Goal: Task Accomplishment & Management: Manage account settings

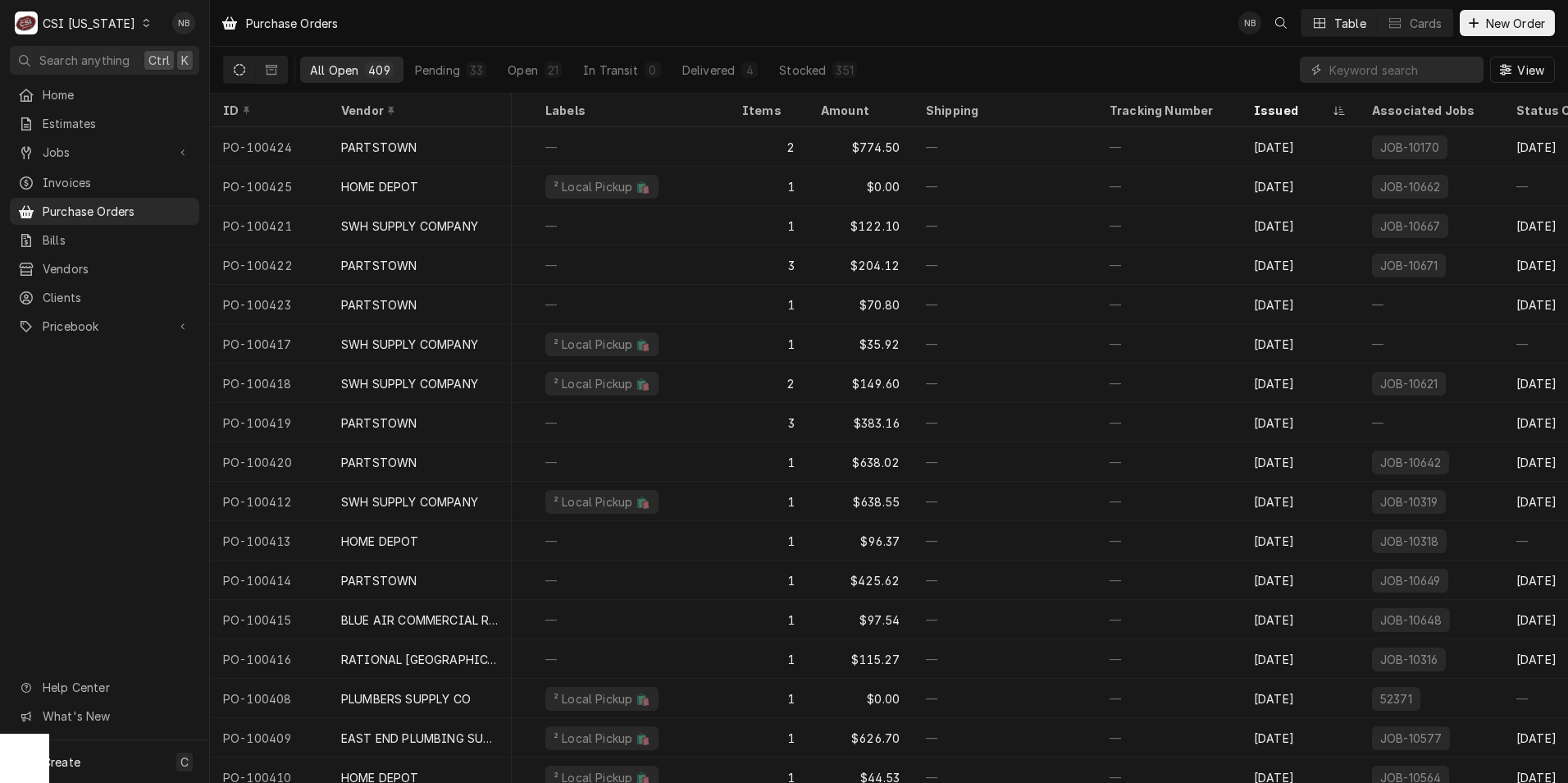
scroll to position [0, 216]
click at [64, 18] on div "CSI Kentucky" at bounding box center [88, 24] width 92 height 18
click at [228, 87] on div "CSI St. [PERSON_NAME]" at bounding box center [256, 90] width 217 height 18
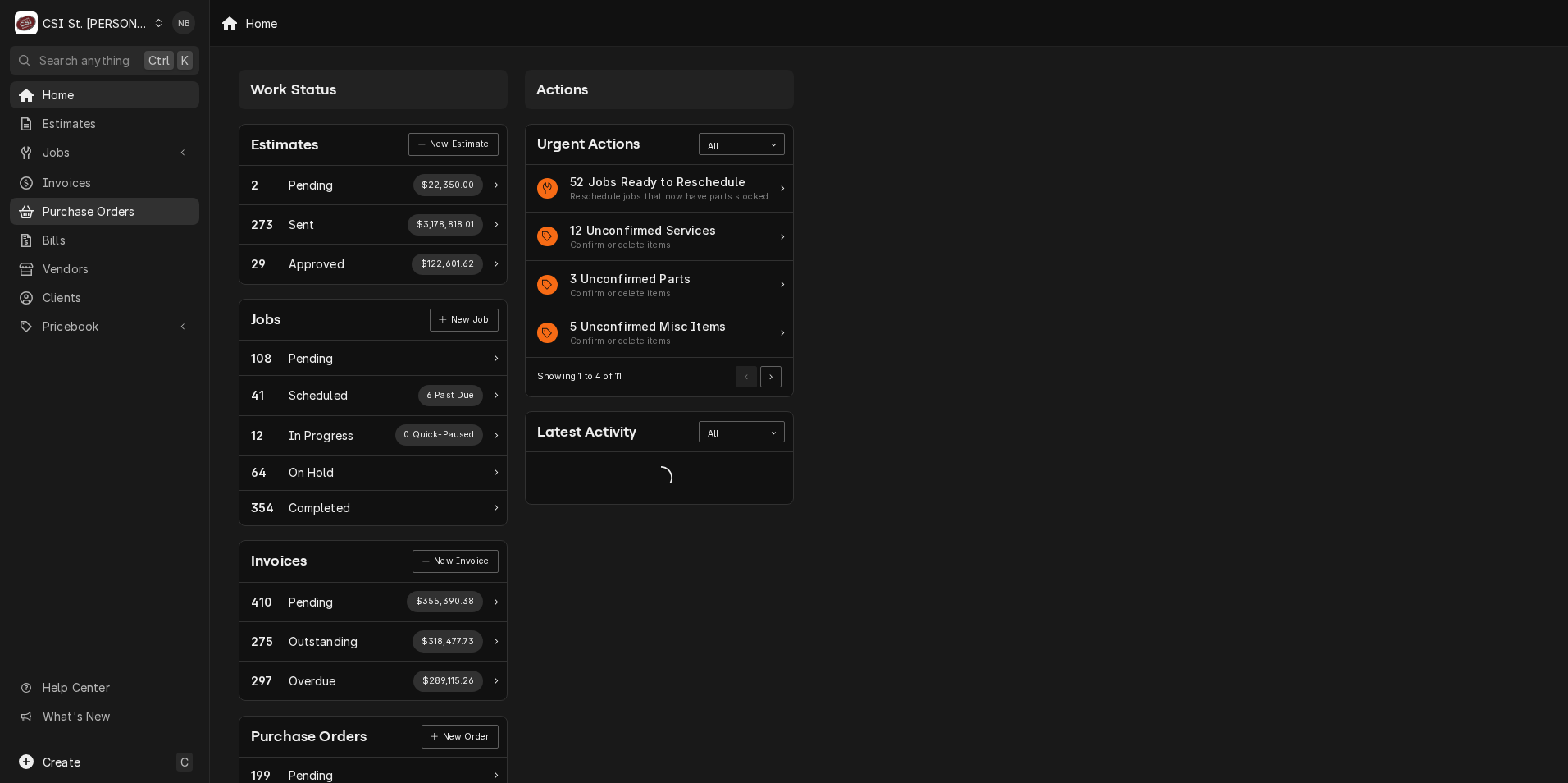
click at [93, 203] on span "Purchase Orders" at bounding box center [116, 212] width 148 height 18
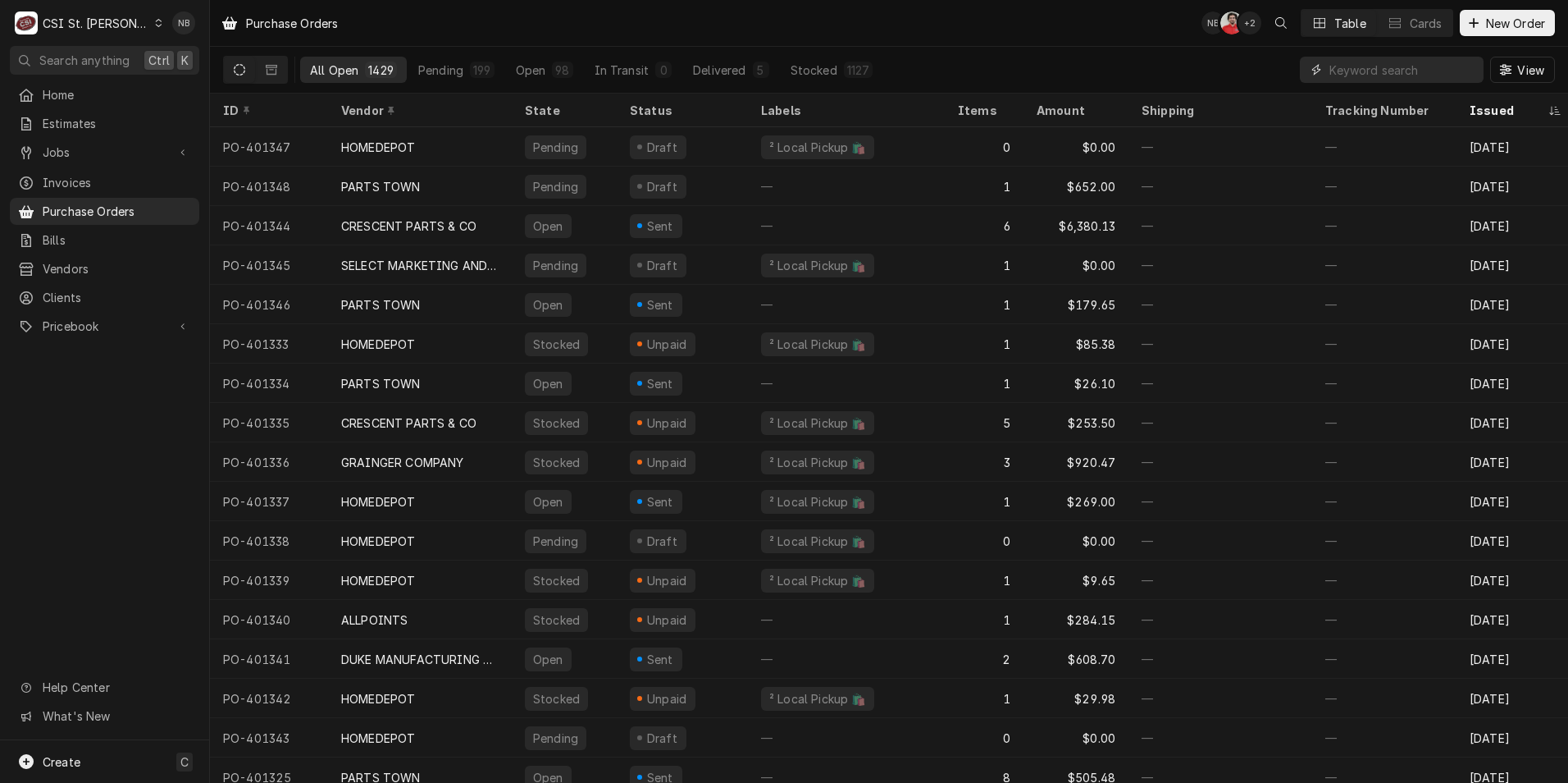
click at [1368, 73] on input "Dynamic Content Wrapper" at bounding box center [1401, 70] width 146 height 26
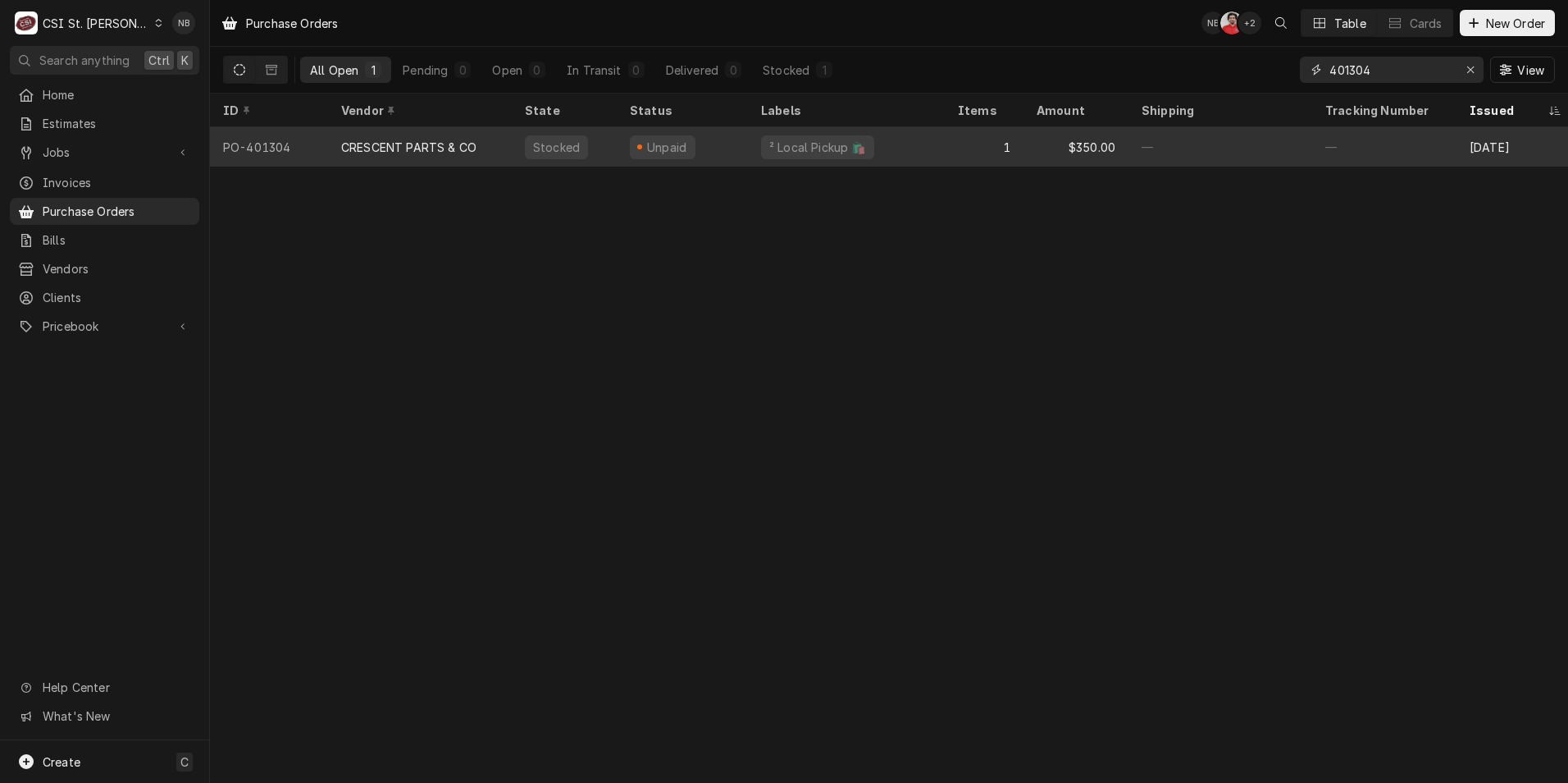
type input "401304"
click at [735, 142] on div "Unpaid" at bounding box center [683, 147] width 131 height 39
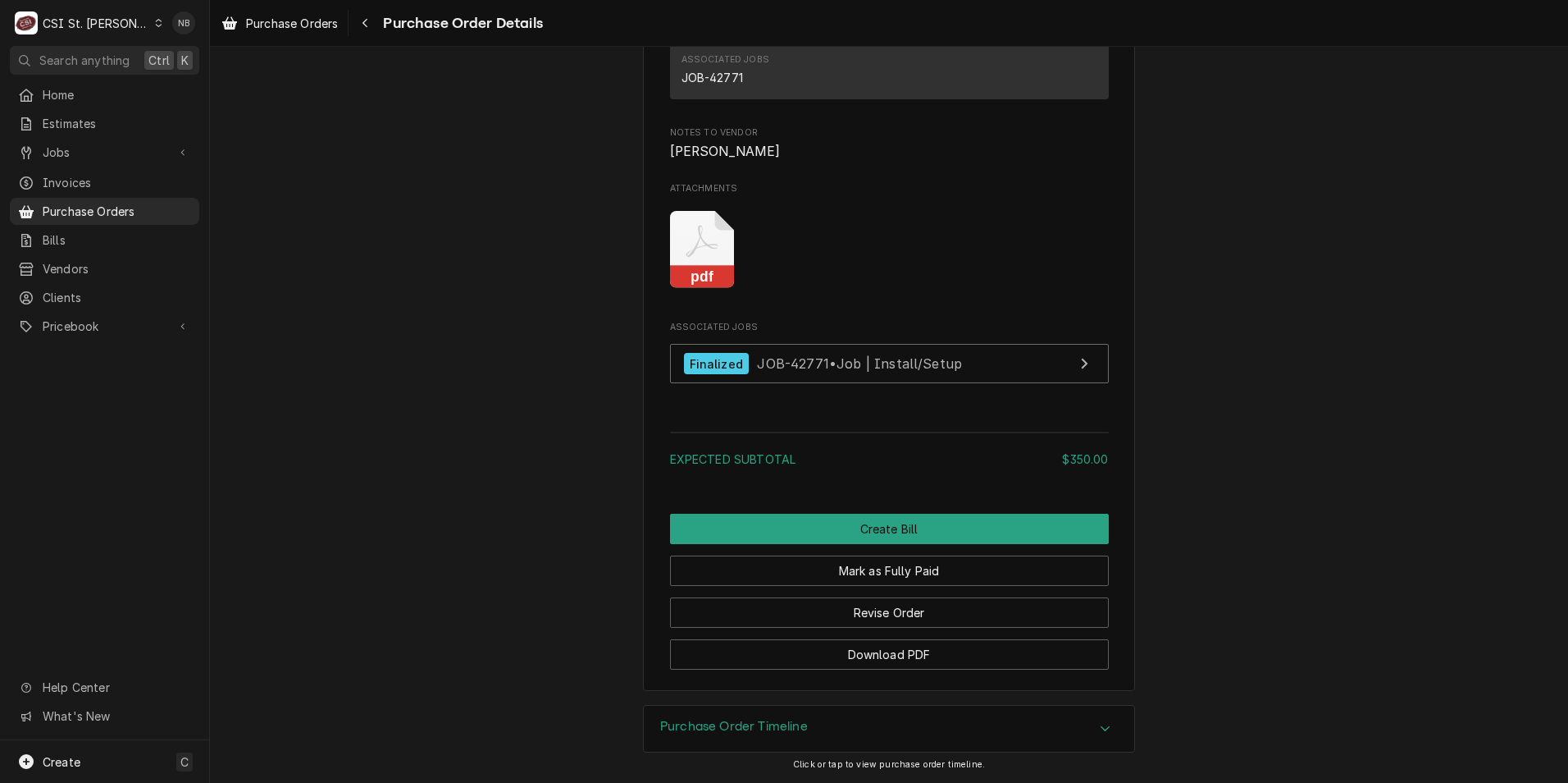
scroll to position [1515, 0]
click at [951, 735] on div "Purchase Order Timeline" at bounding box center [888, 728] width 490 height 46
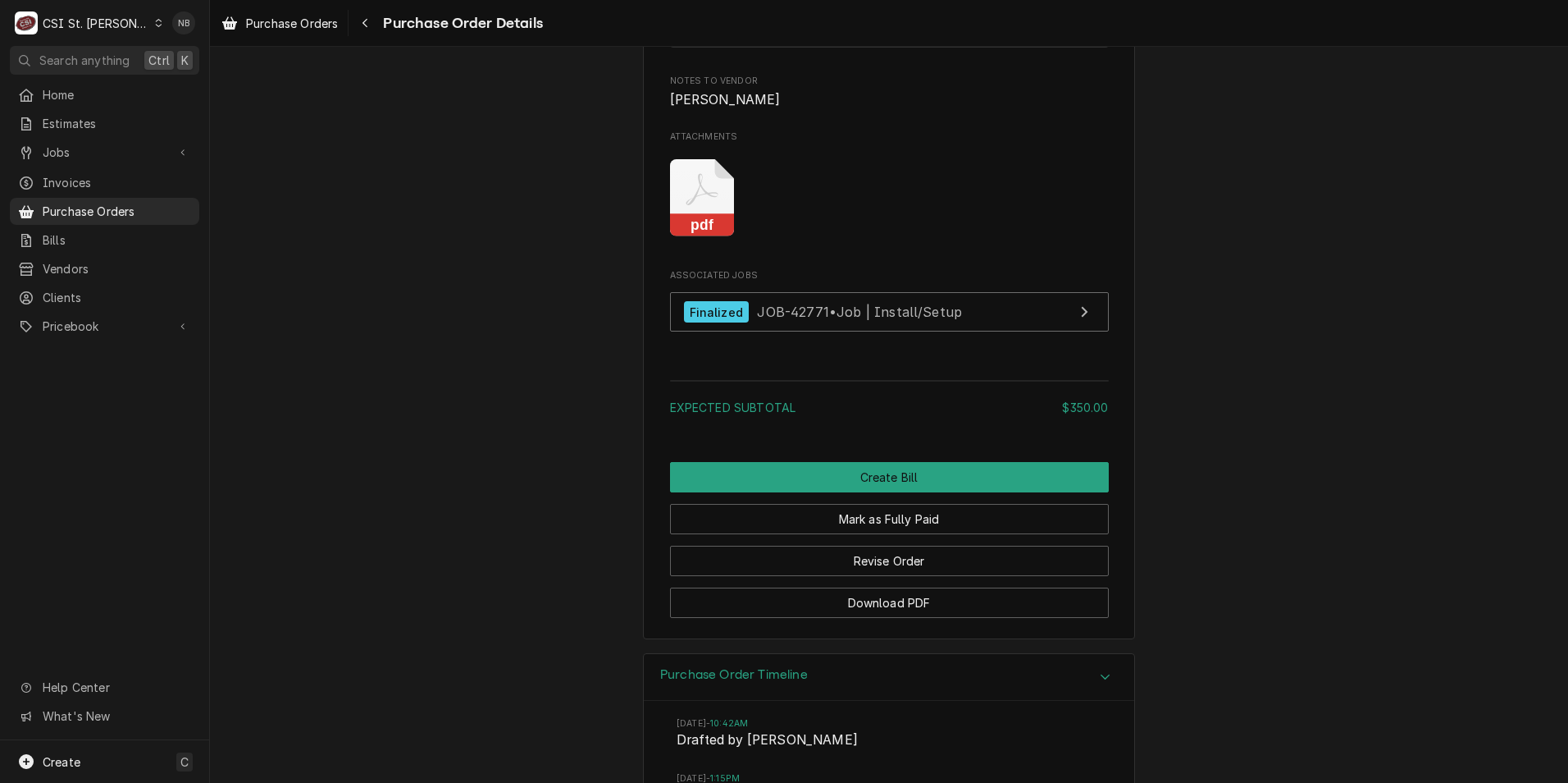
scroll to position [1814, 0]
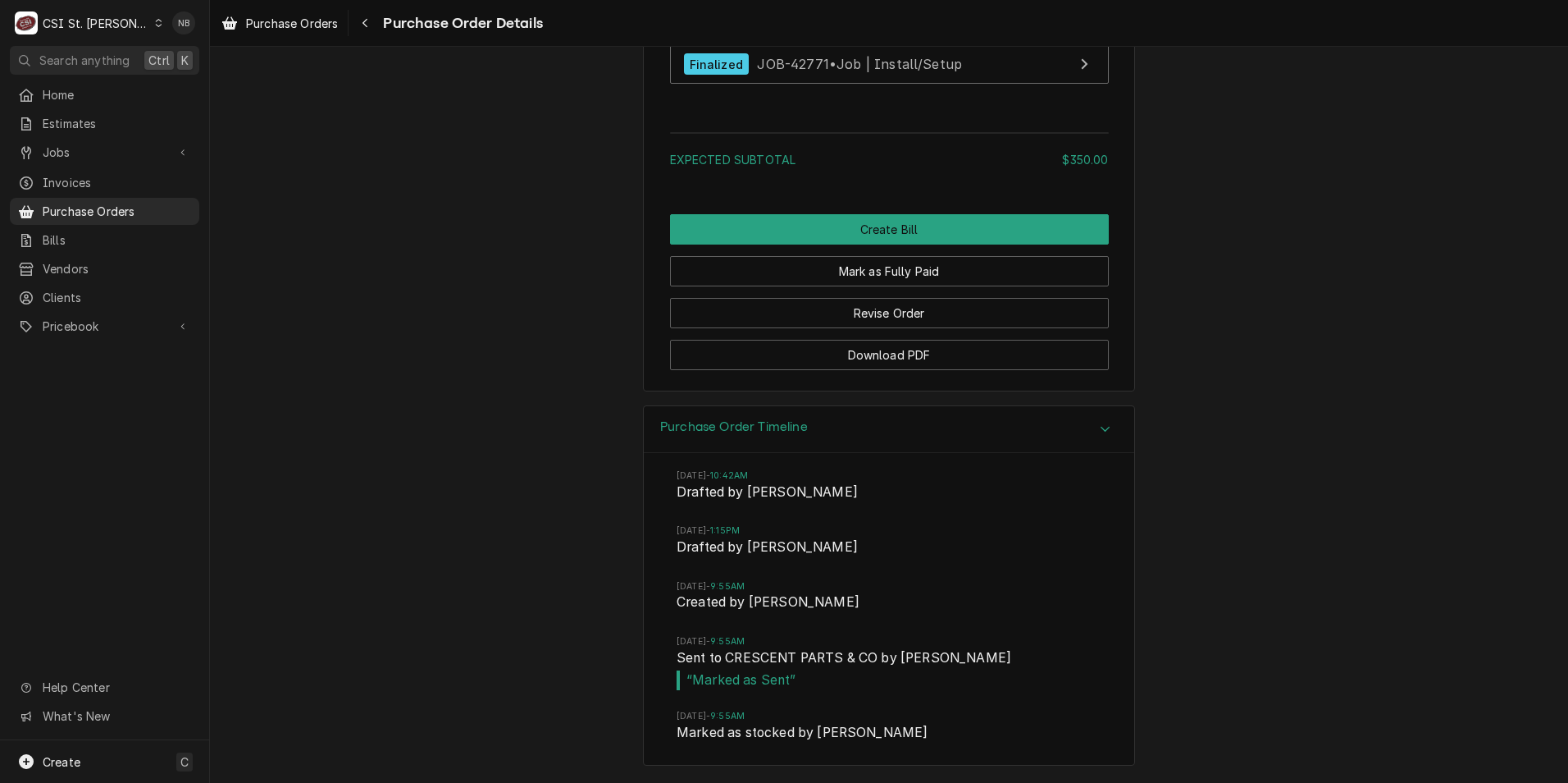
click at [448, 434] on div "Purchase Order Timeline Mon, Sep 22, 2025 - 10:42AM Drafted by Alexandria Wilp …" at bounding box center [888, 594] width 1358 height 378
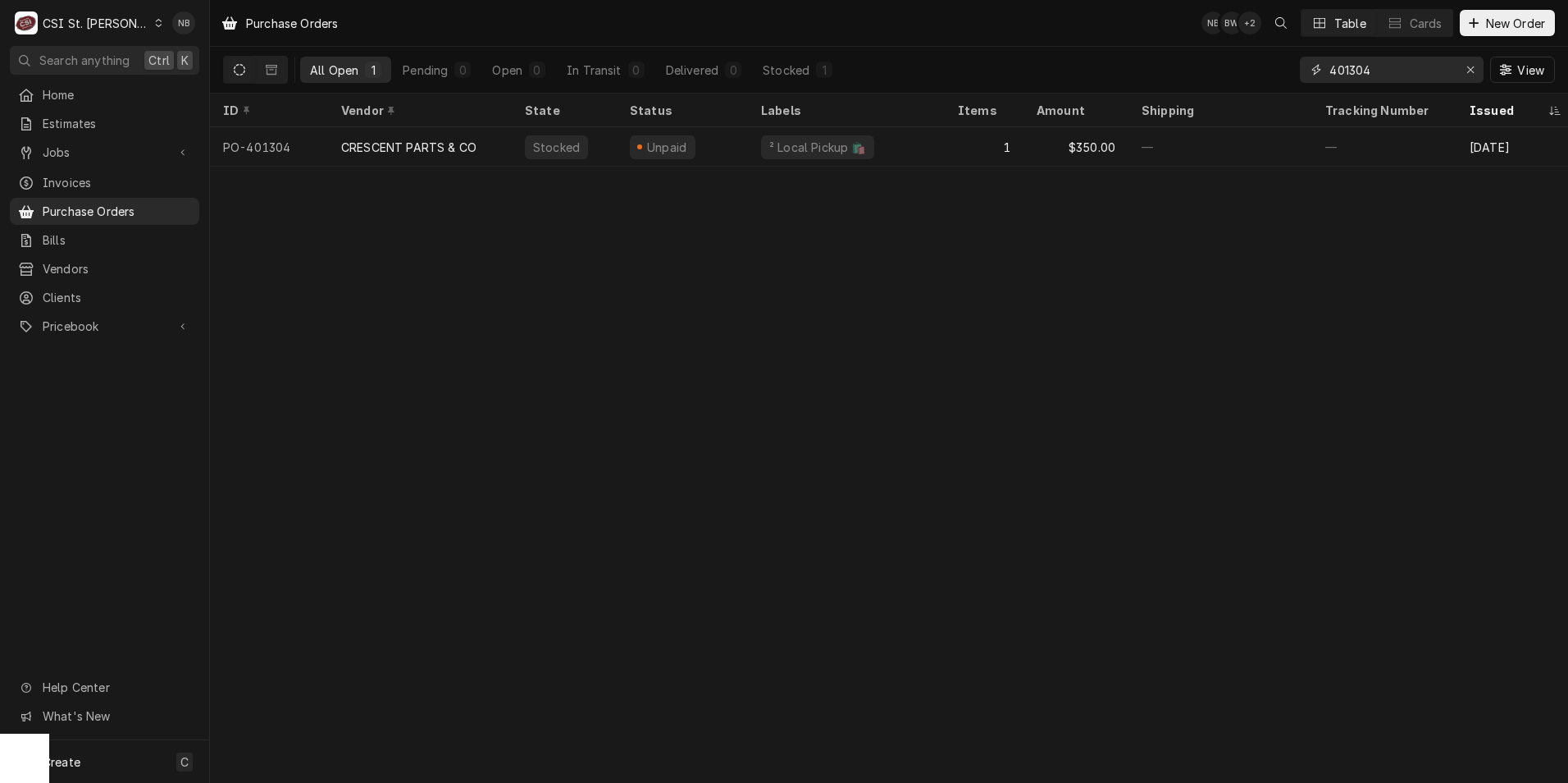
click at [1417, 73] on input "401304" at bounding box center [1390, 70] width 123 height 26
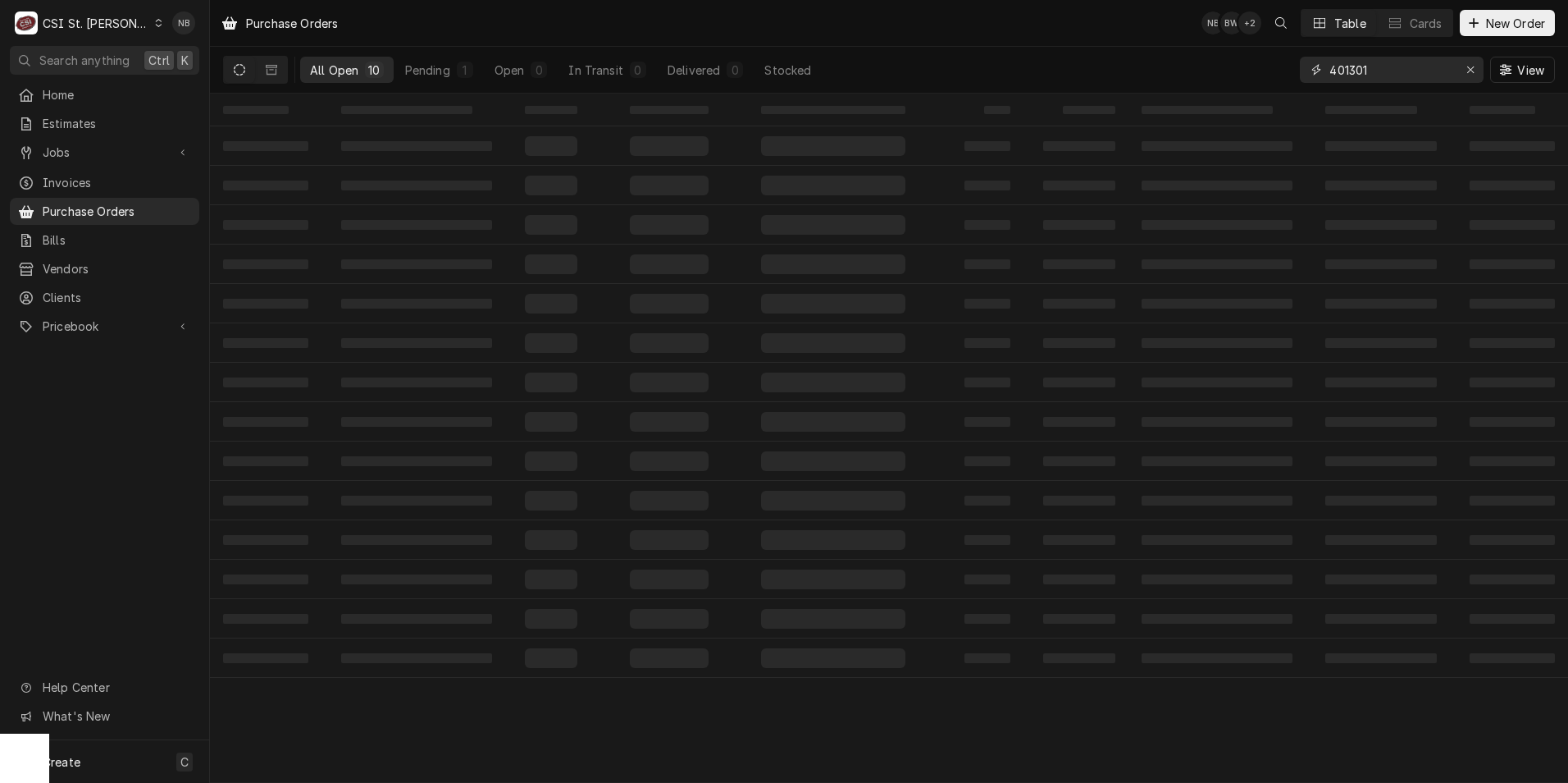
type input "401301"
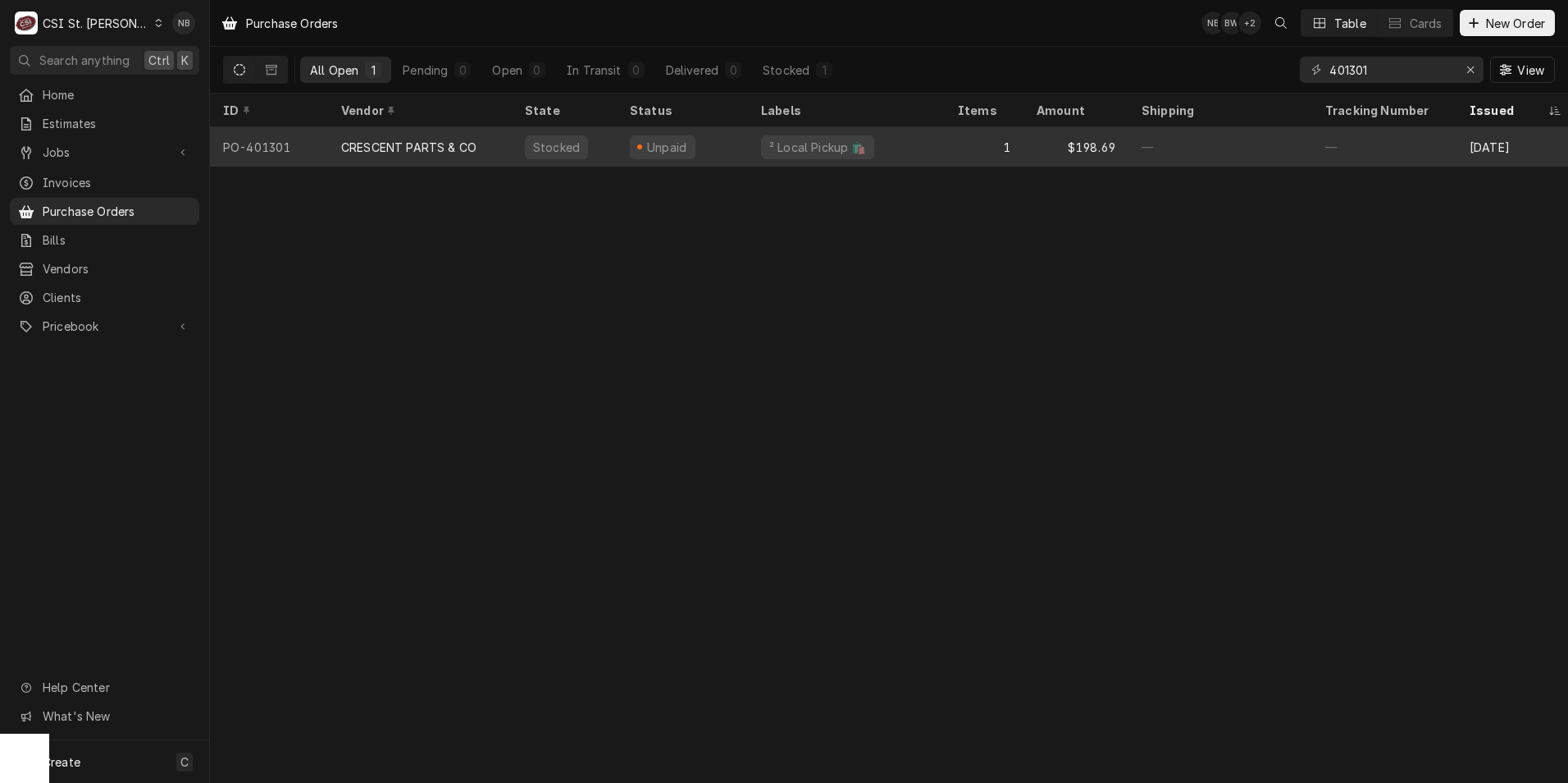
click at [685, 151] on div "Unpaid" at bounding box center [662, 147] width 66 height 24
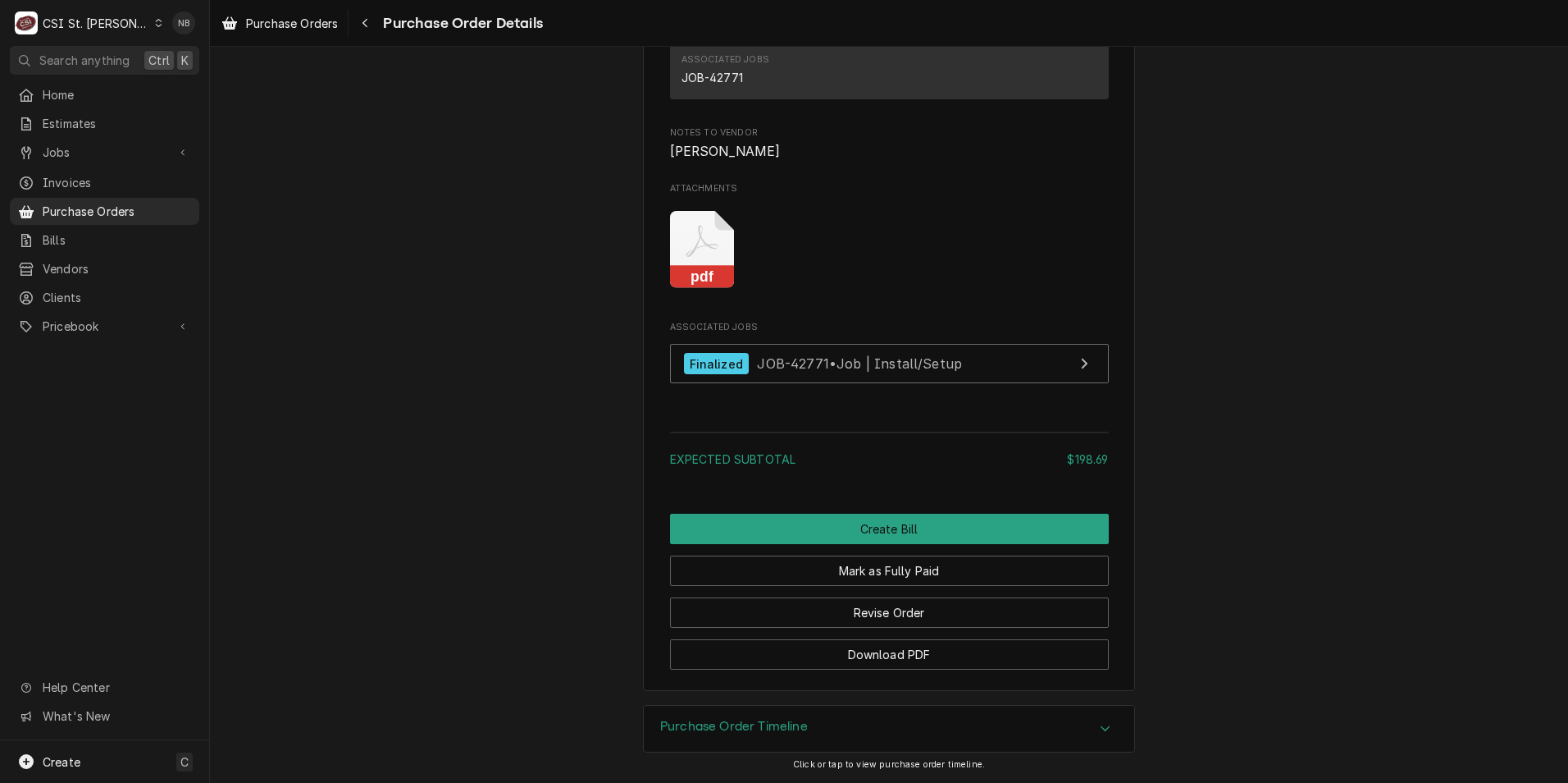
scroll to position [1515, 0]
click at [993, 729] on div "Purchase Order Timeline" at bounding box center [888, 728] width 490 height 46
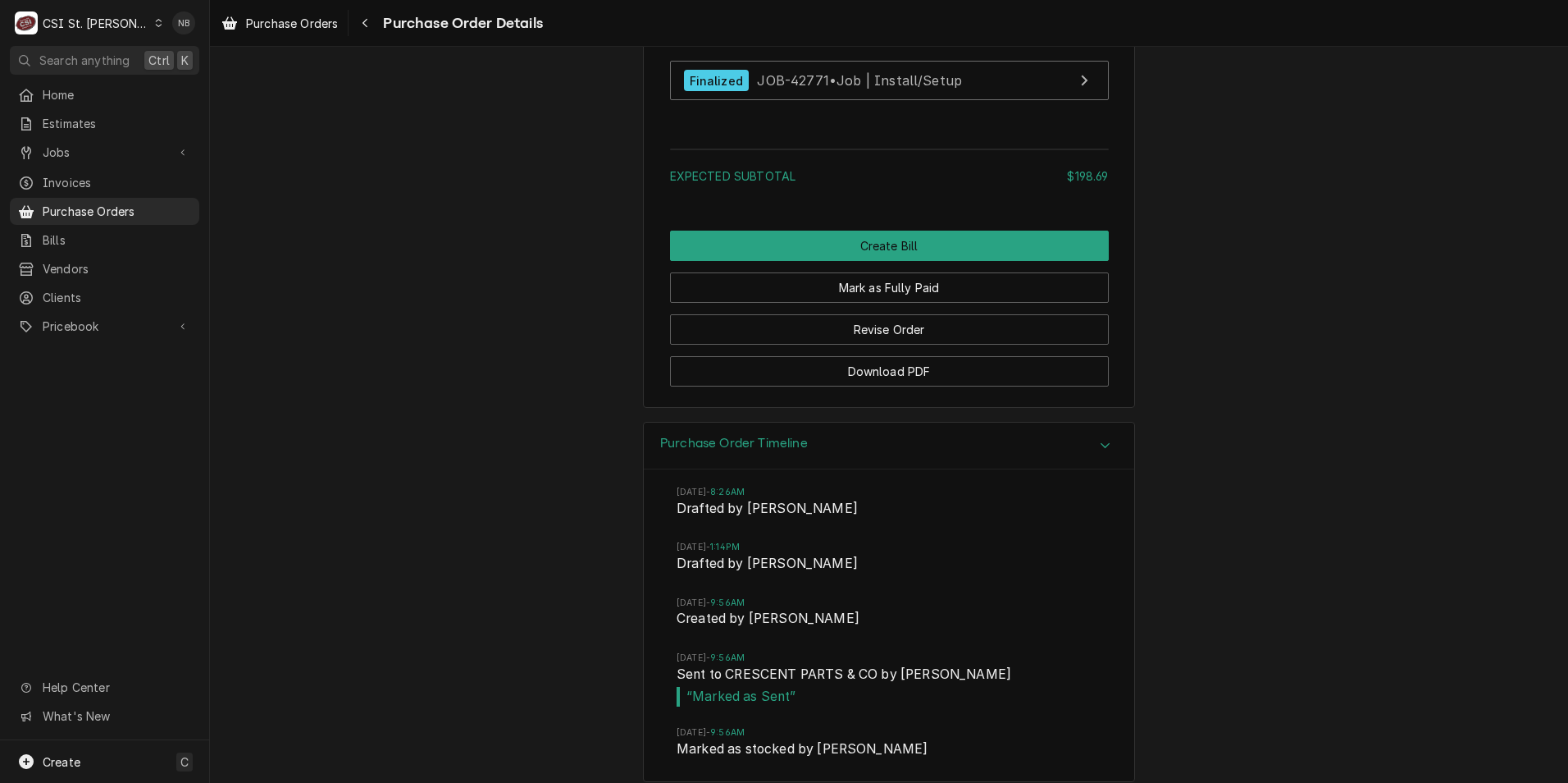
scroll to position [1814, 0]
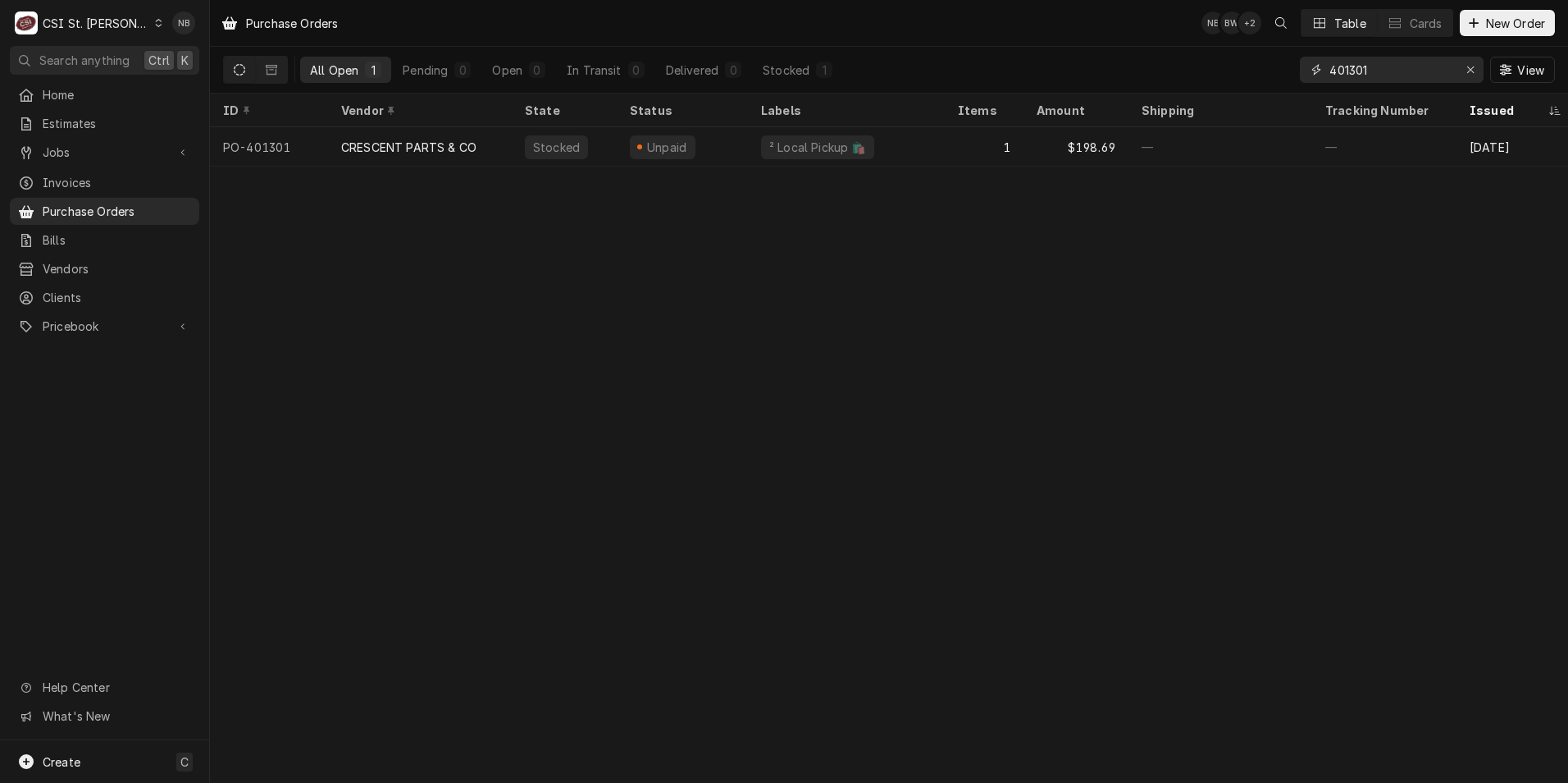
click at [1414, 72] on input "401301" at bounding box center [1390, 70] width 123 height 26
type input "401307"
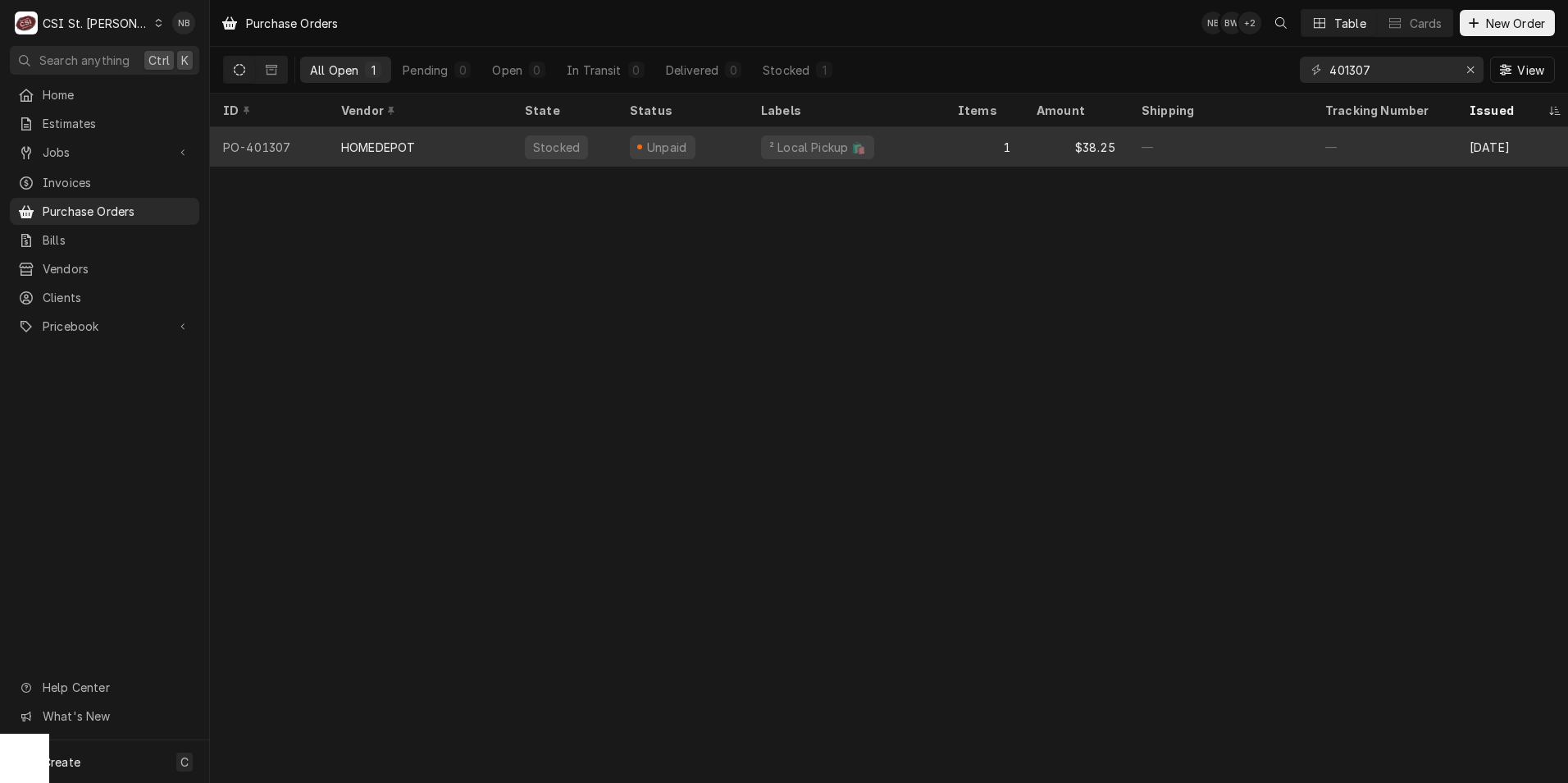
click at [951, 157] on div "1" at bounding box center [984, 147] width 78 height 39
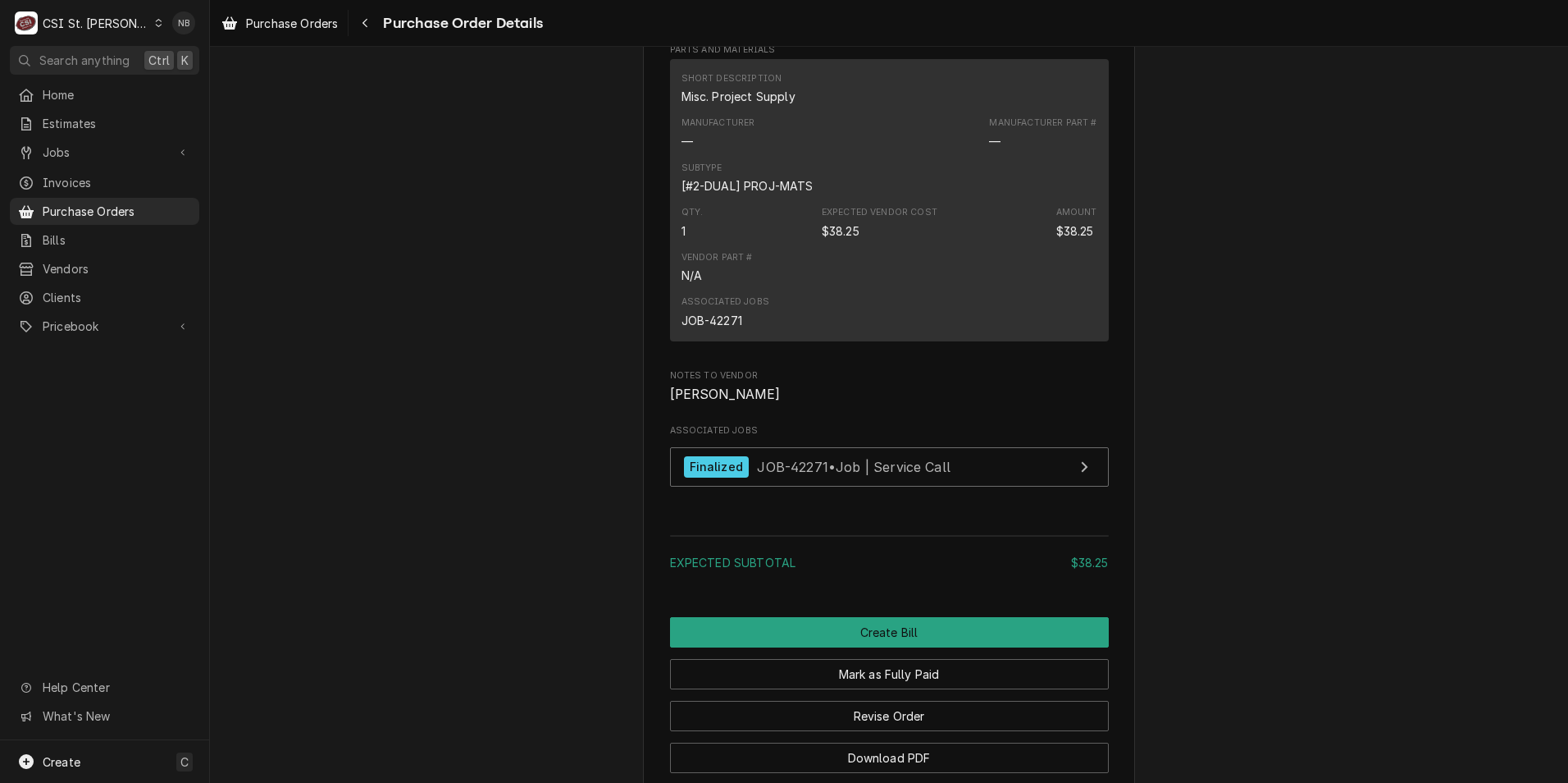
scroll to position [1314, 0]
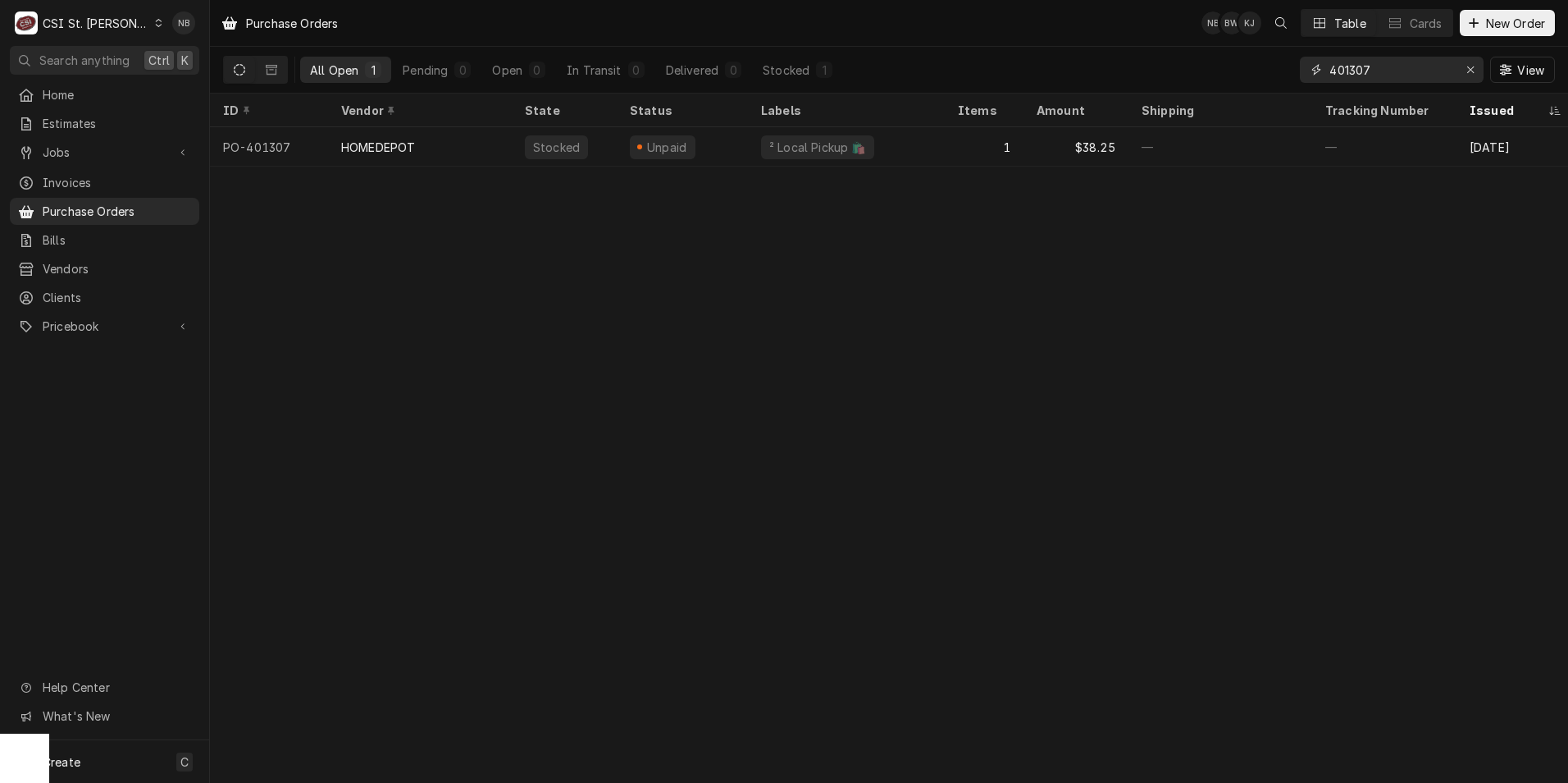
drag, startPoint x: 1408, startPoint y: 60, endPoint x: 1302, endPoint y: 68, distance: 106.3
click at [1302, 68] on div "401307" at bounding box center [1391, 70] width 183 height 26
type input "4"
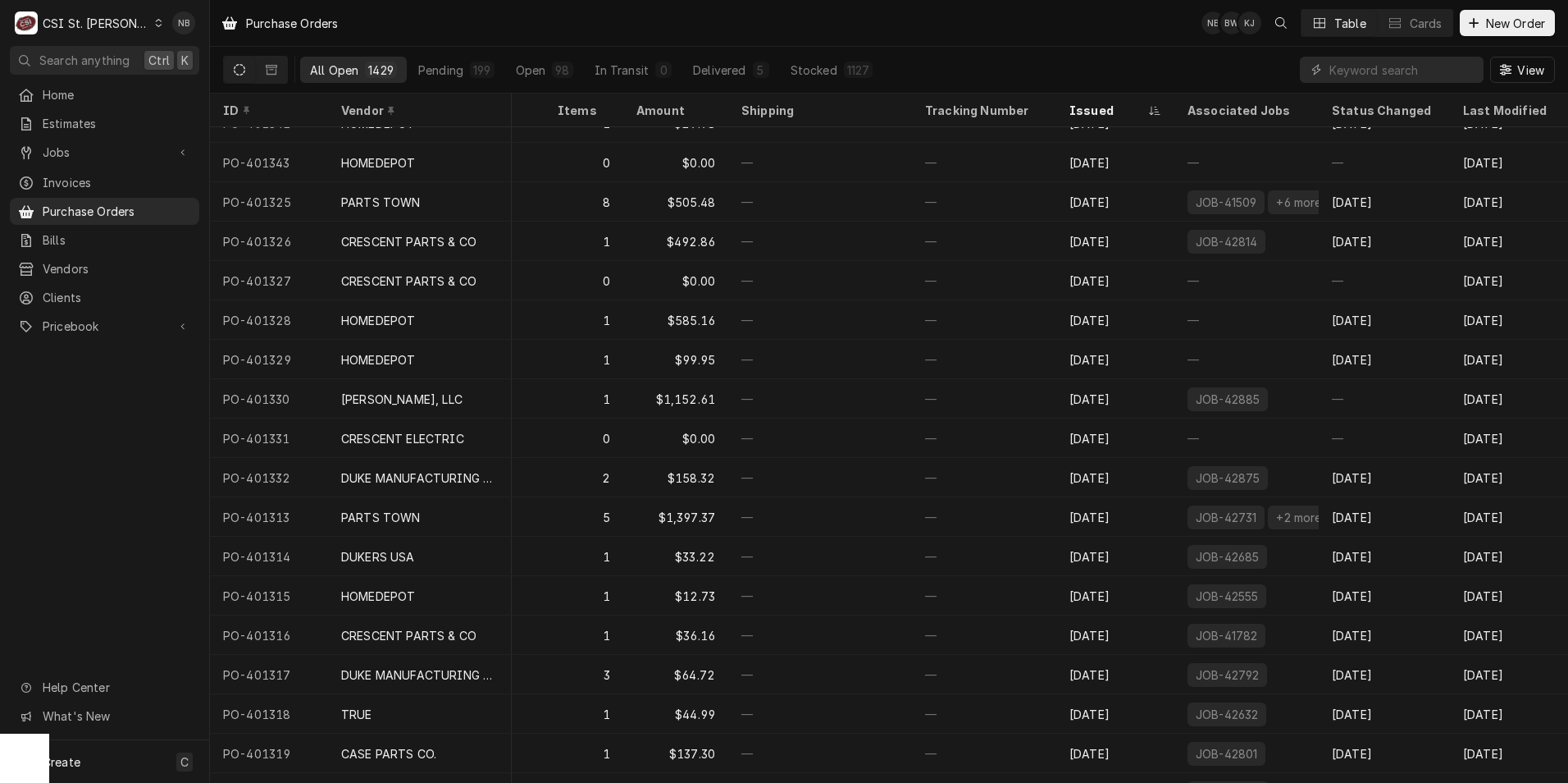
scroll to position [575, 366]
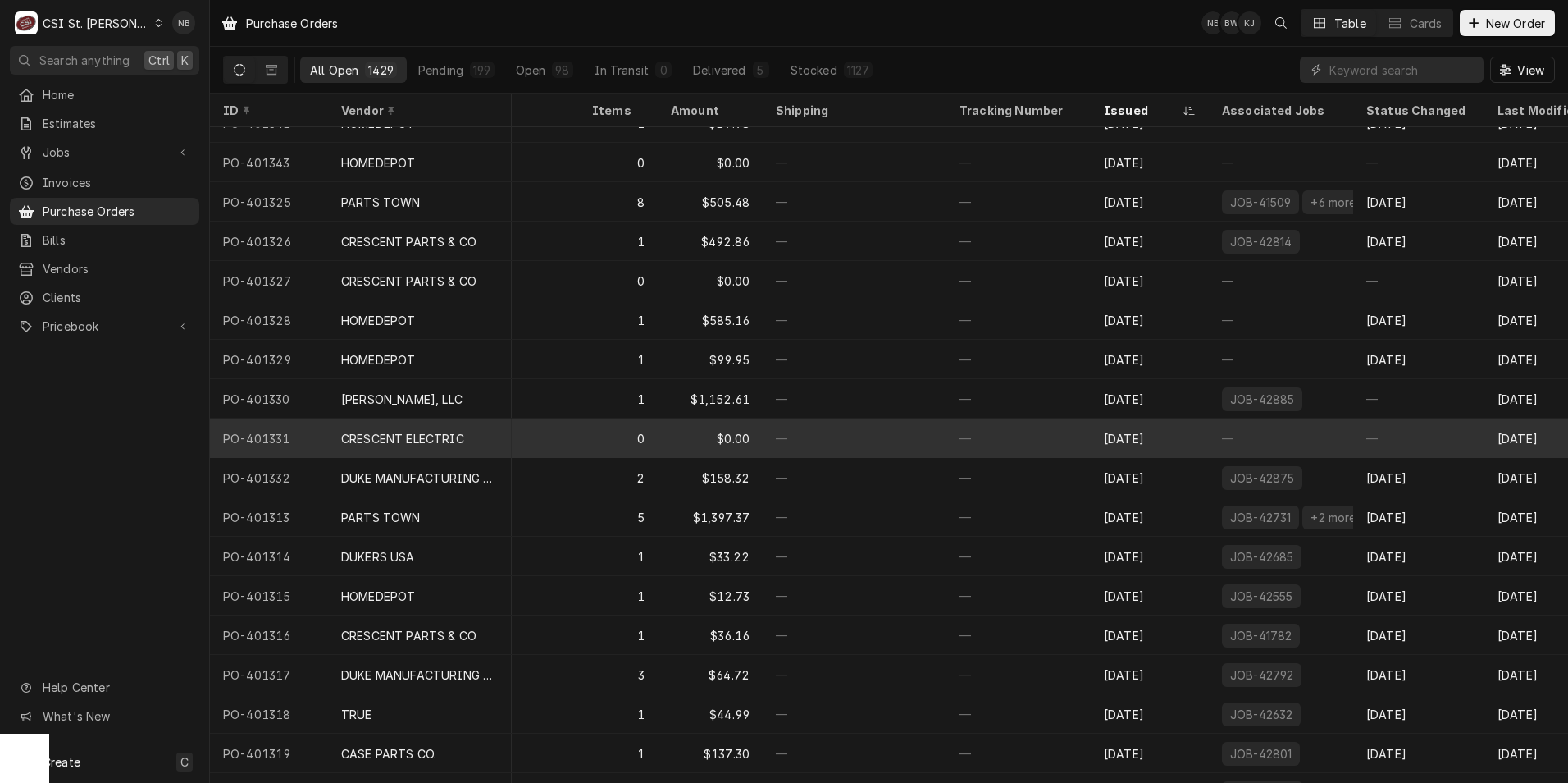
click at [996, 439] on div "—" at bounding box center [1018, 438] width 144 height 39
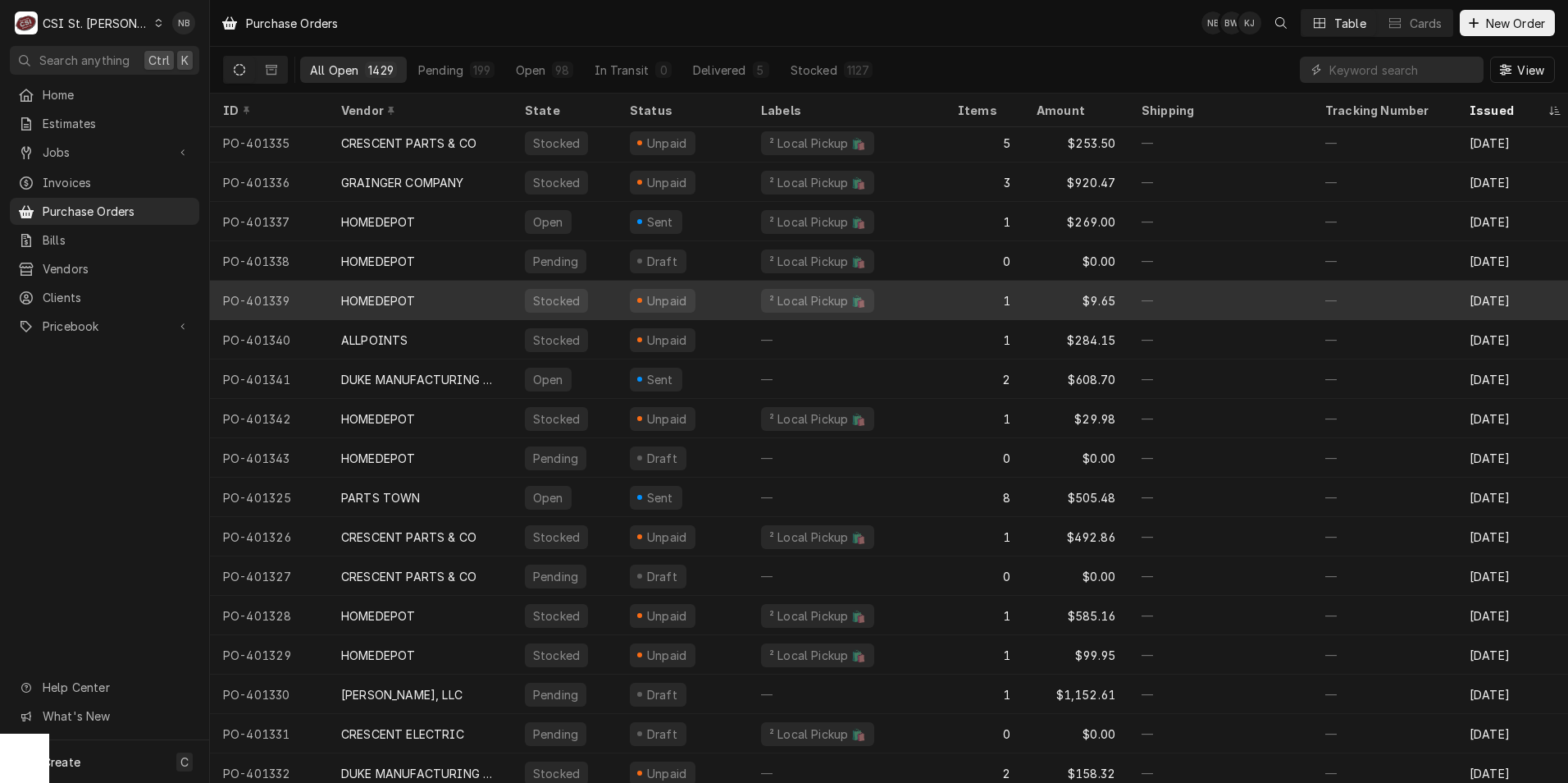
scroll to position [339, 0]
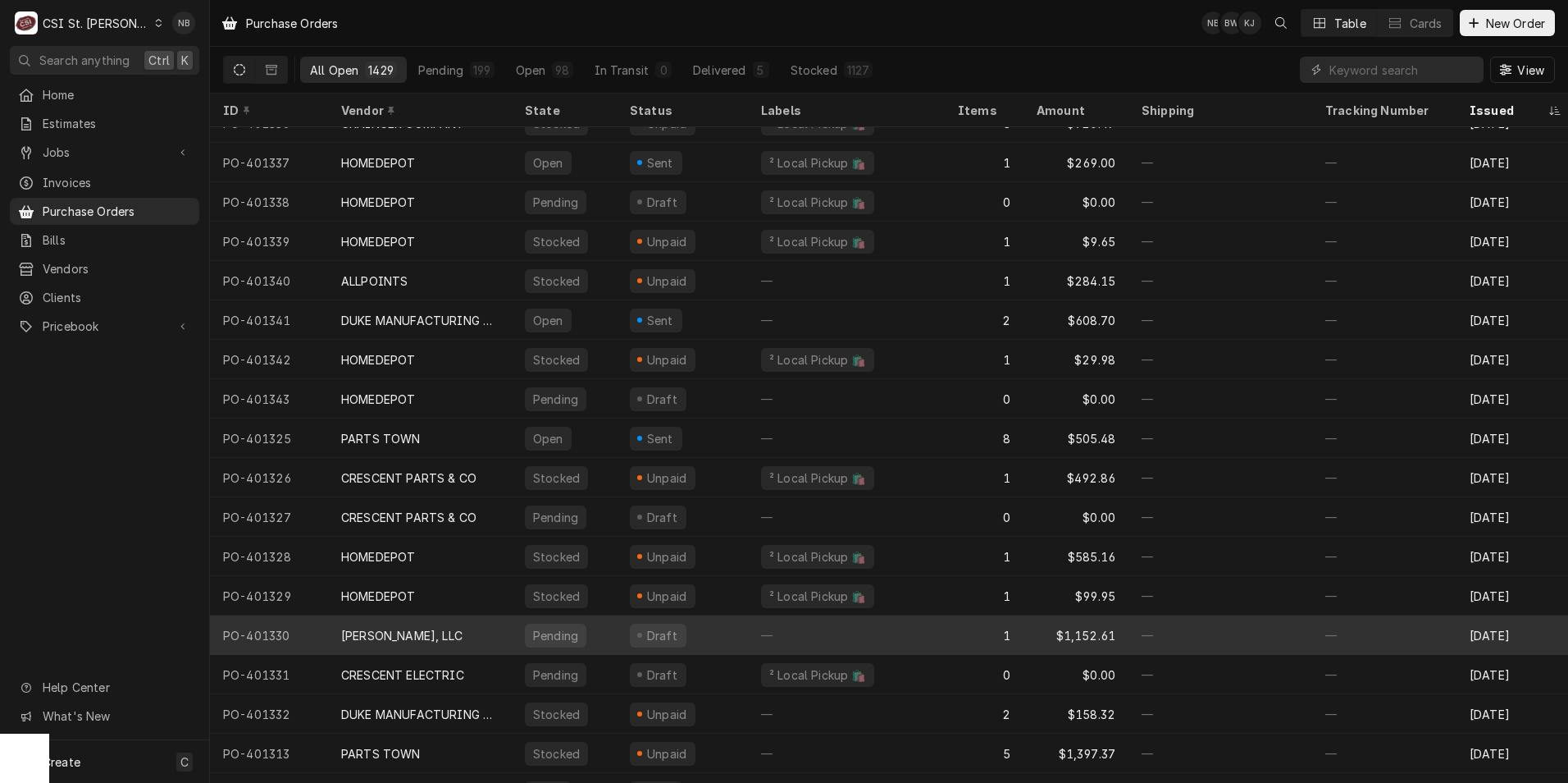
click at [916, 636] on div "—" at bounding box center [846, 635] width 197 height 39
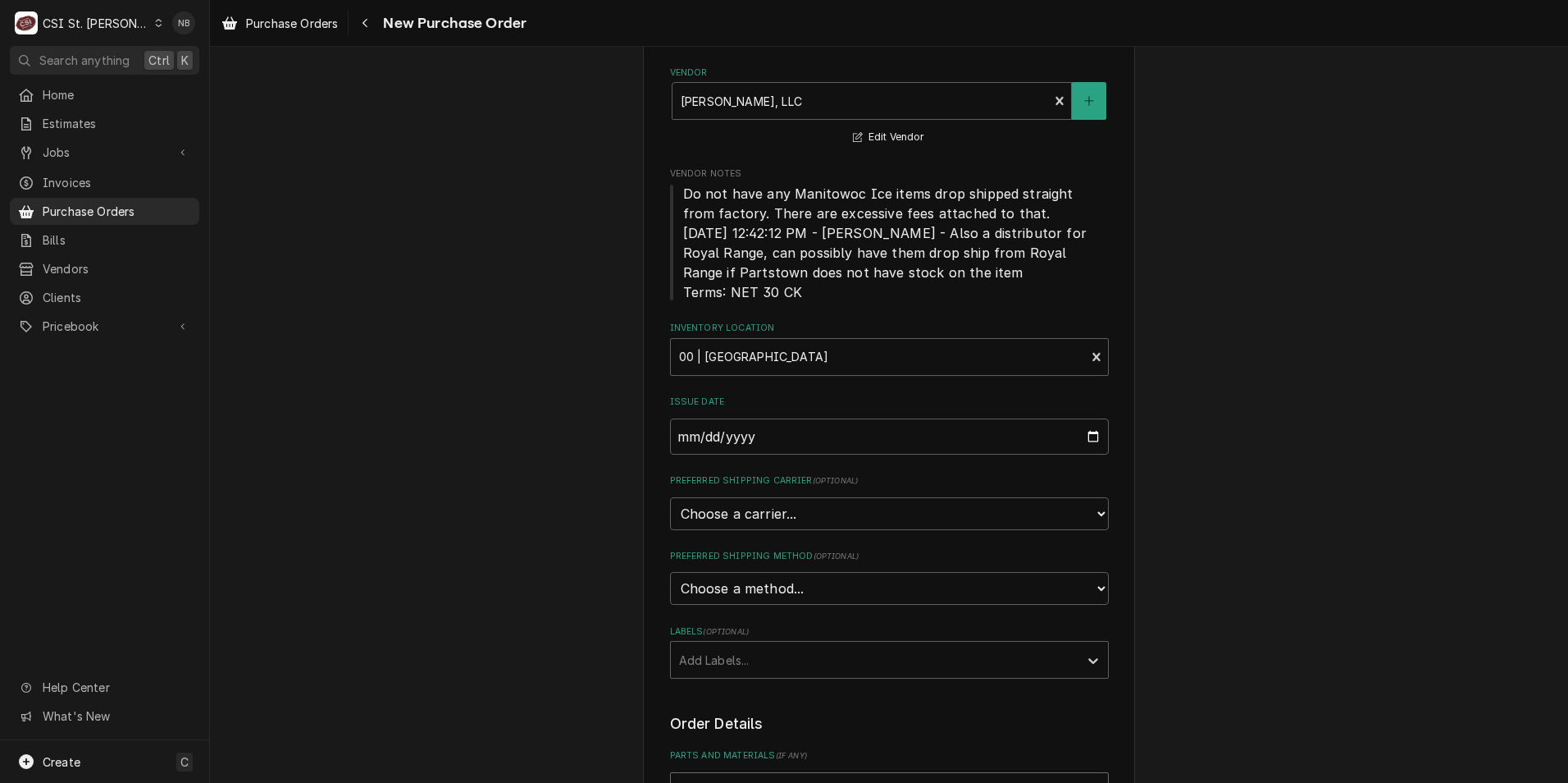
scroll to position [191, 0]
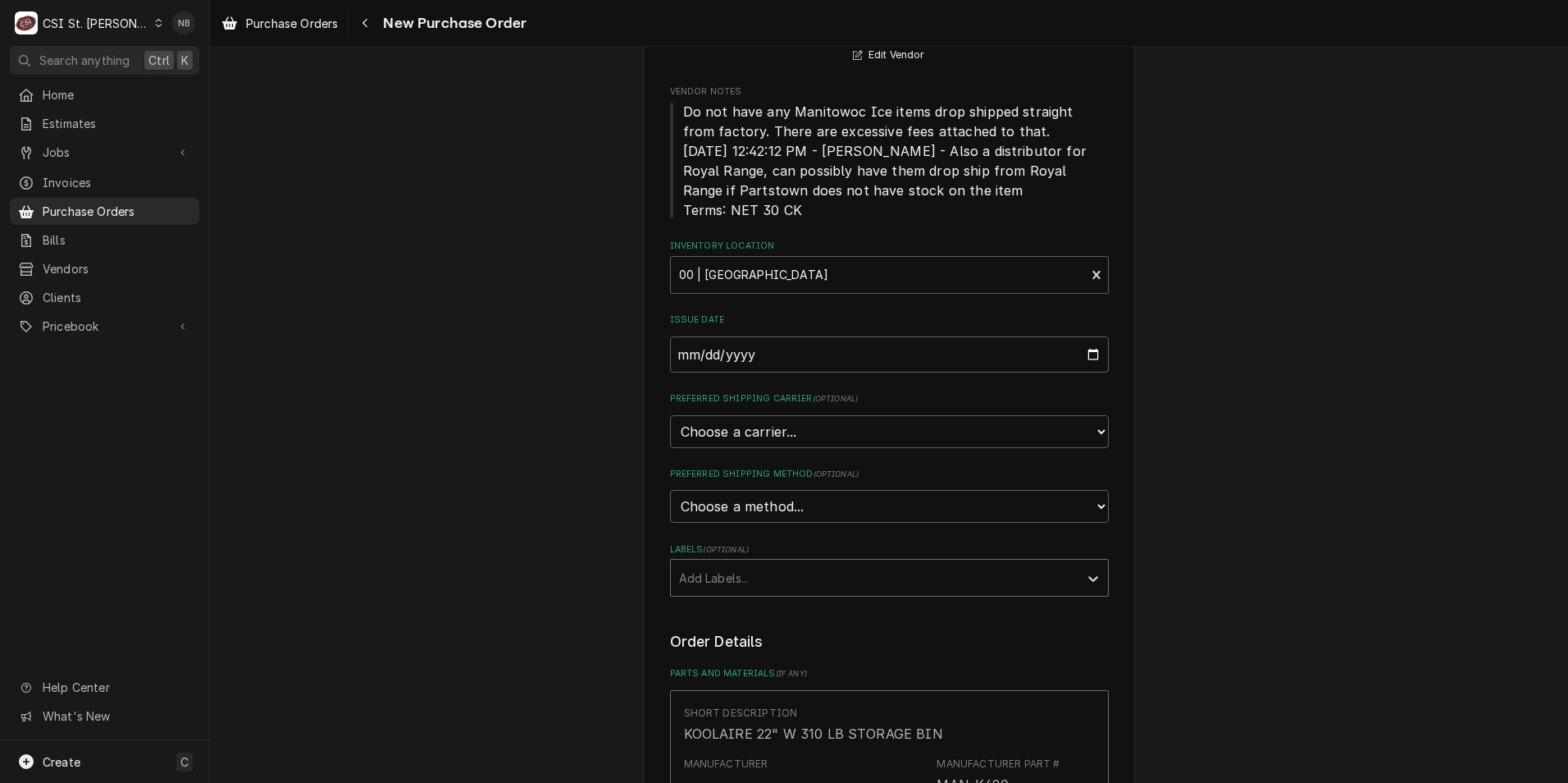
click at [945, 569] on div "Labels" at bounding box center [874, 578] width 391 height 29
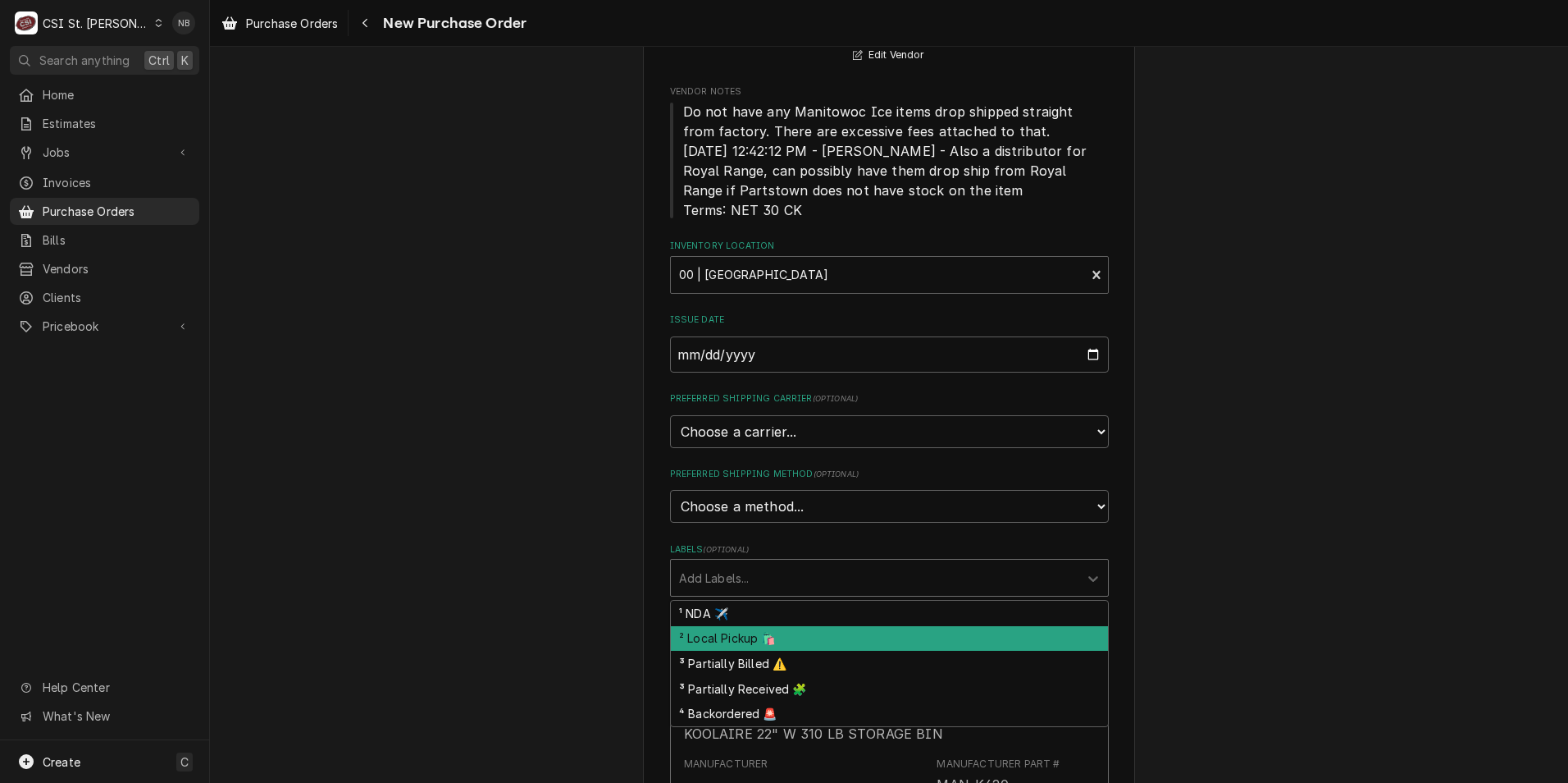
click at [929, 636] on div "² Local Pickup 🛍️" at bounding box center [889, 639] width 437 height 26
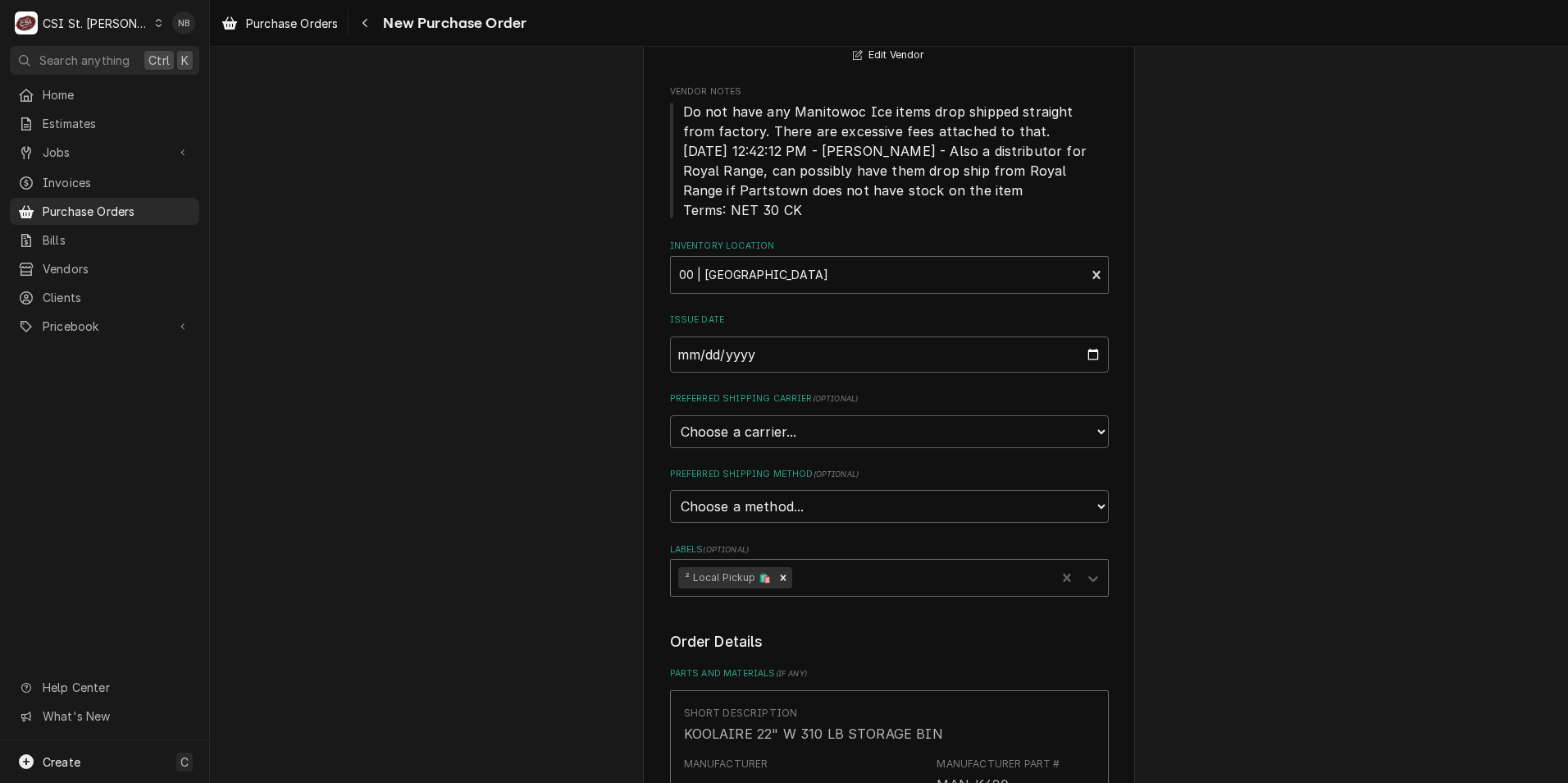
click at [967, 629] on div "Please provide the following information to create your purchase order: Basic D…" at bounding box center [888, 622] width 438 height 1429
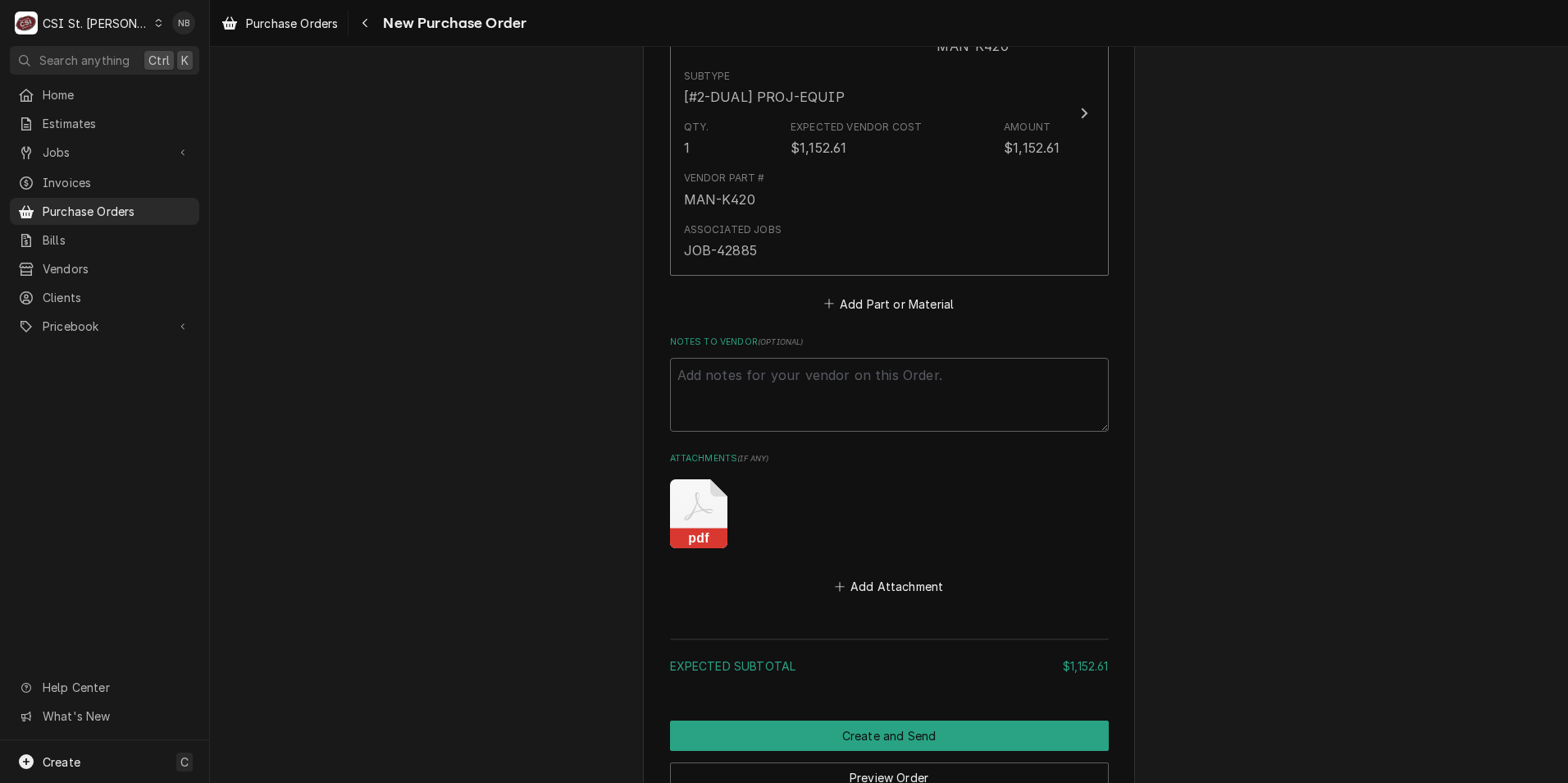
scroll to position [1094, 0]
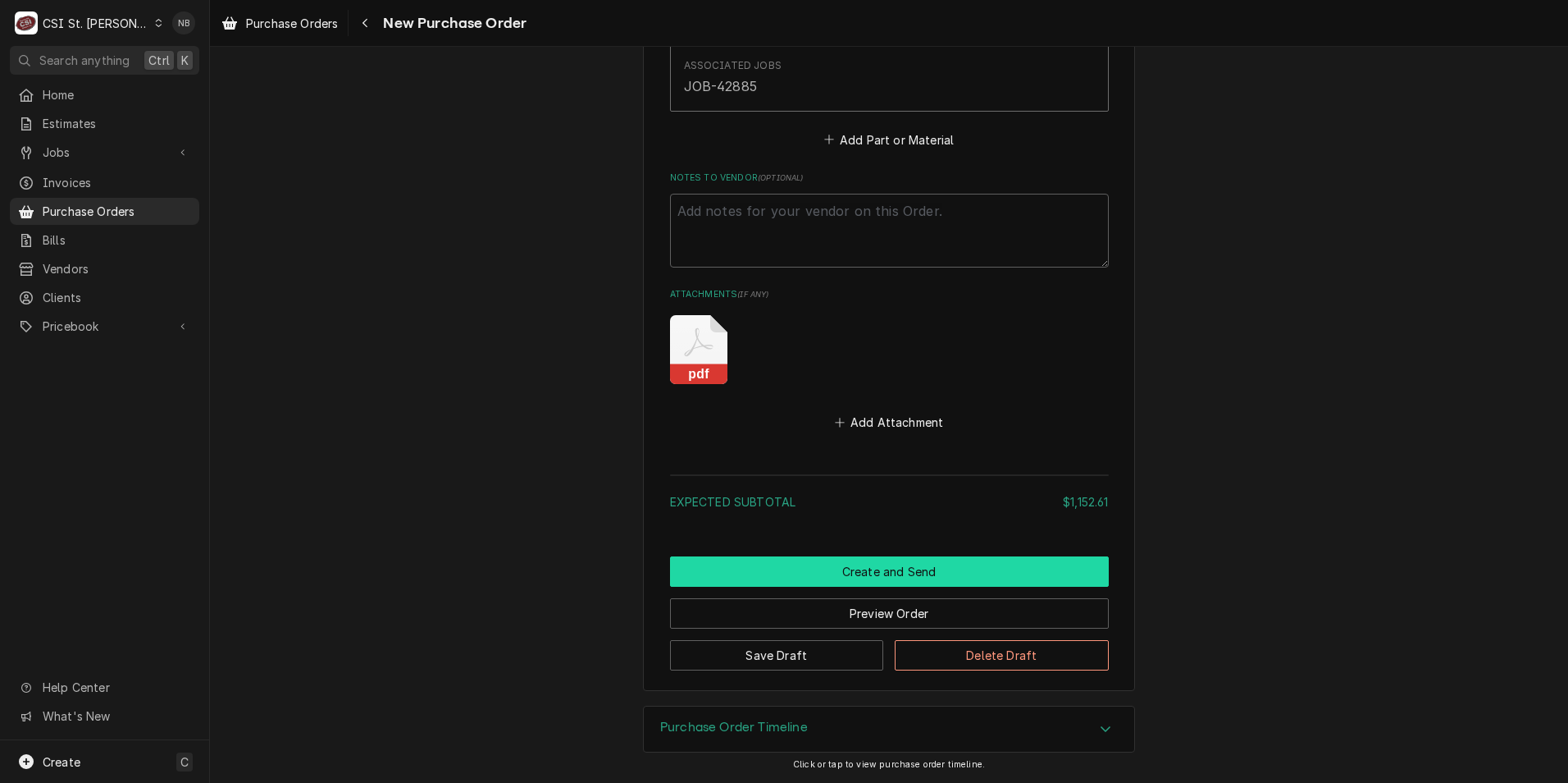
click at [970, 571] on button "Create and Send" at bounding box center [888, 571] width 438 height 30
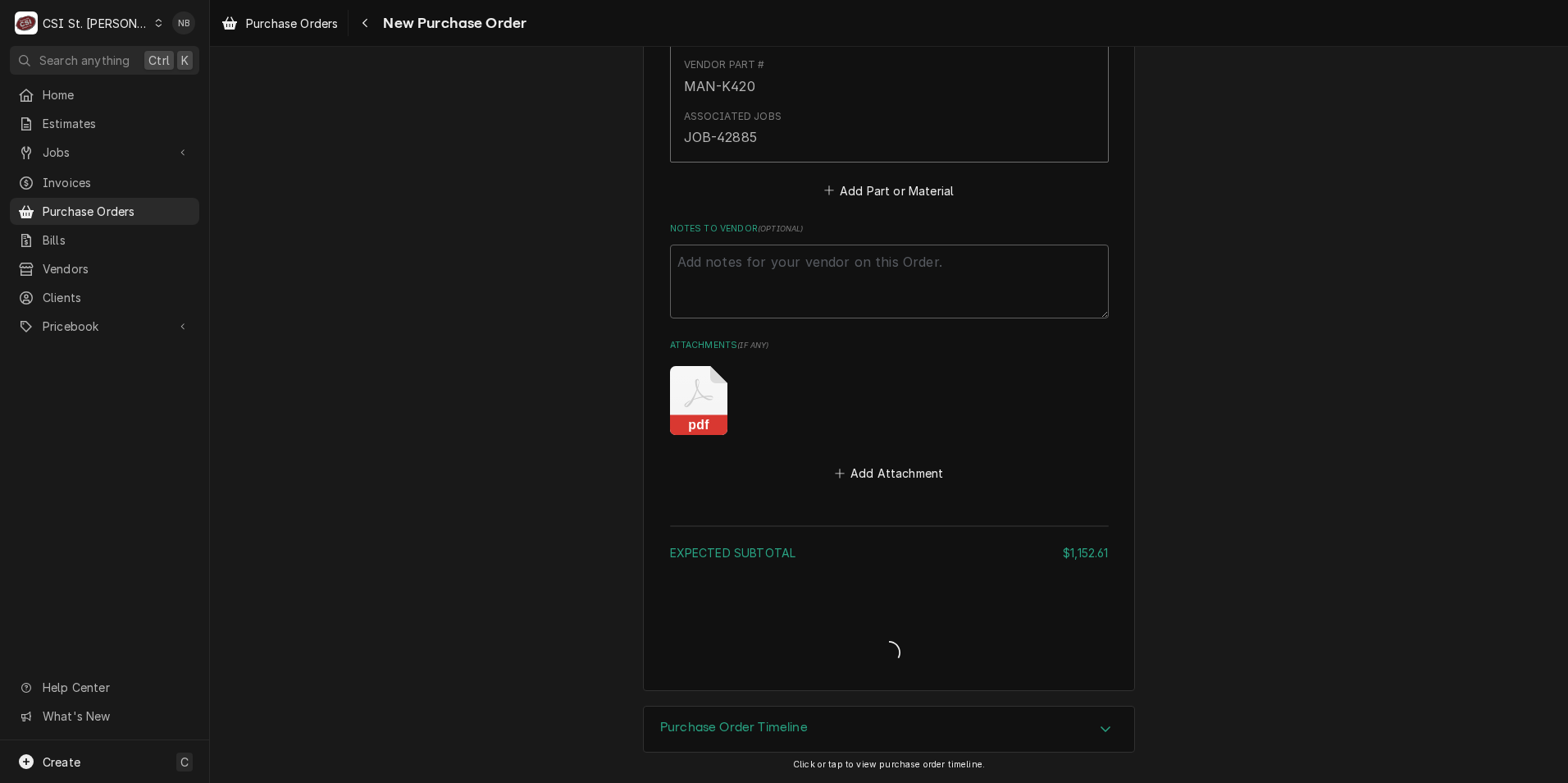
scroll to position [1043, 0]
type textarea "x"
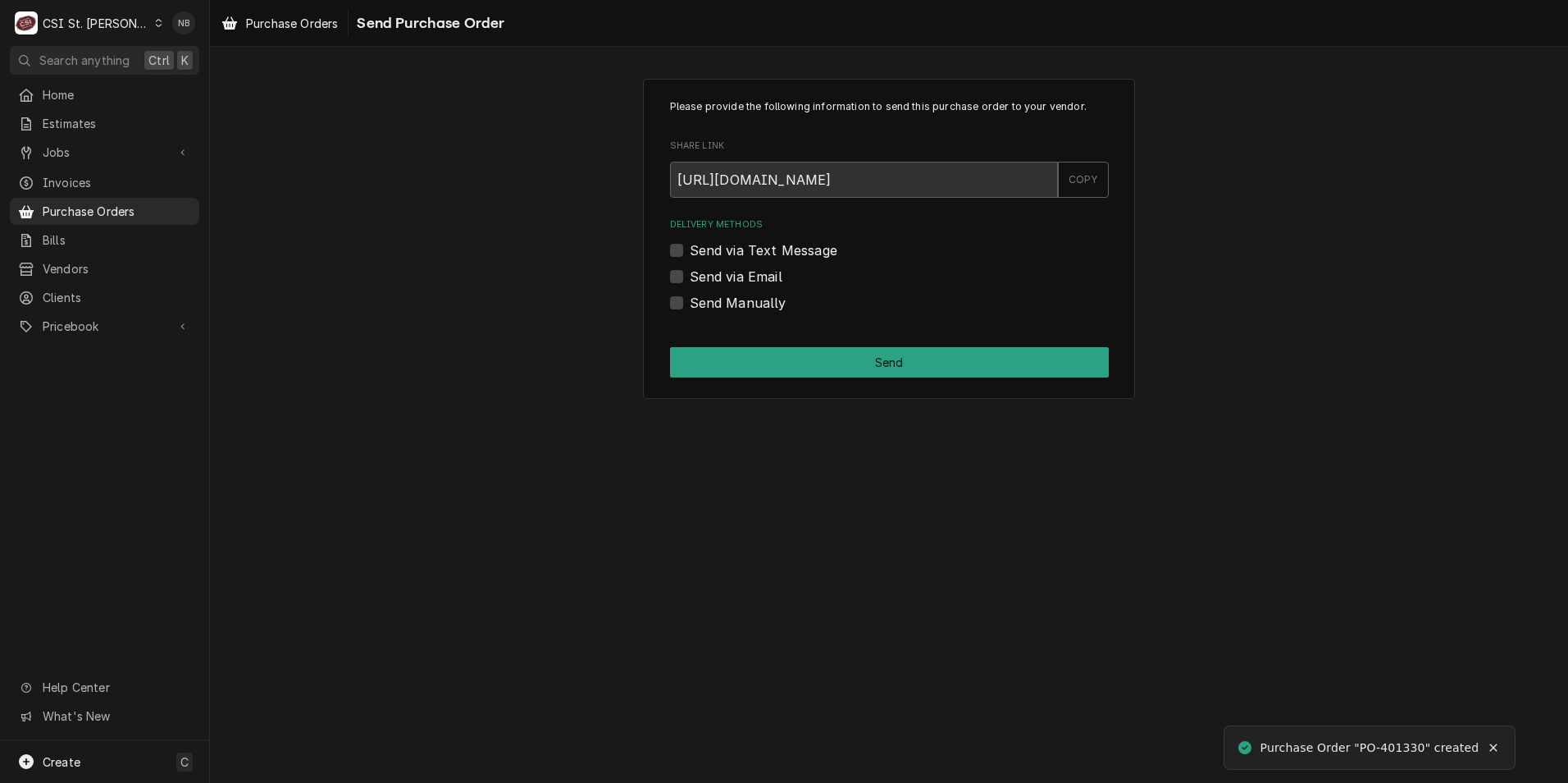
click at [669, 303] on div "Please provide the following information to send this purchase order to your ve…" at bounding box center [889, 238] width 492 height 320
click at [689, 307] on label "Send Manually" at bounding box center [737, 303] width 97 height 20
click at [689, 307] on input "Send Manually" at bounding box center [908, 311] width 438 height 36
checkbox input "true"
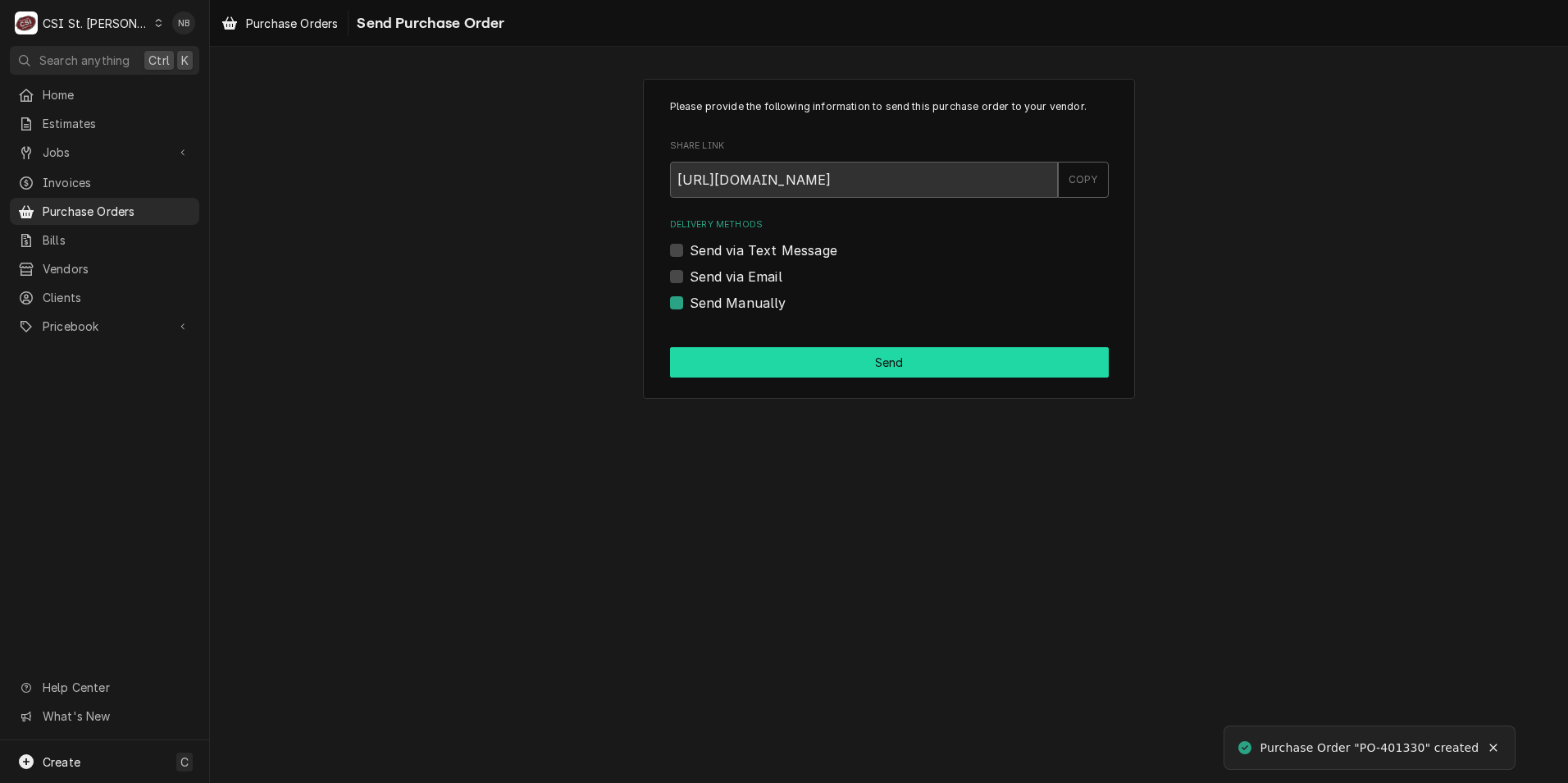
click at [745, 352] on button "Send" at bounding box center [888, 362] width 438 height 30
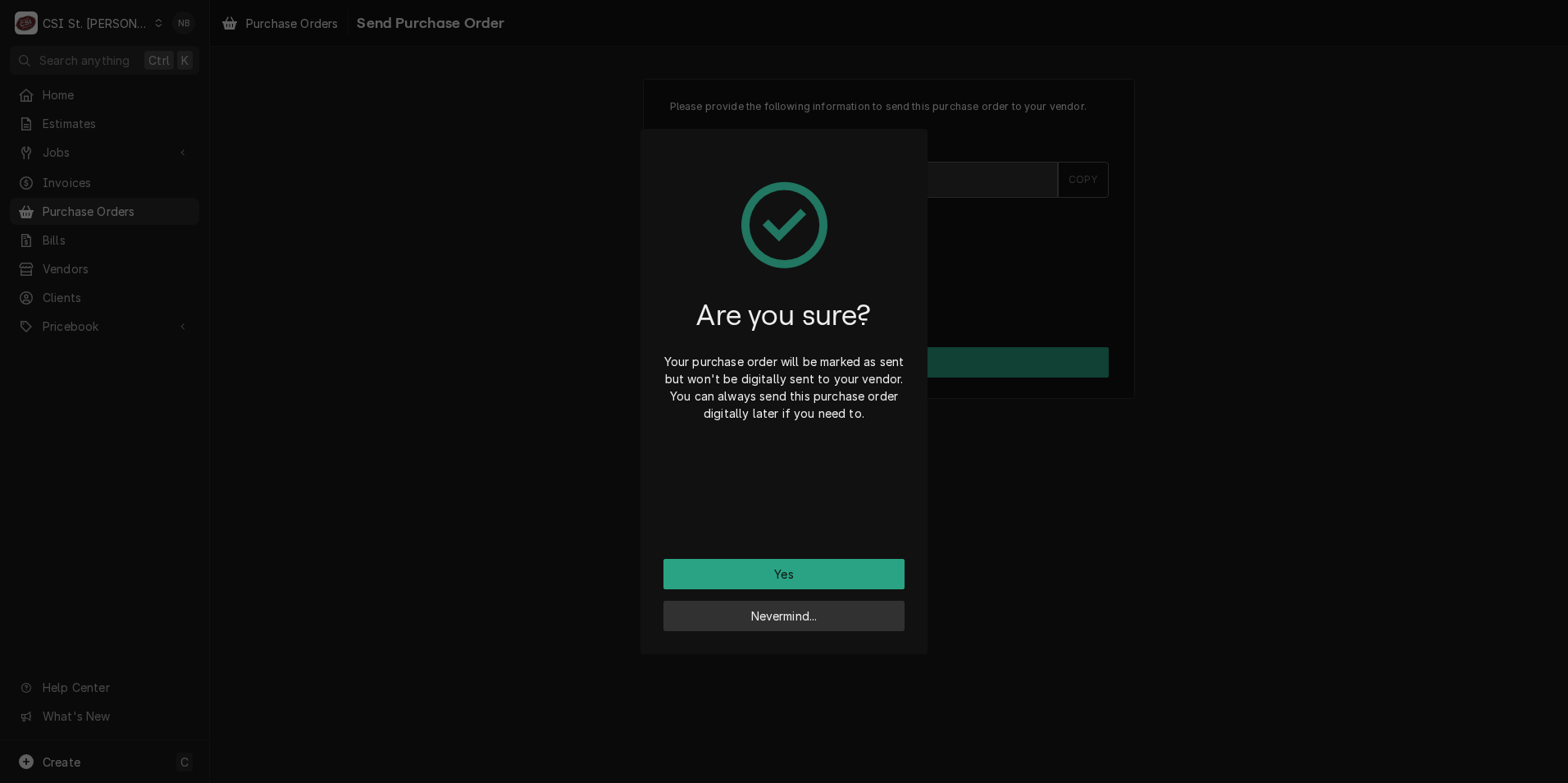
click at [798, 610] on button "Nevermind..." at bounding box center [784, 615] width 241 height 30
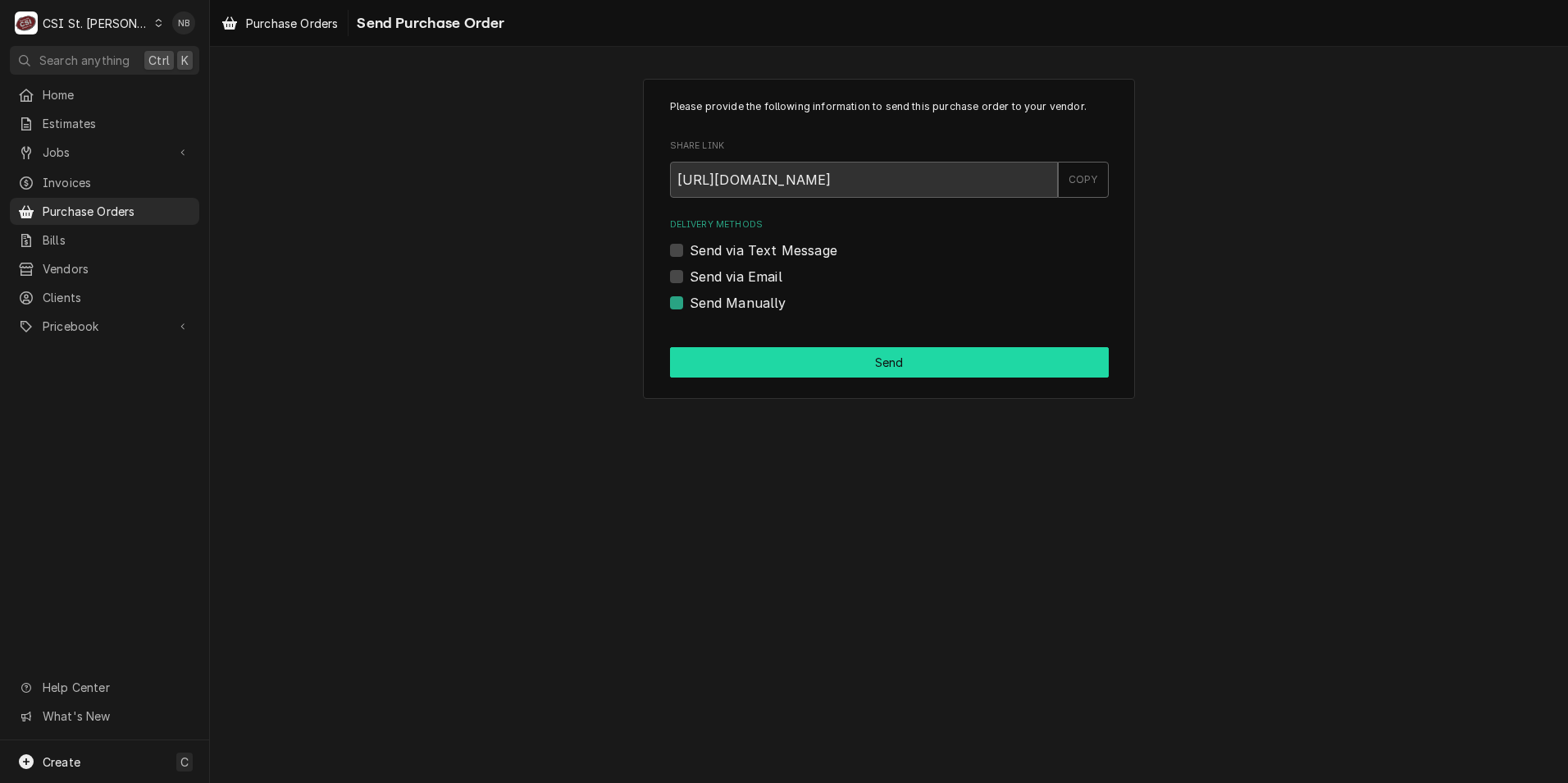
click at [870, 363] on button "Send" at bounding box center [888, 362] width 438 height 30
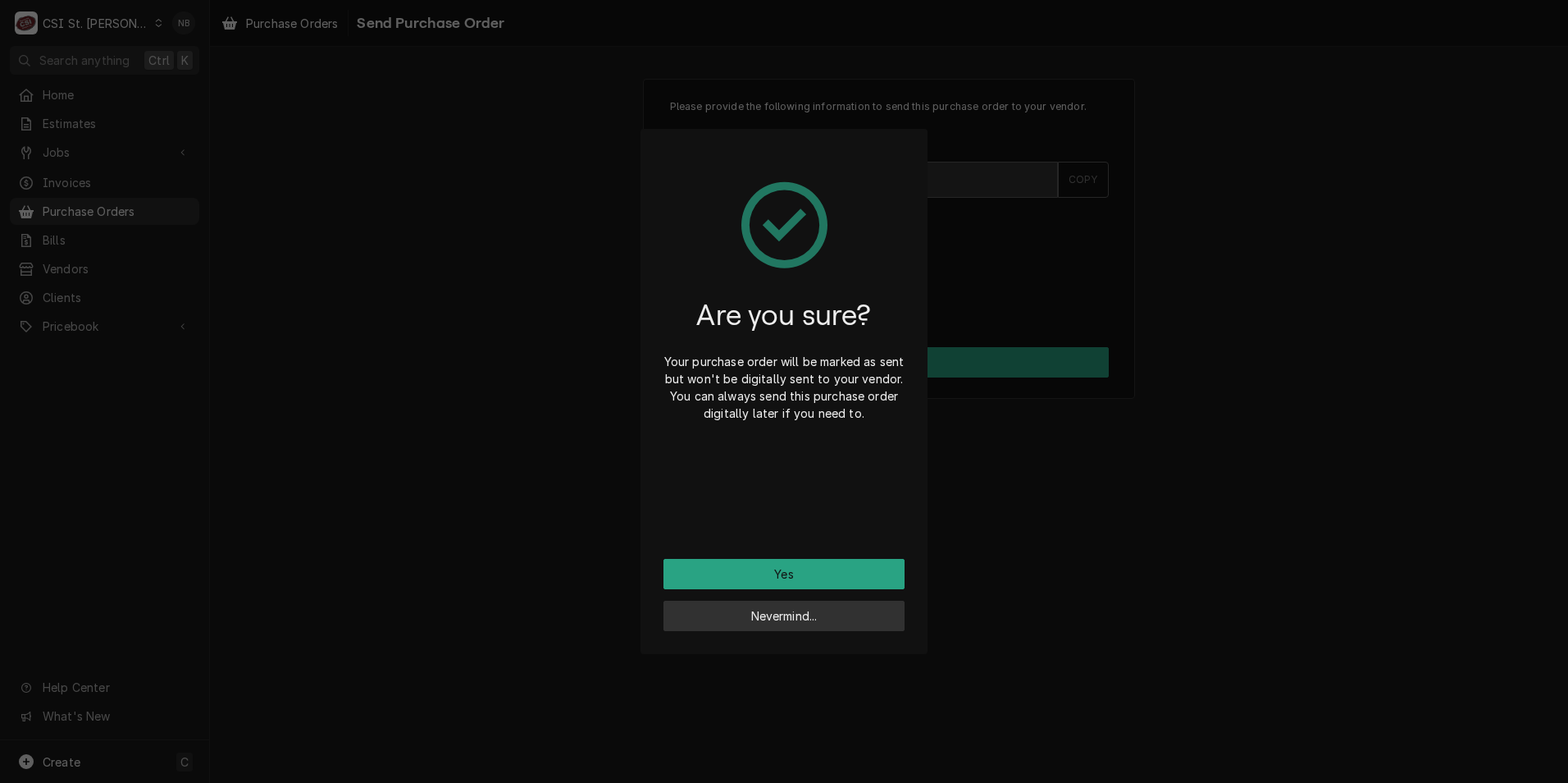
click at [793, 620] on button "Nevermind..." at bounding box center [784, 615] width 241 height 30
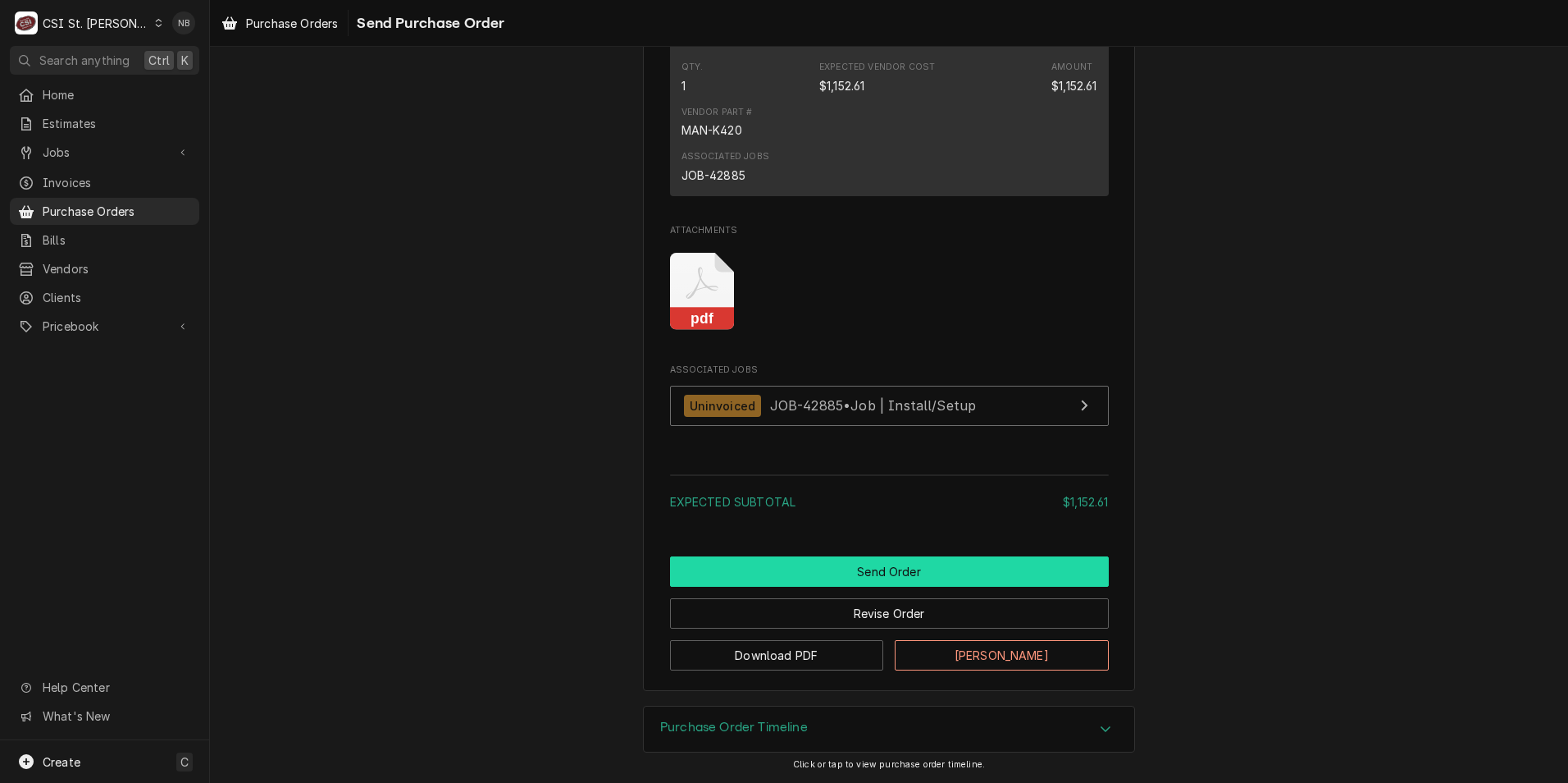
scroll to position [1067, 0]
click at [987, 587] on button "Send Order" at bounding box center [888, 571] width 438 height 30
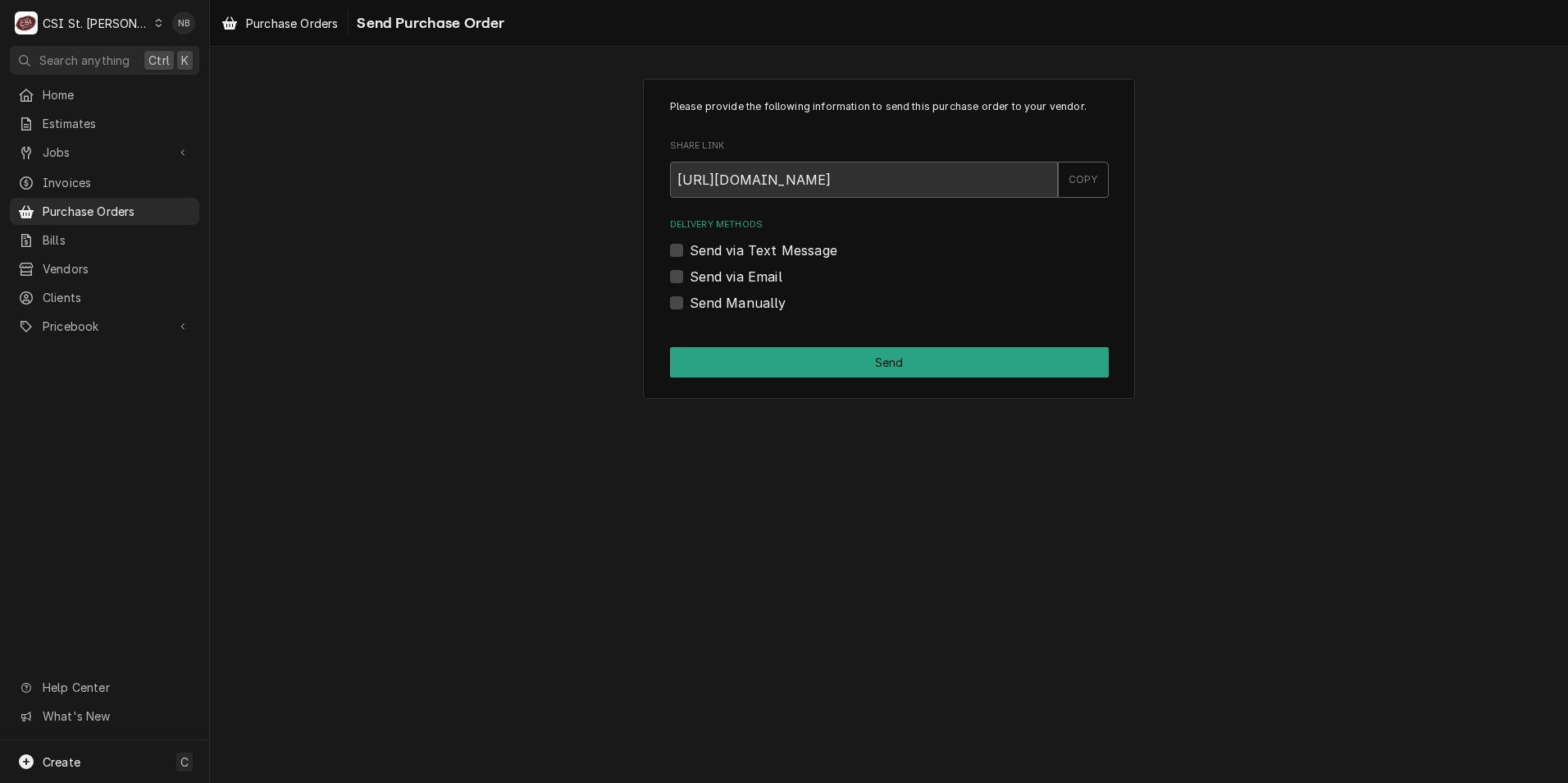
click at [689, 305] on label "Send Manually" at bounding box center [737, 303] width 97 height 20
click at [689, 305] on input "Send Manually" at bounding box center [908, 311] width 438 height 36
checkbox input "true"
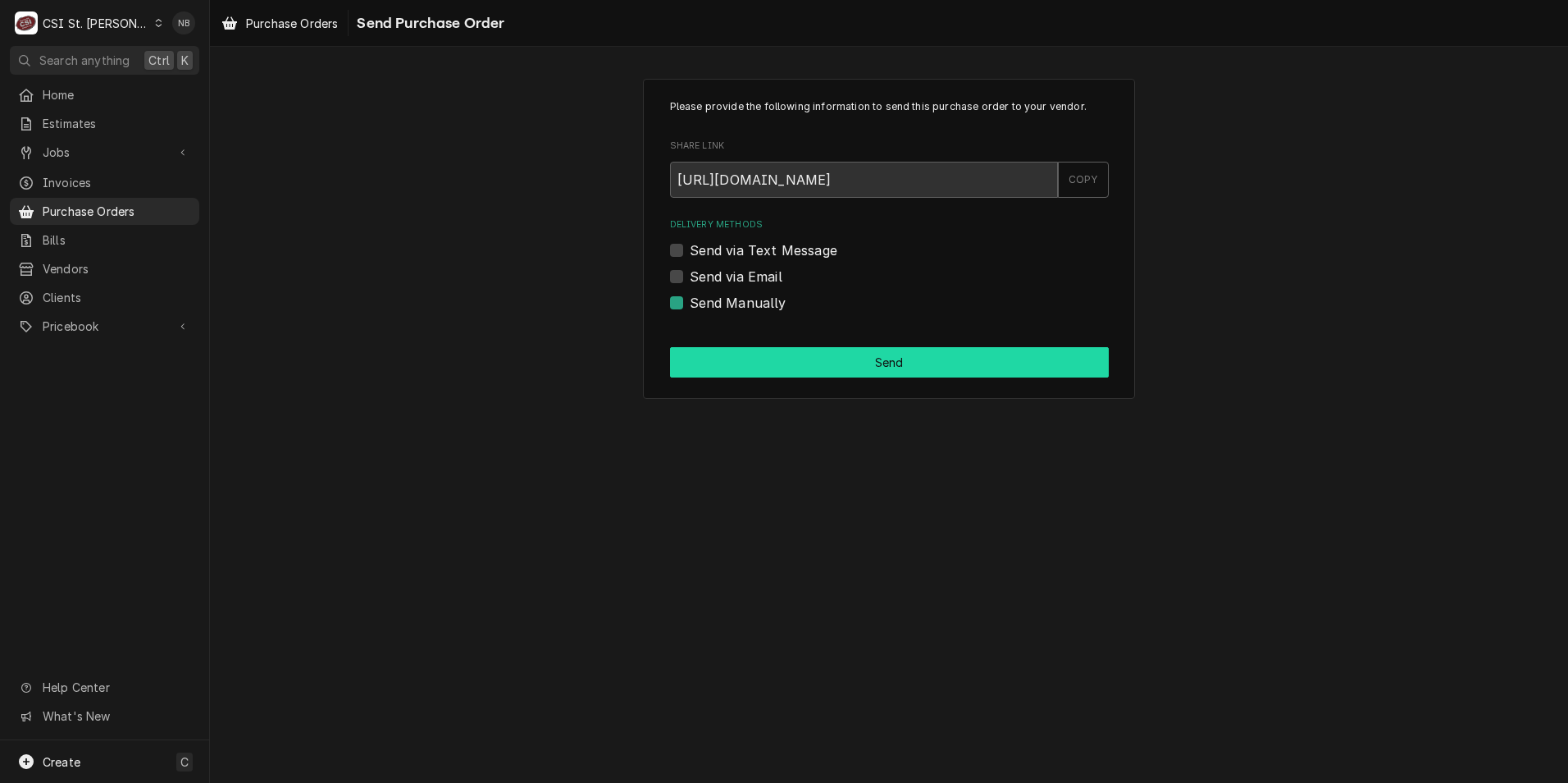
click at [747, 355] on button "Send" at bounding box center [888, 362] width 438 height 30
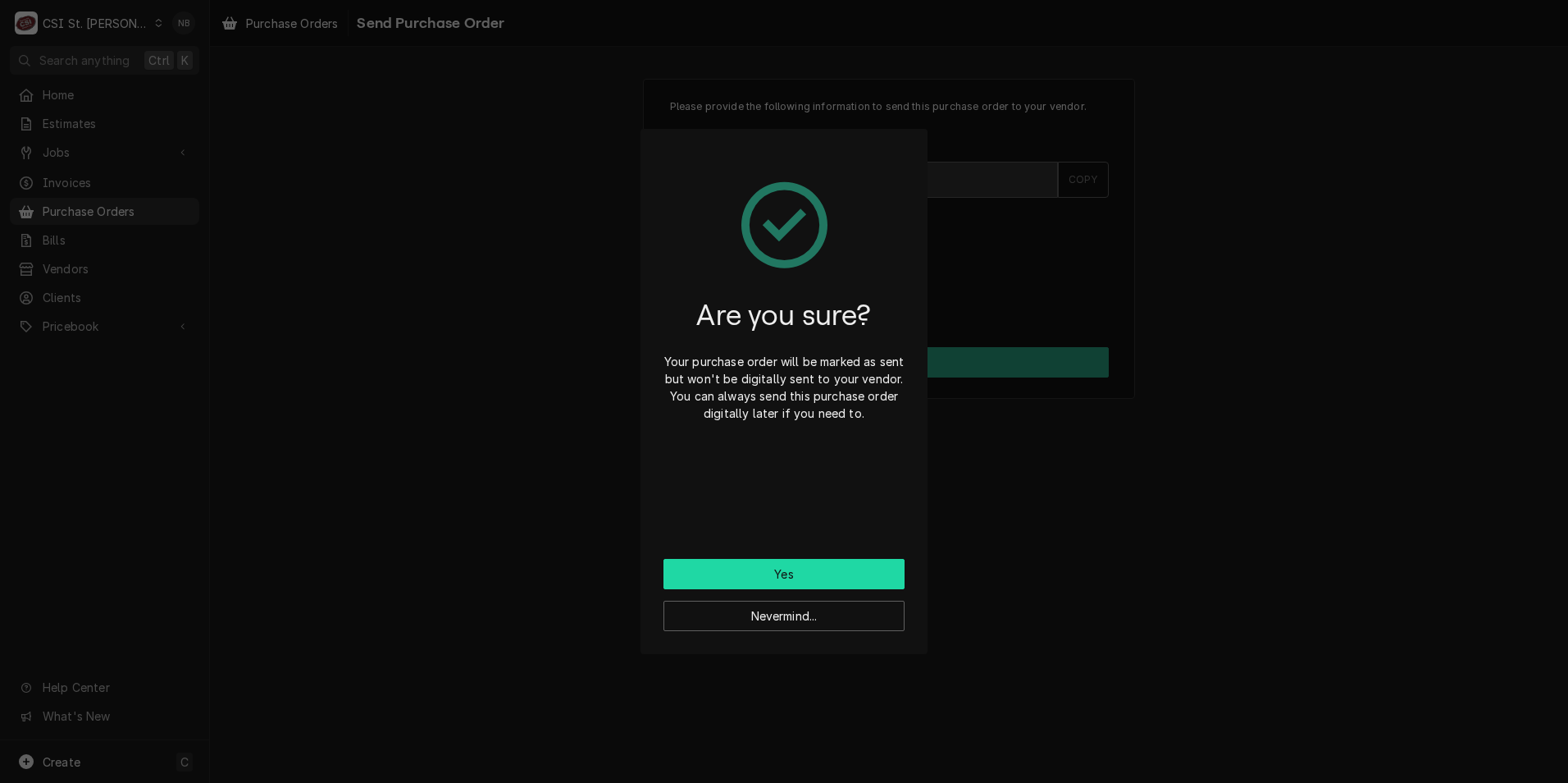
click at [795, 568] on button "Yes" at bounding box center [784, 573] width 241 height 30
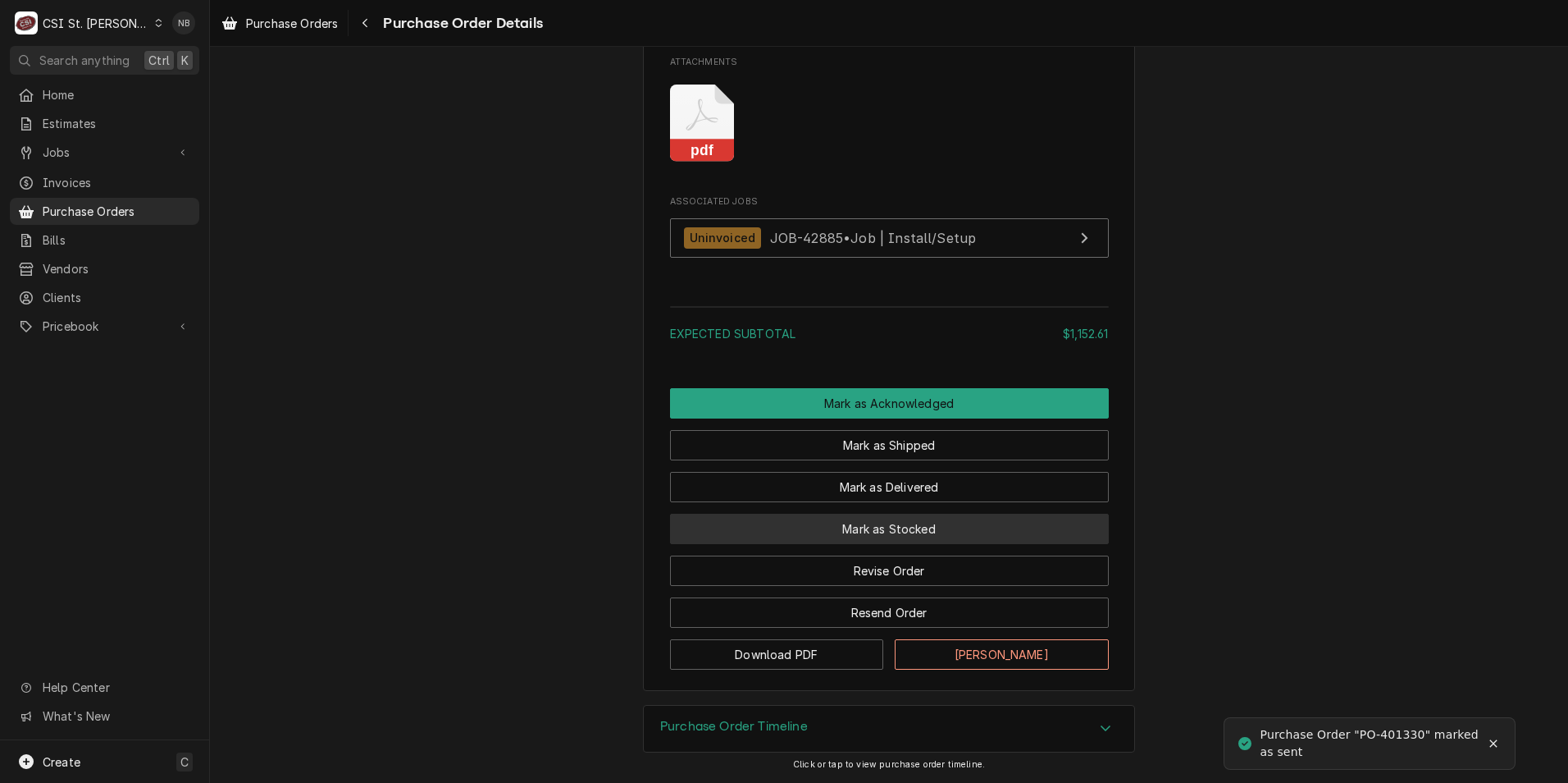
scroll to position [1332, 0]
click at [944, 533] on button "Mark as Stocked" at bounding box center [888, 528] width 438 height 30
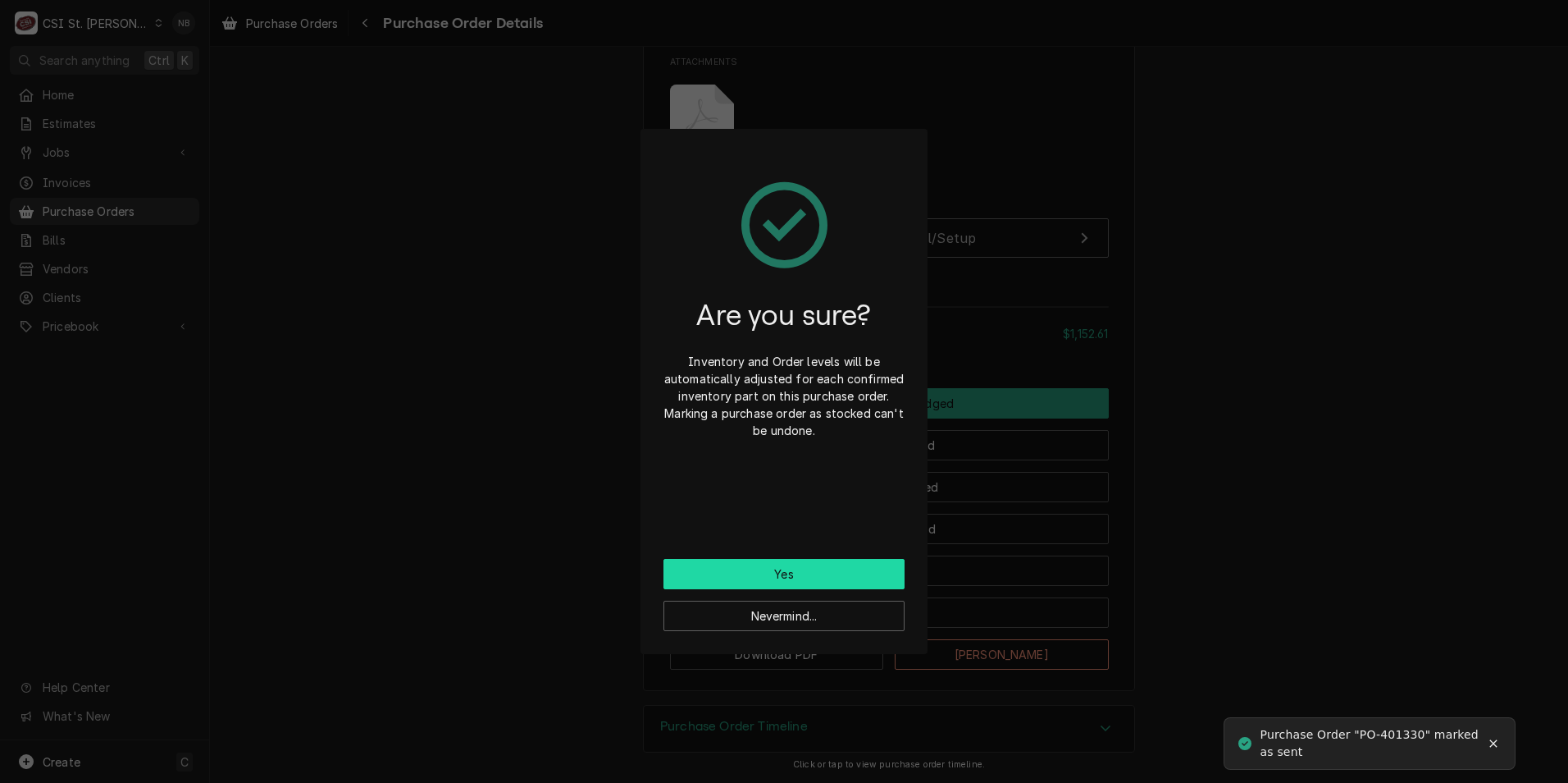
click at [805, 573] on button "Yes" at bounding box center [784, 573] width 241 height 30
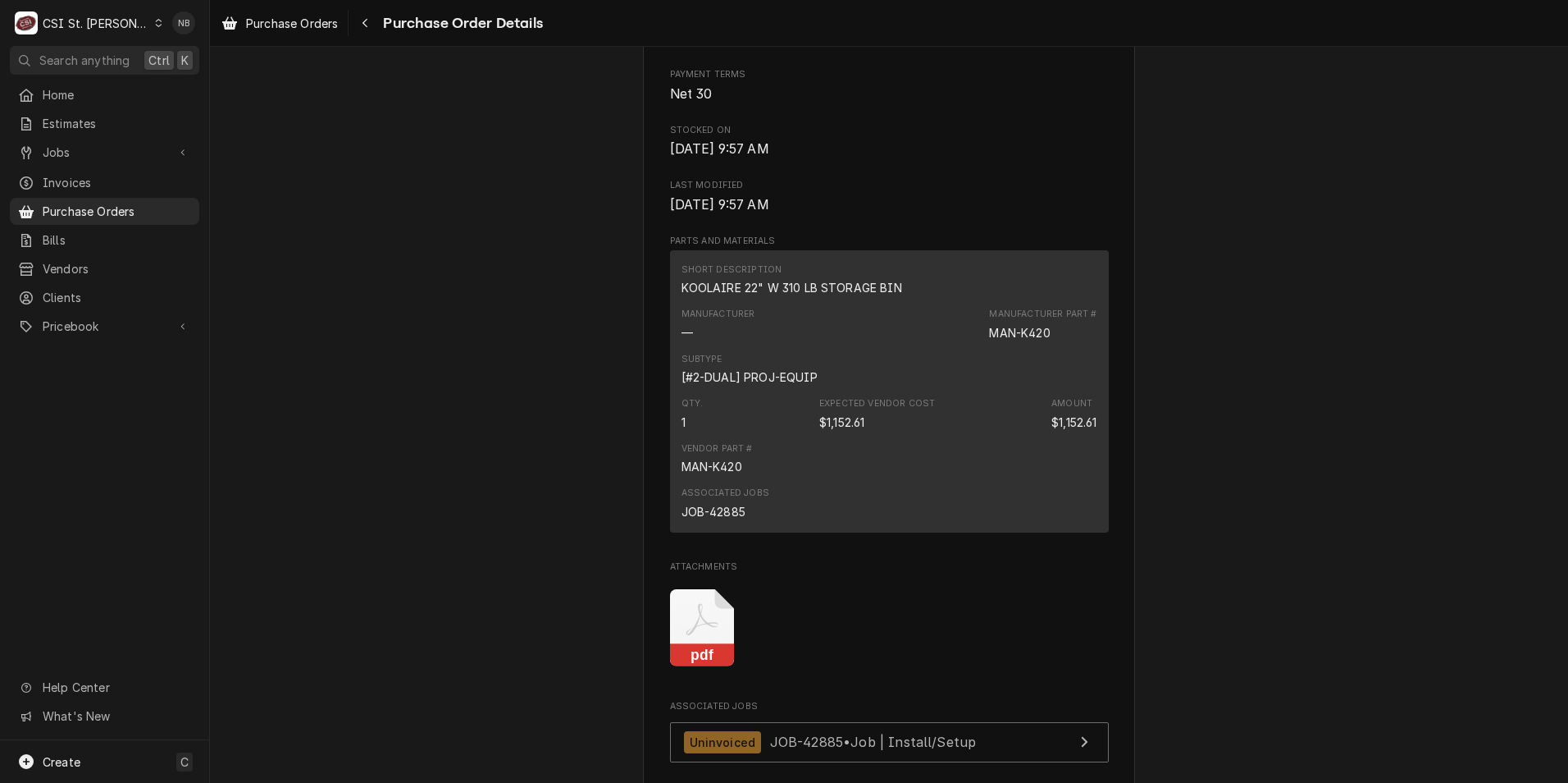
scroll to position [1313, 0]
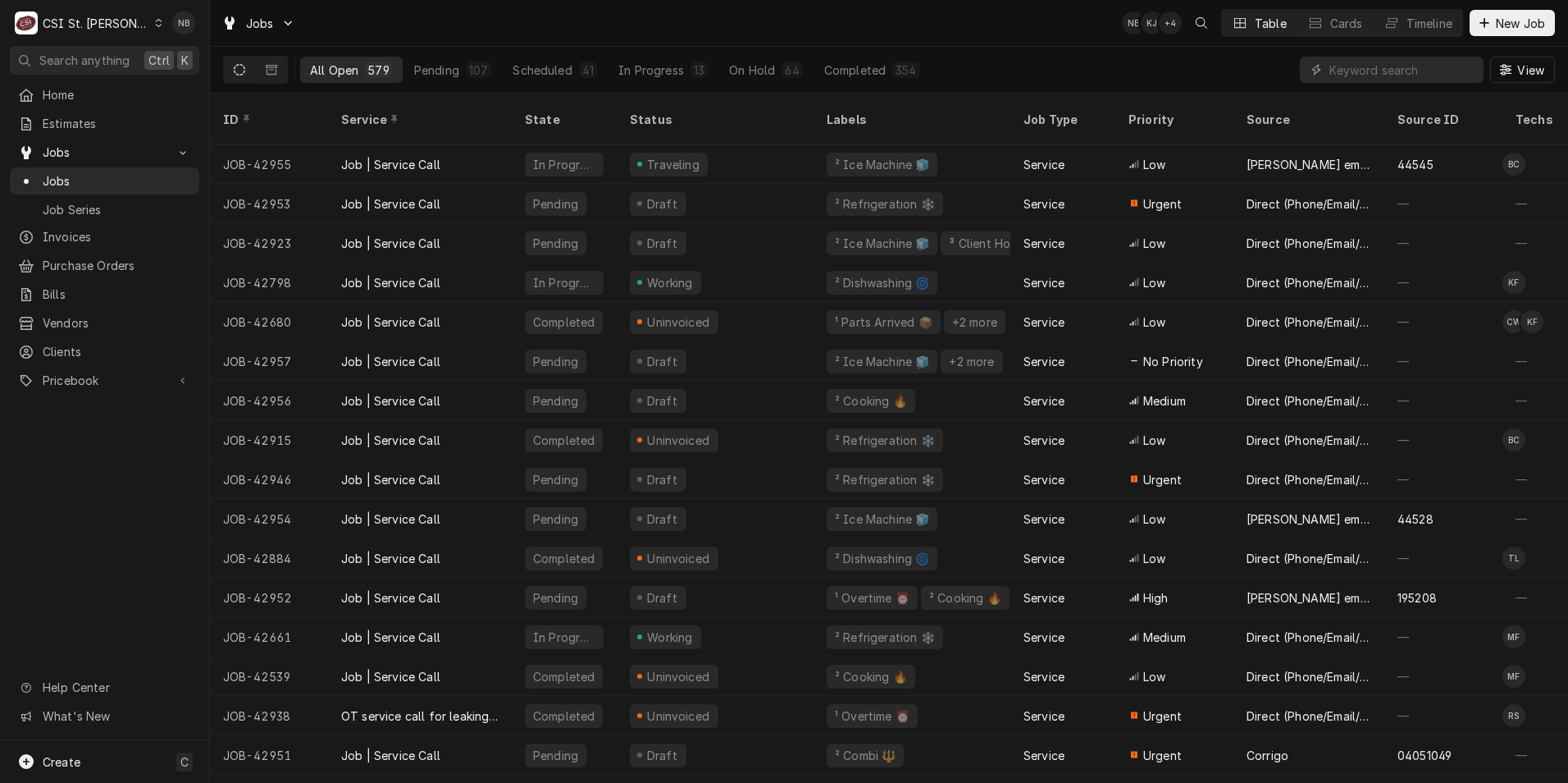
click at [77, 26] on div "CSI St. [PERSON_NAME]" at bounding box center [95, 24] width 107 height 18
click at [151, 55] on div "CSI [US_STATE]" at bounding box center [251, 62] width 217 height 18
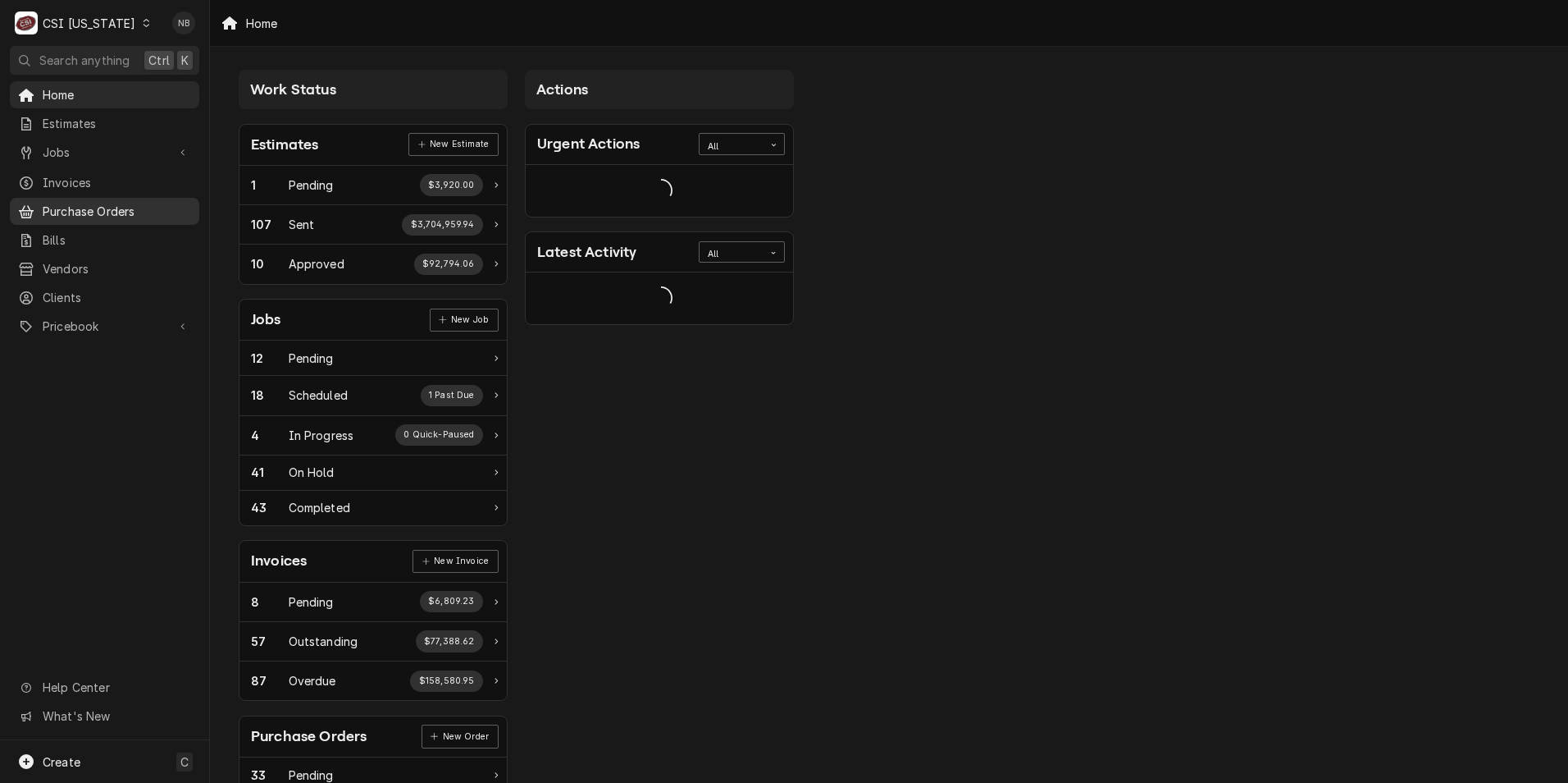
click at [118, 210] on span "Purchase Orders" at bounding box center [116, 212] width 148 height 18
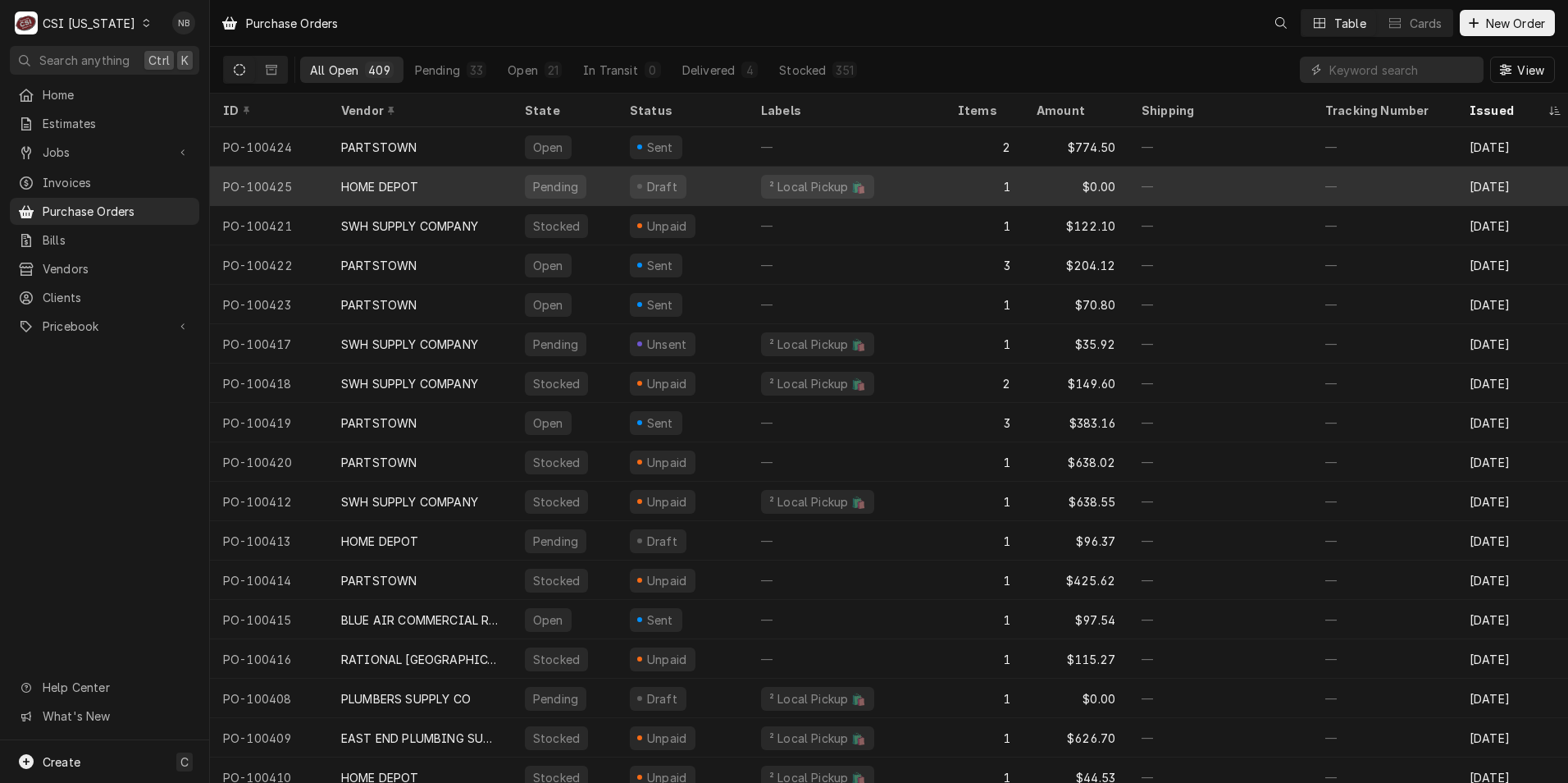
click at [376, 178] on div "HOME DEPOT" at bounding box center [379, 186] width 77 height 18
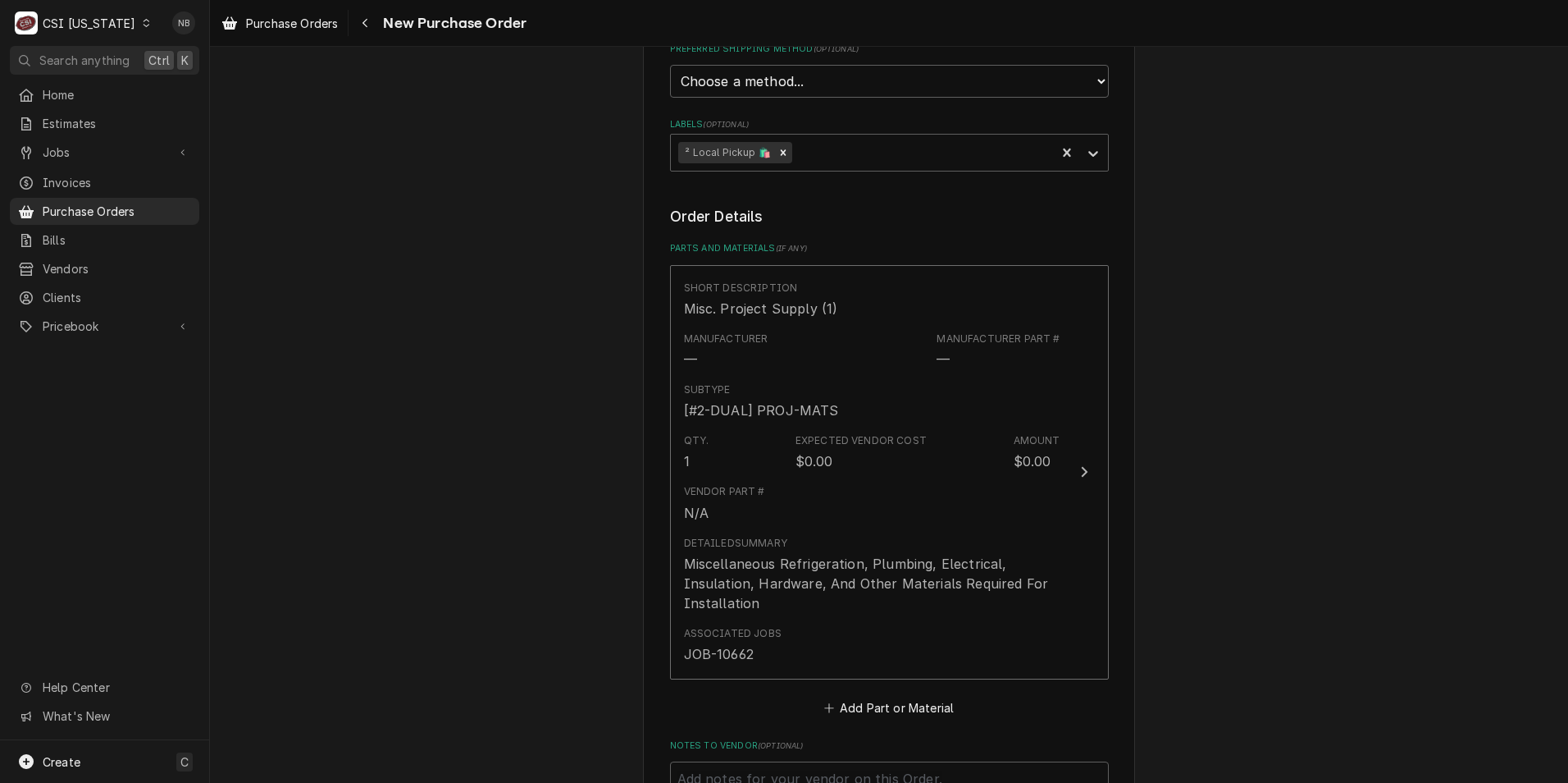
scroll to position [501, 0]
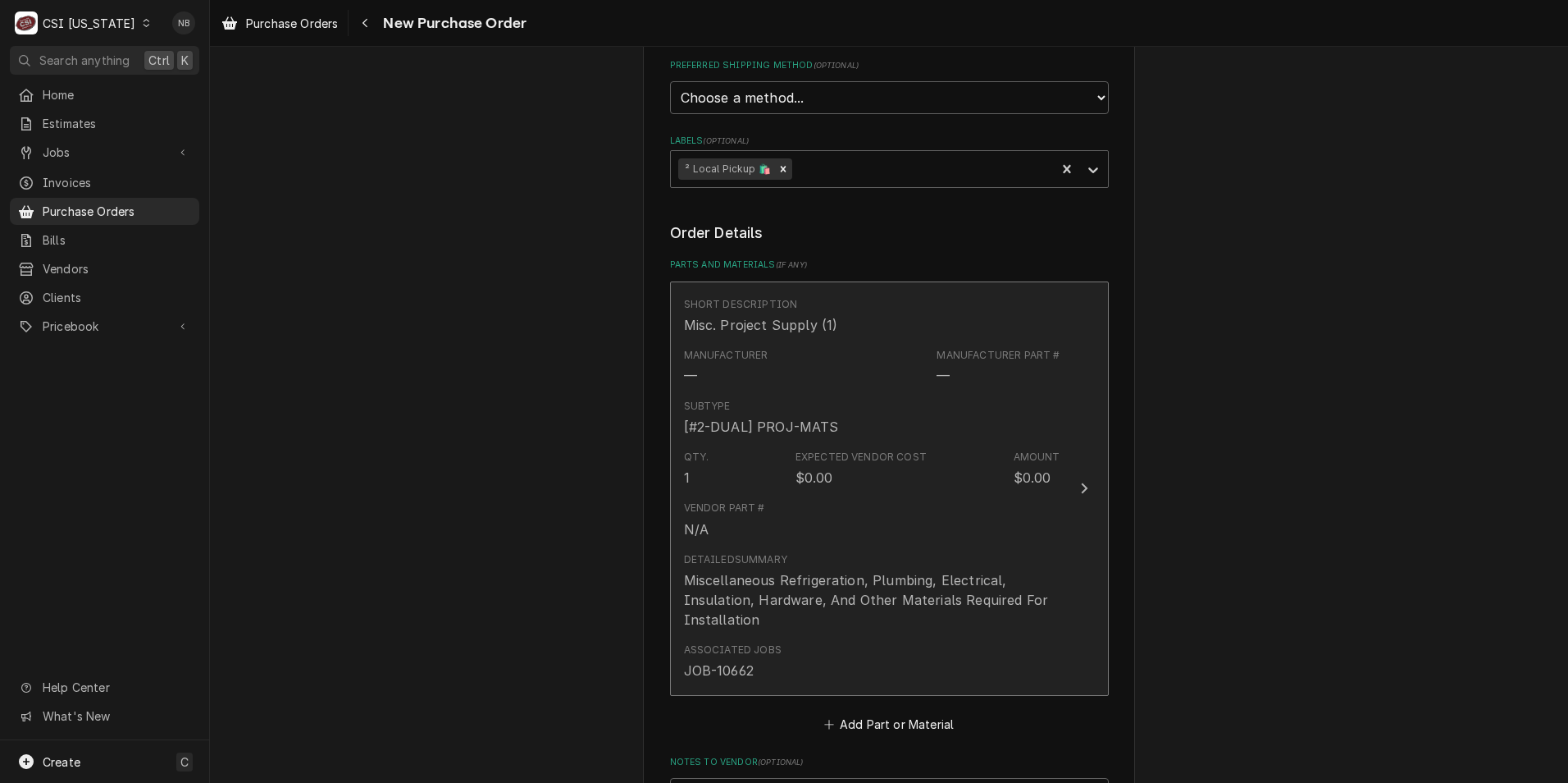
click at [734, 508] on div "Vendor Part #" at bounding box center [724, 507] width 81 height 15
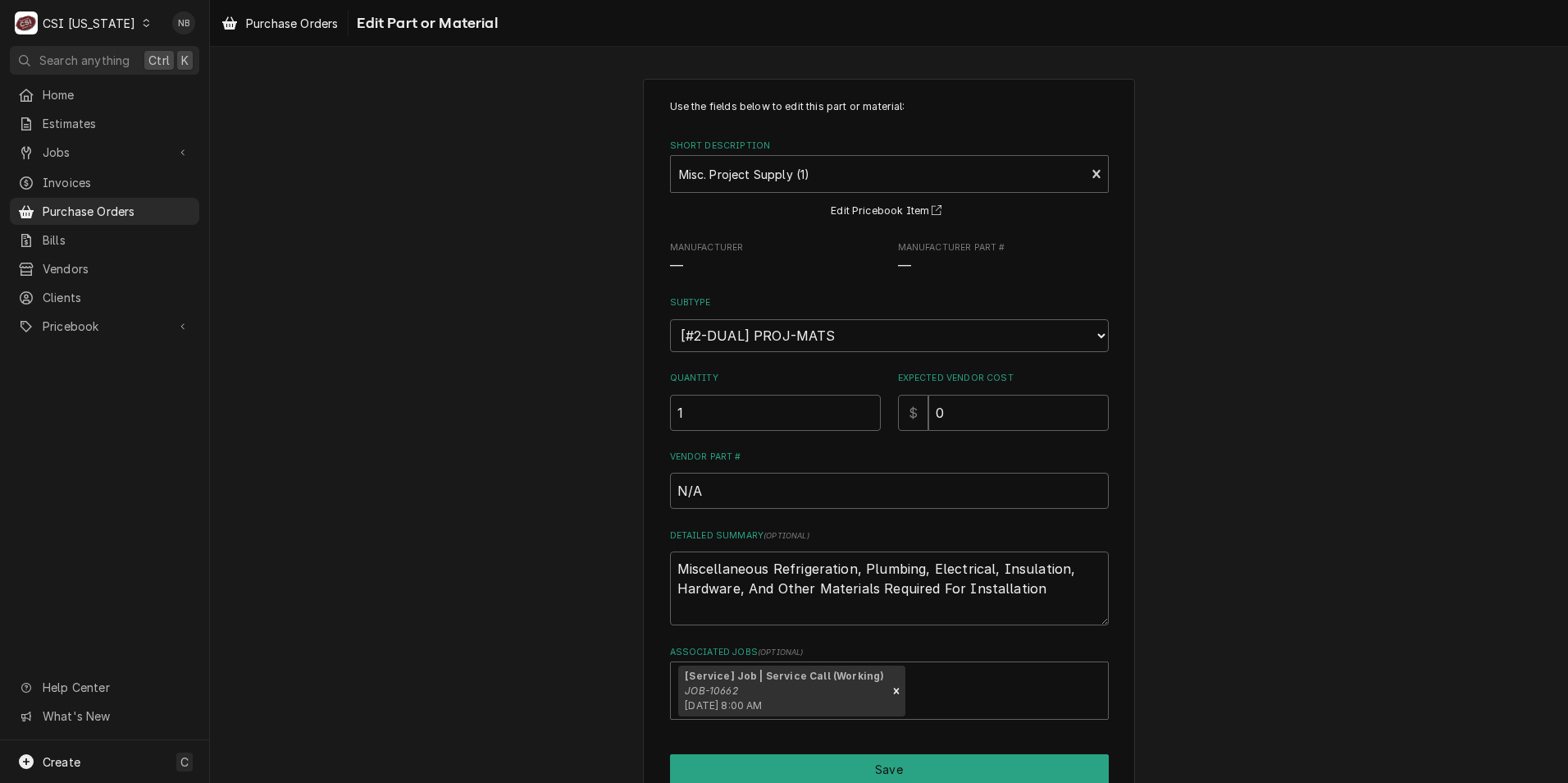
scroll to position [78, 0]
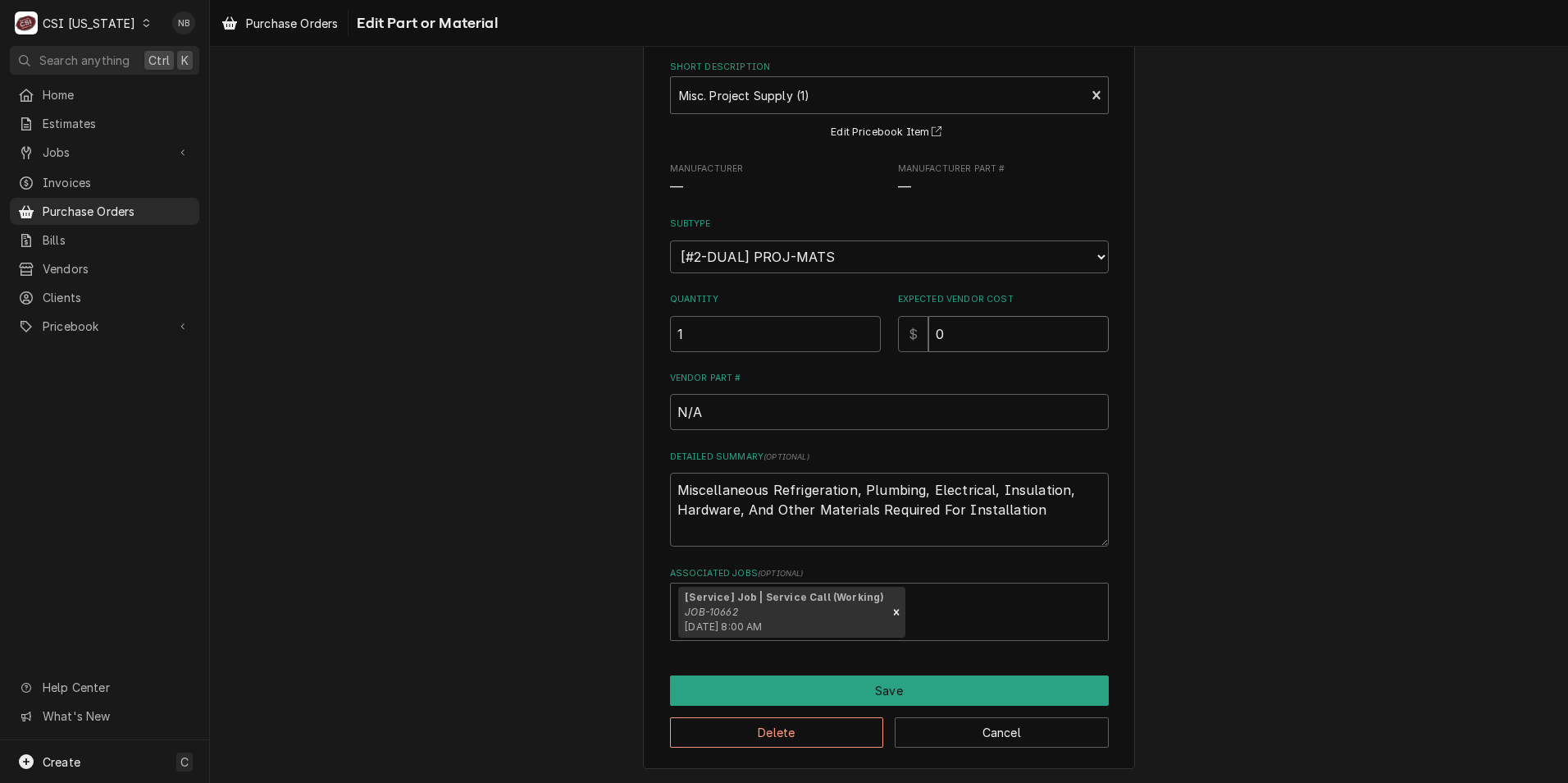
drag, startPoint x: 984, startPoint y: 331, endPoint x: 592, endPoint y: 298, distance: 393.4
click at [596, 298] on div "Use the fields below to edit this part or material: Short Description Misc. Pro…" at bounding box center [888, 384] width 1358 height 798
type textarea "x"
type input "3"
type textarea "x"
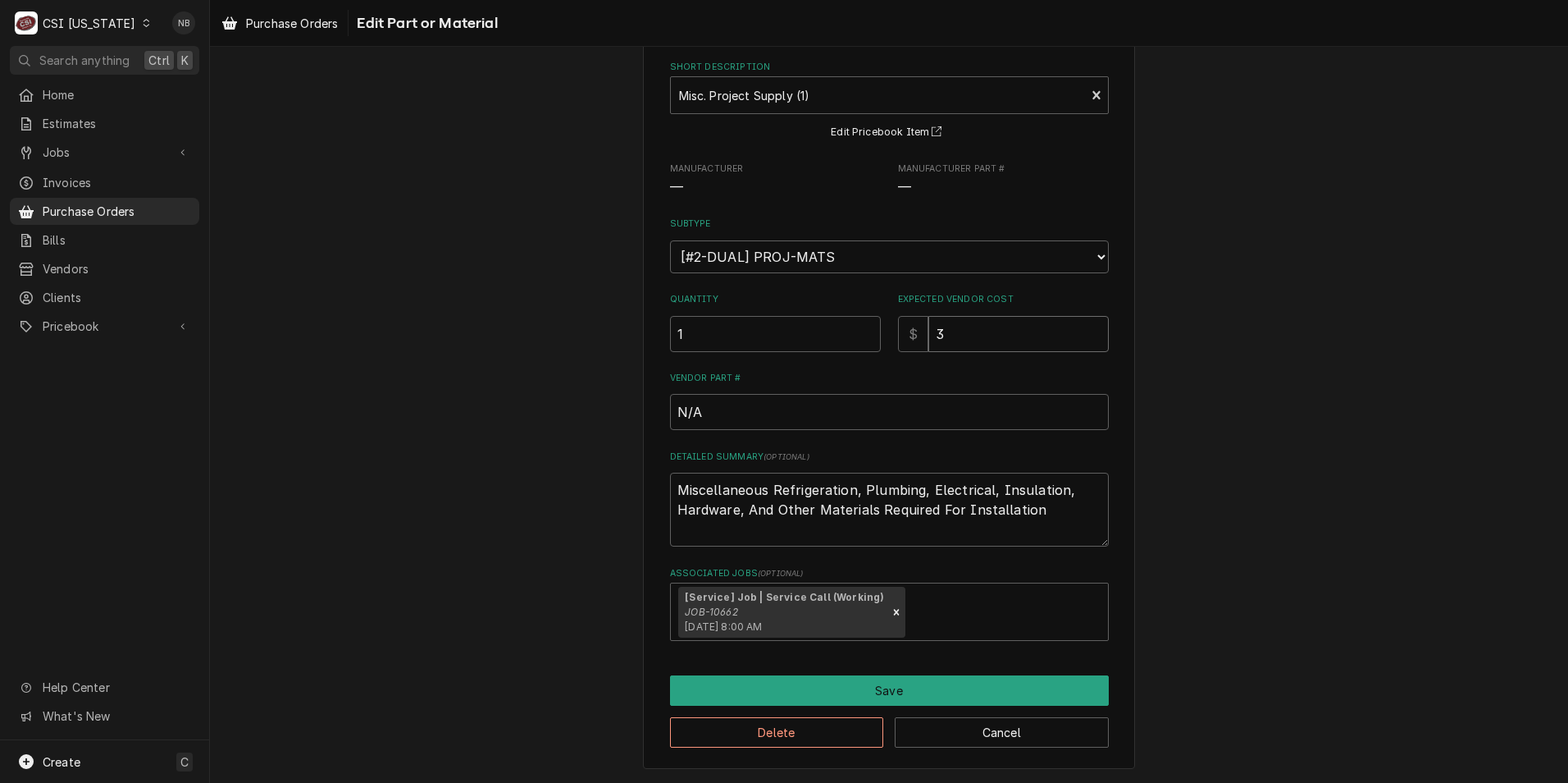
type input "39"
type textarea "x"
type input "39.2"
type textarea "x"
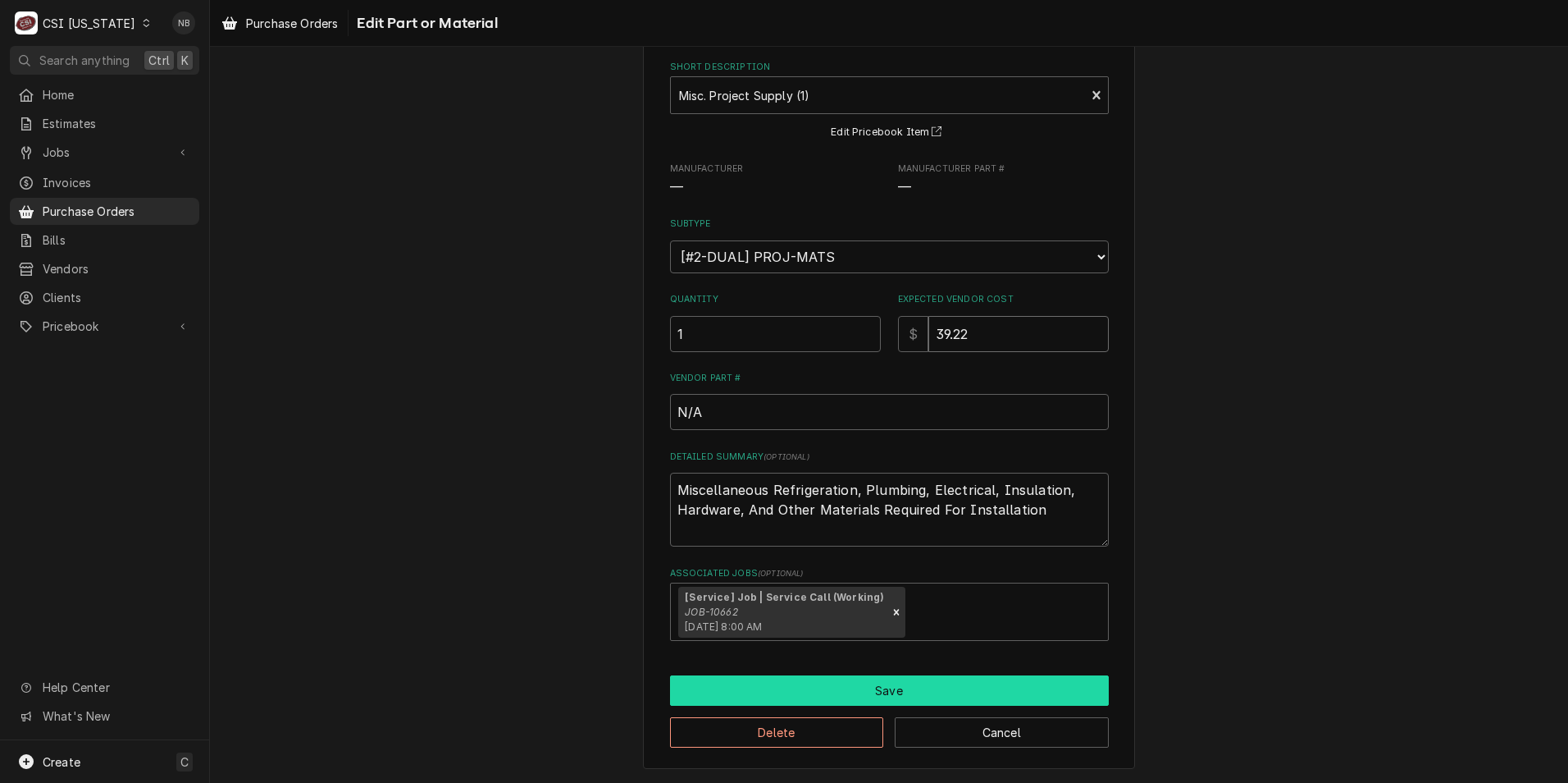
type input "39.22"
click at [968, 695] on button "Save" at bounding box center [888, 690] width 438 height 30
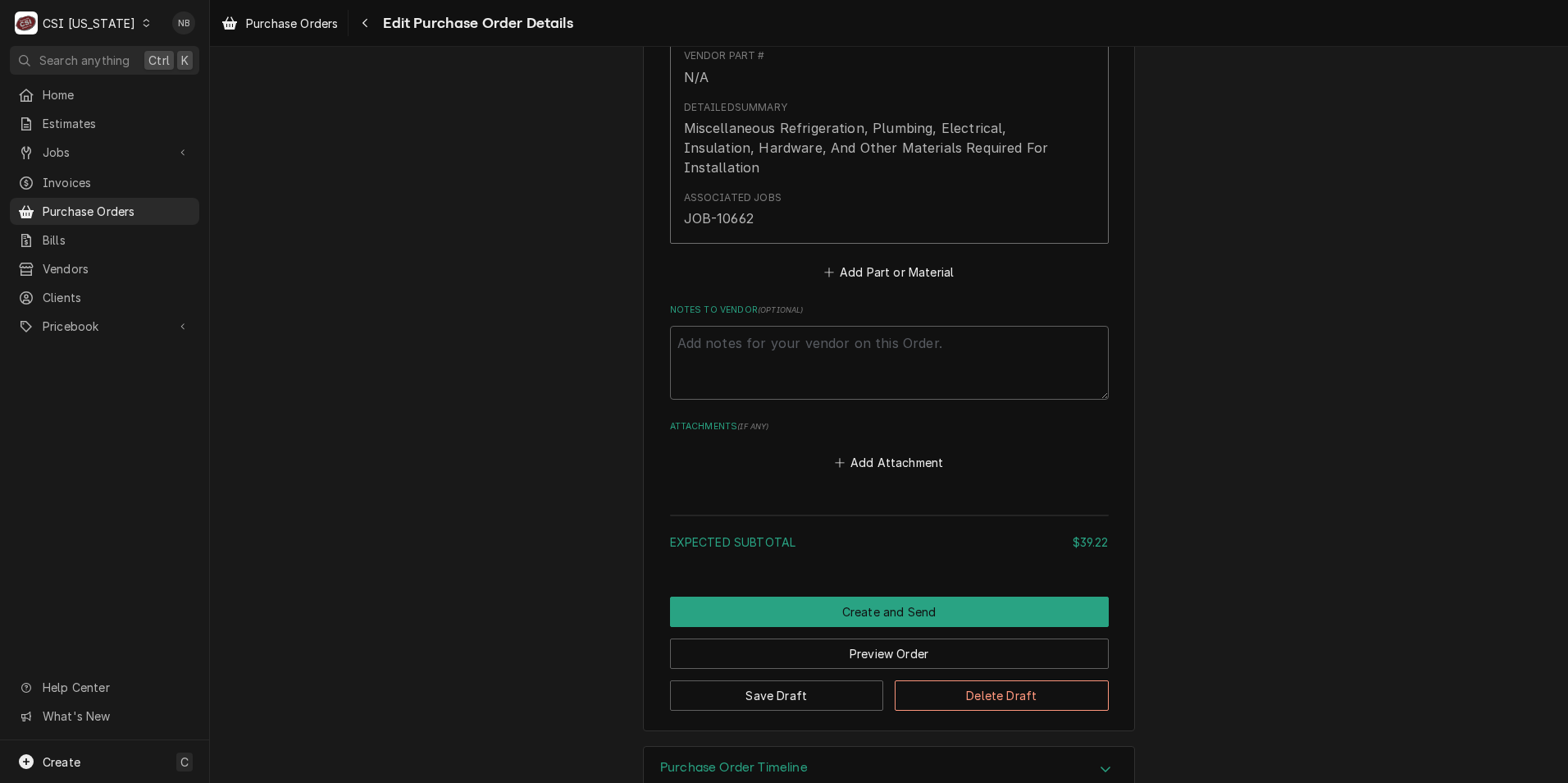
scroll to position [994, 0]
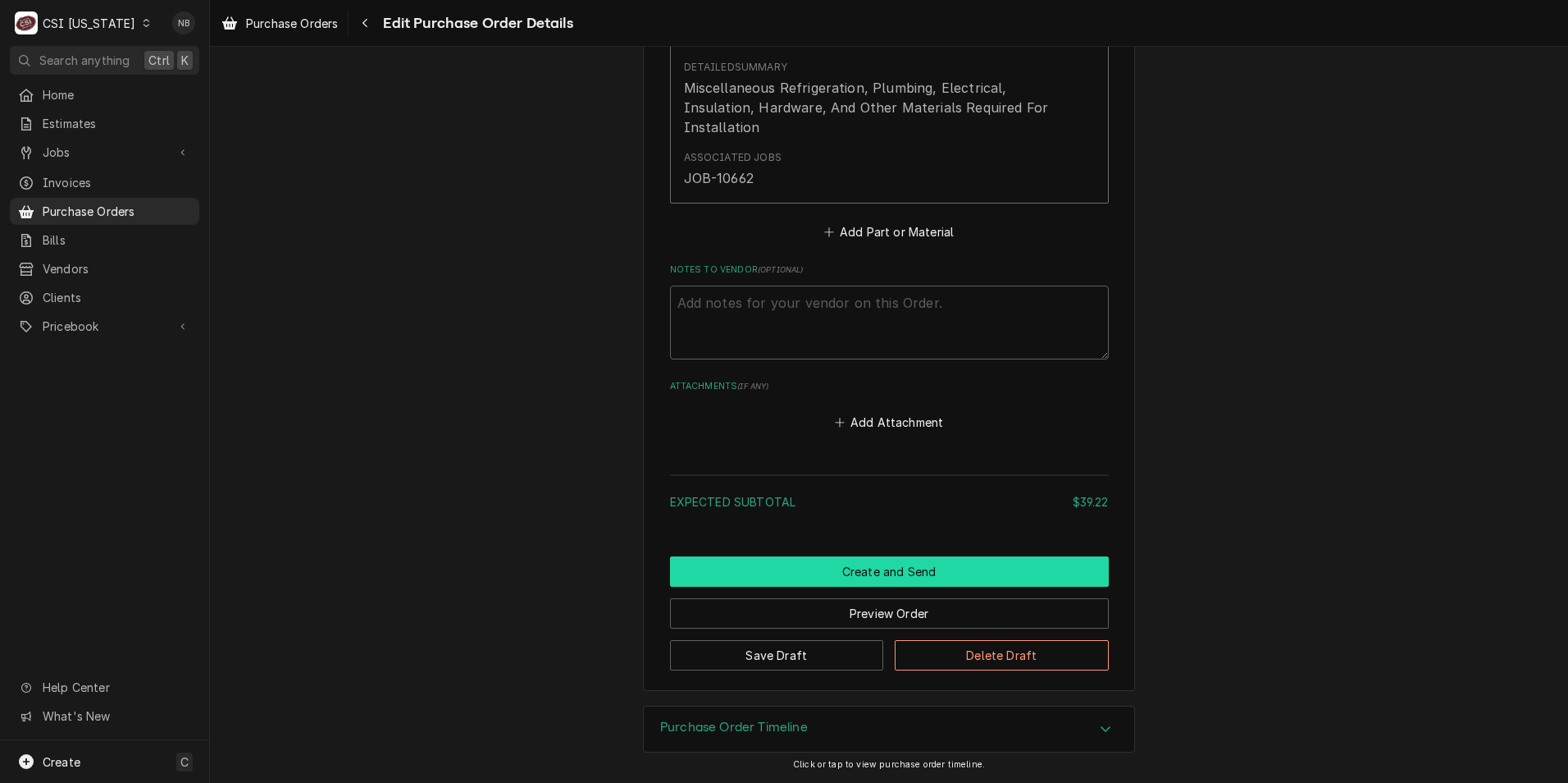
click at [1024, 568] on button "Create and Send" at bounding box center [888, 571] width 438 height 30
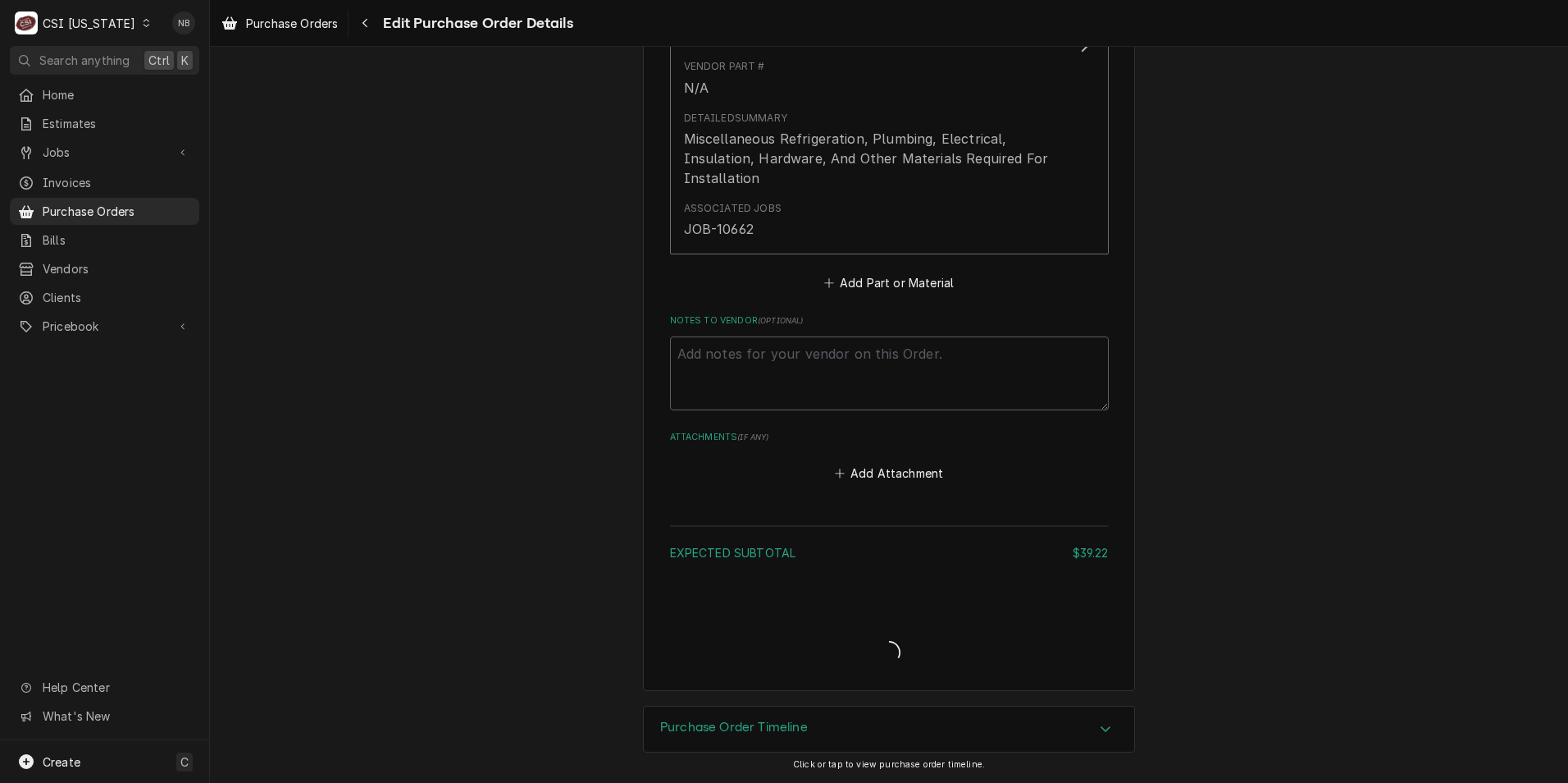
scroll to position [943, 0]
type textarea "x"
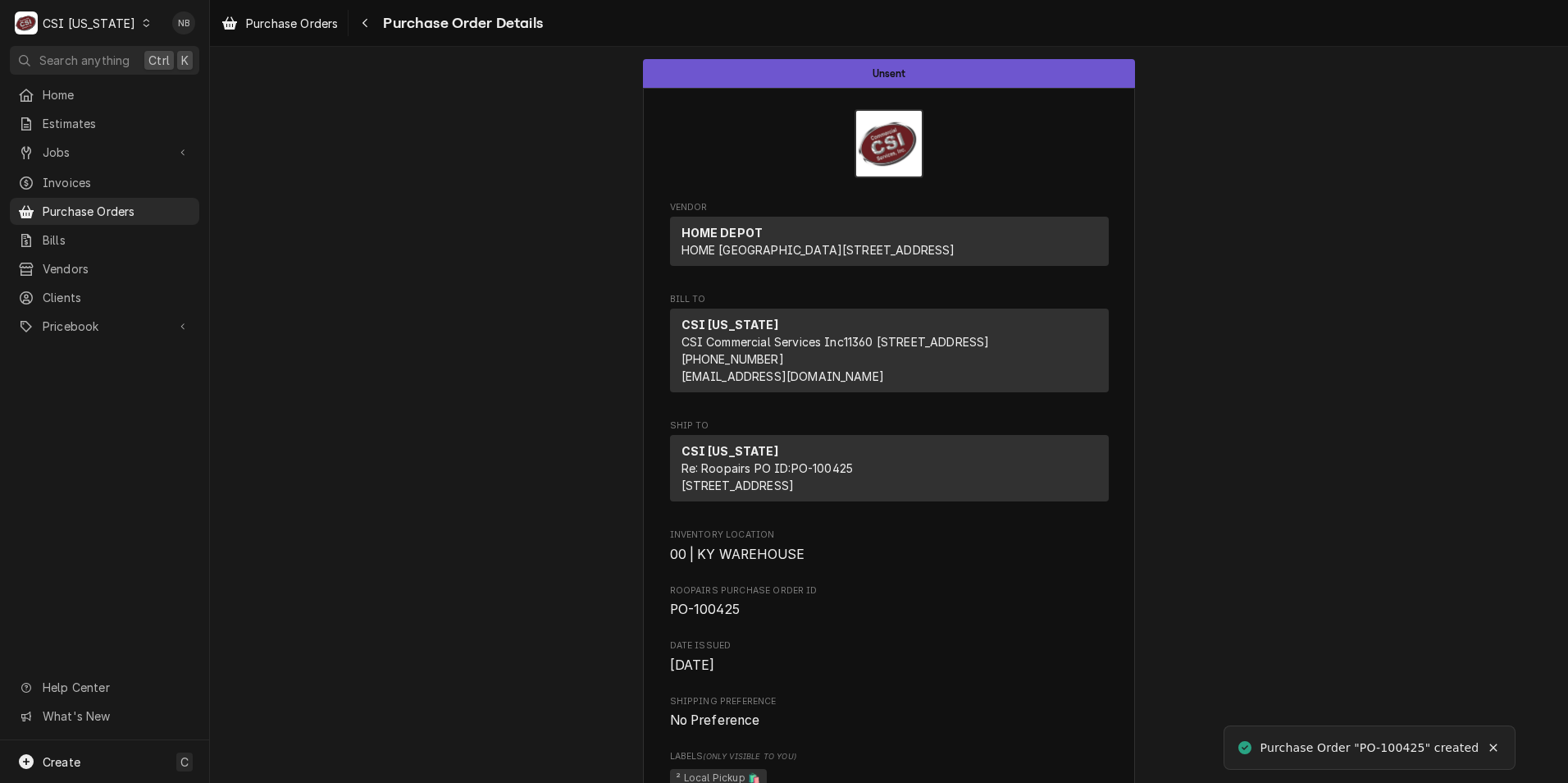
click at [929, 566] on div "Unsent Vendor HOME DEPOT HOME DEPOT PO Box 6031 The Lakes, NV 88901-6031 Bill T…" at bounding box center [888, 415] width 1358 height 736
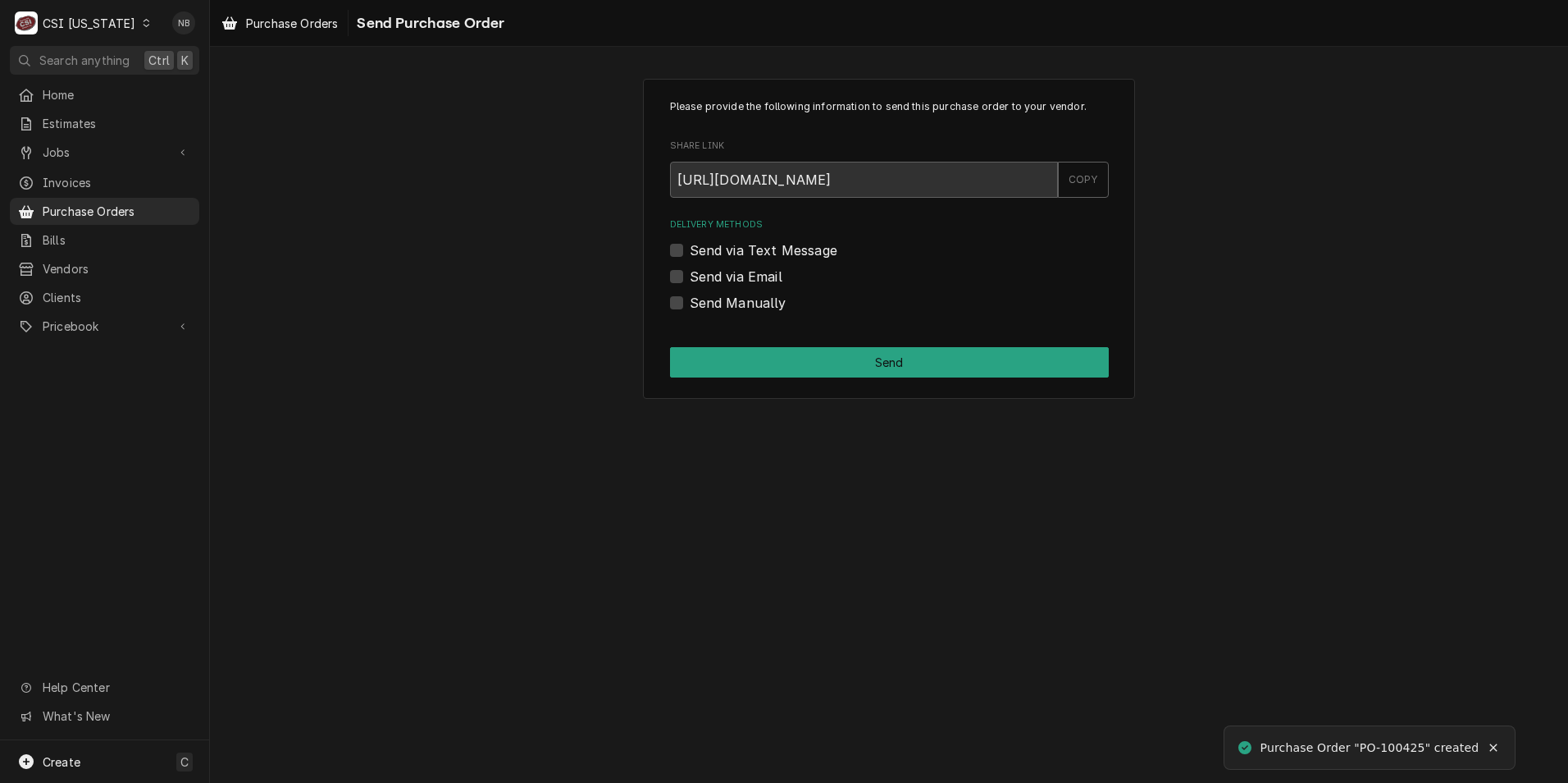
click at [738, 302] on label "Send Manually" at bounding box center [737, 303] width 97 height 20
click at [738, 302] on input "Send Manually" at bounding box center [908, 311] width 438 height 36
checkbox input "true"
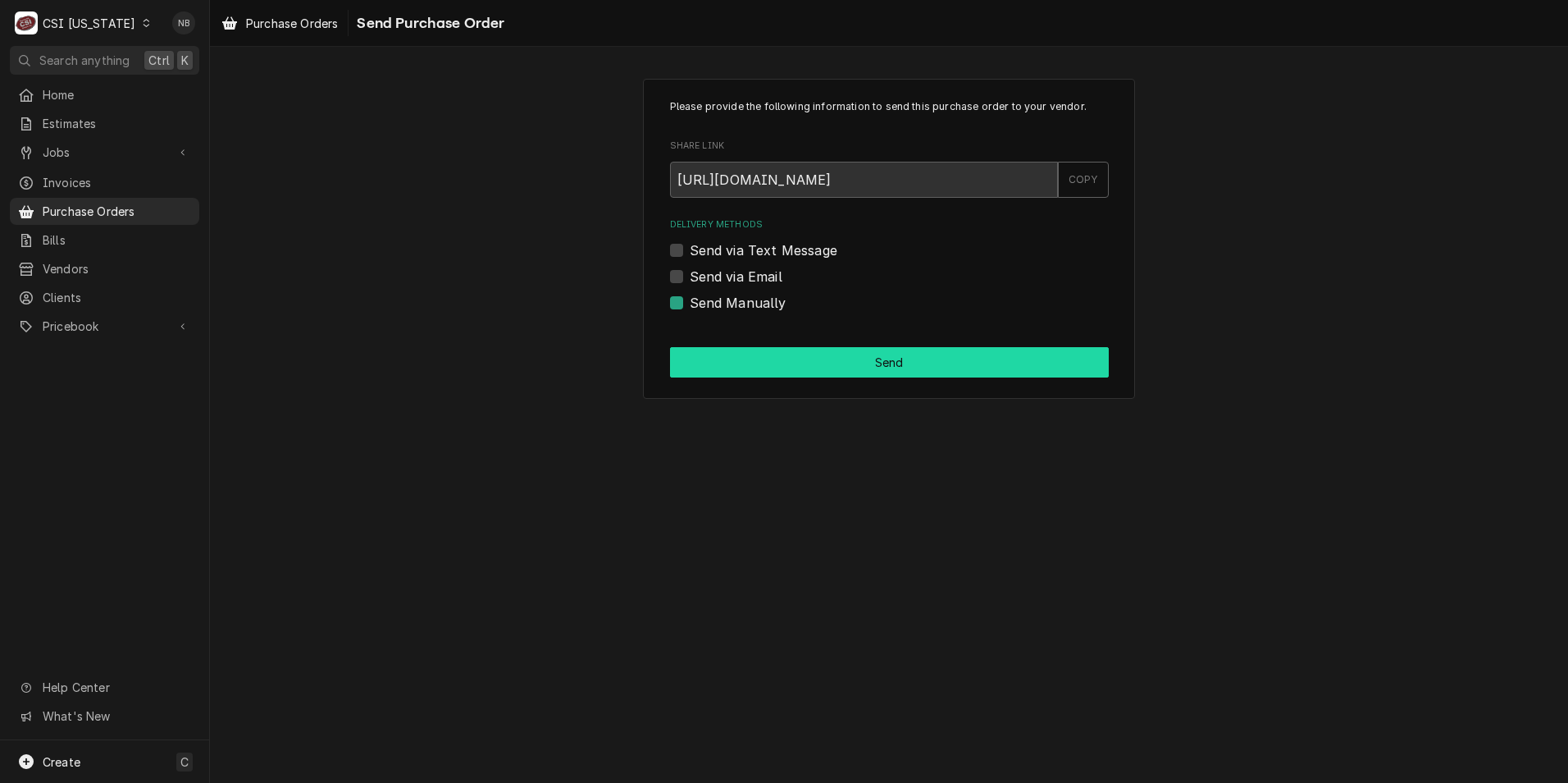
click at [841, 371] on button "Send" at bounding box center [888, 362] width 438 height 30
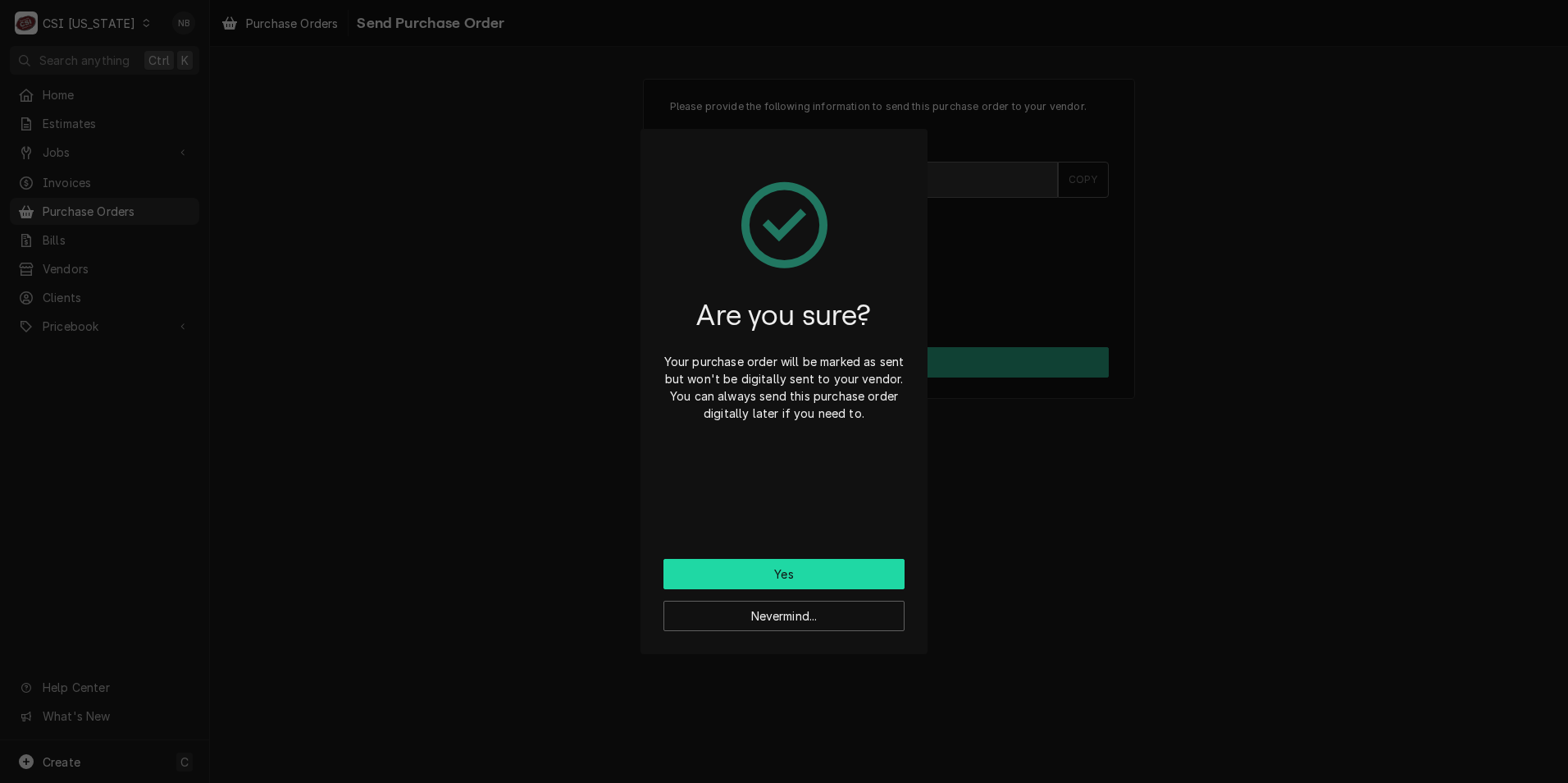
click at [814, 569] on button "Yes" at bounding box center [784, 573] width 241 height 30
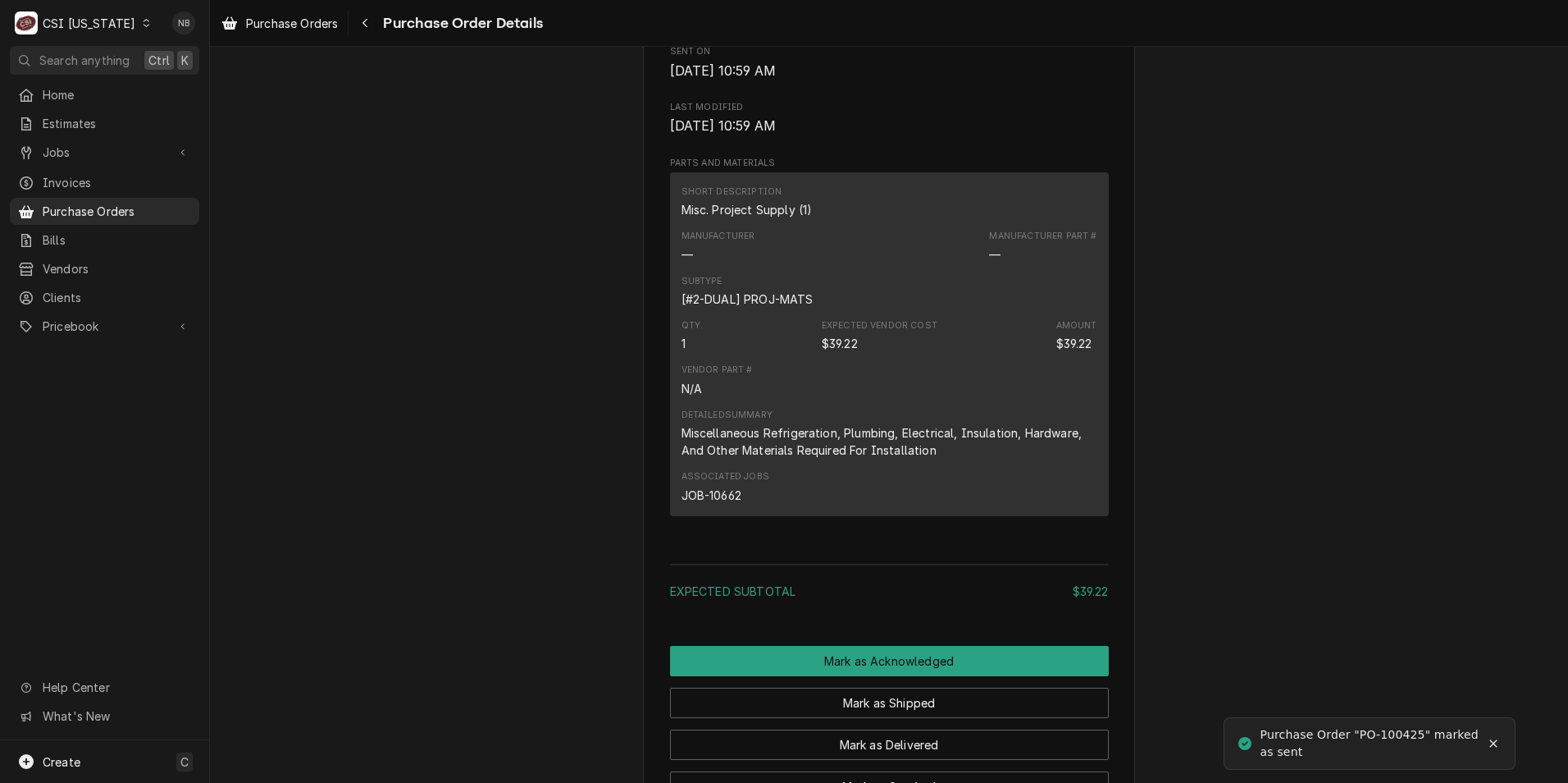
scroll to position [1147, 0]
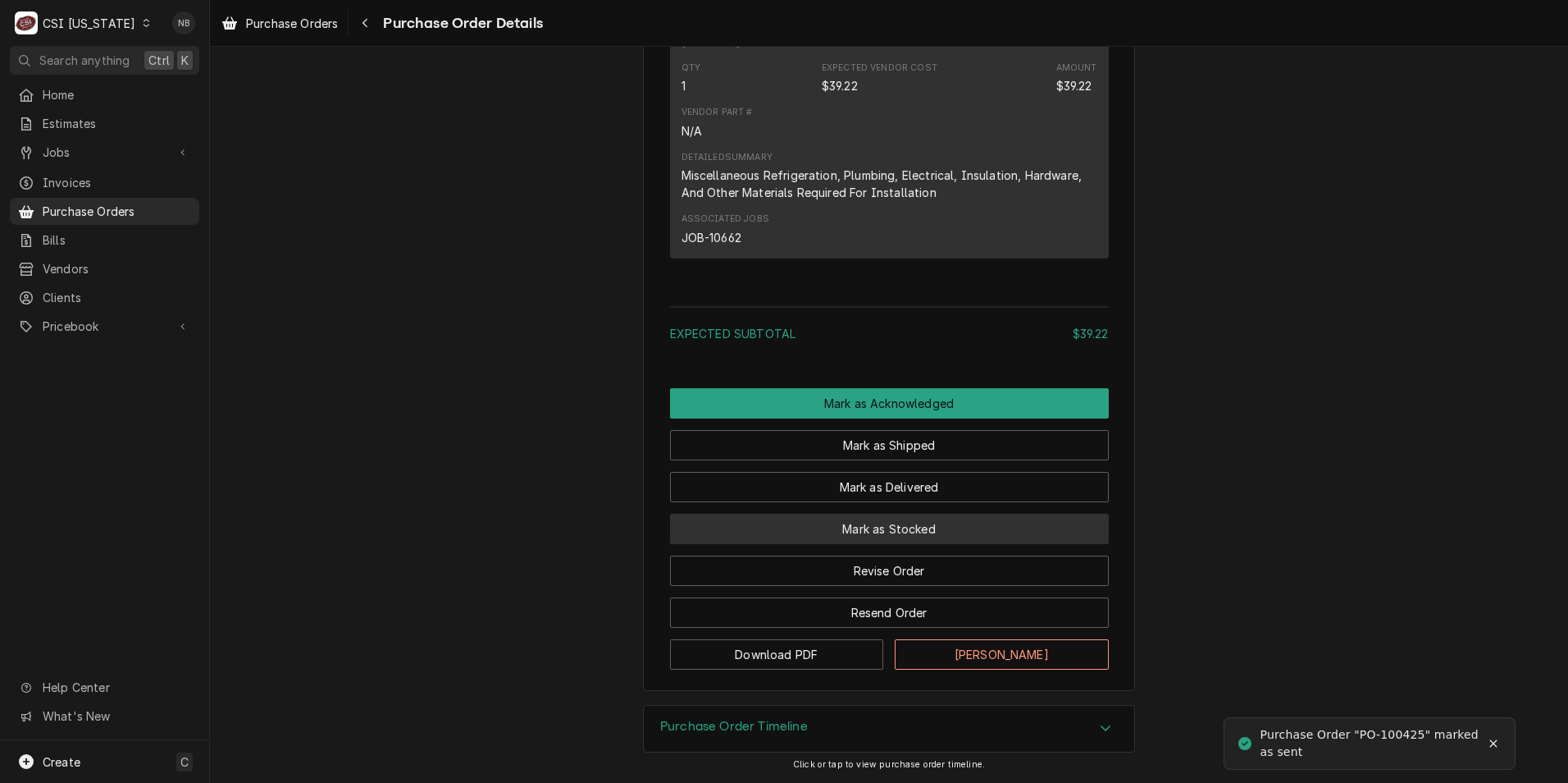
click at [874, 526] on button "Mark as Stocked" at bounding box center [888, 528] width 438 height 30
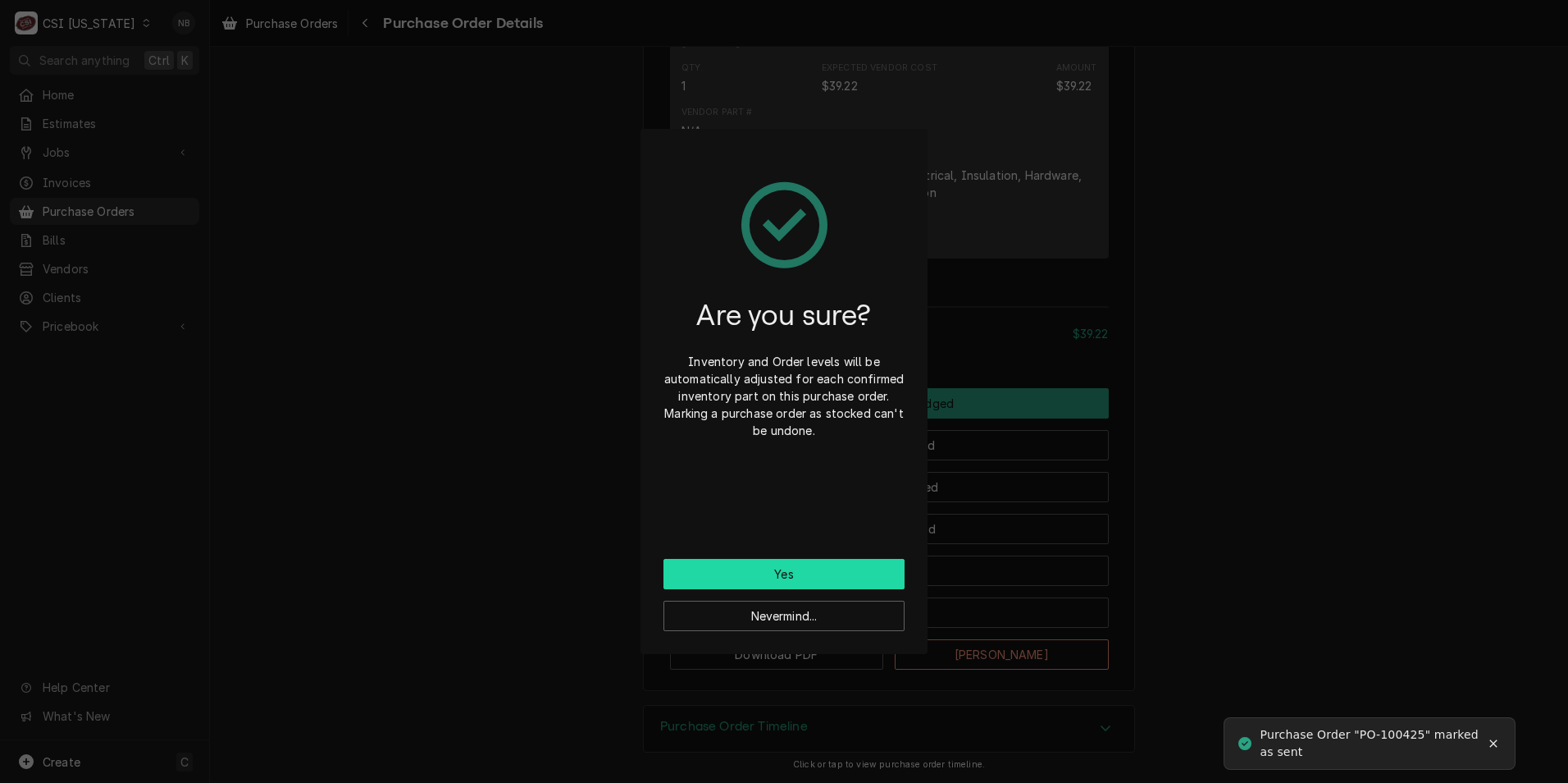
click at [793, 578] on button "Yes" at bounding box center [784, 573] width 241 height 30
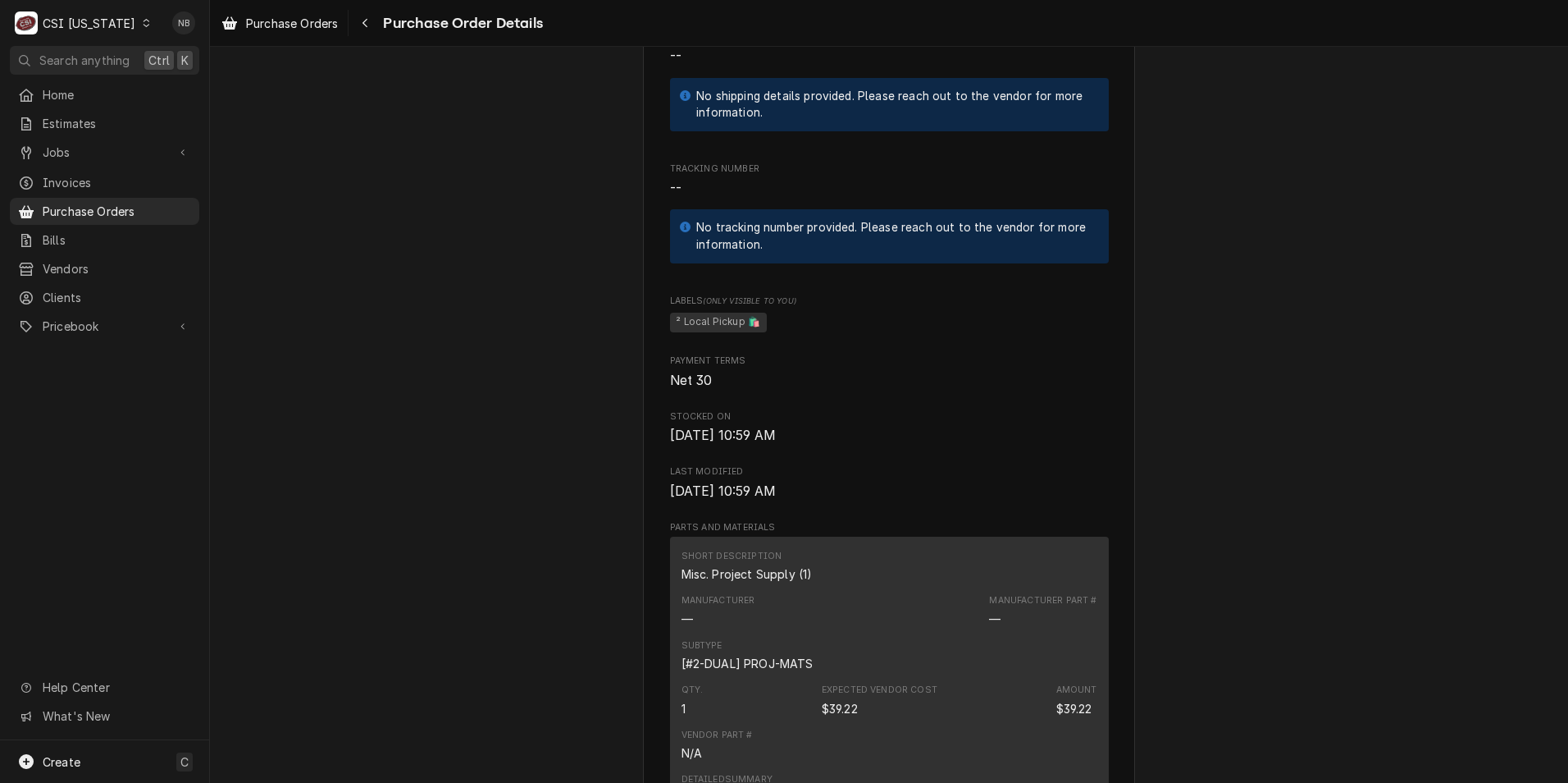
scroll to position [654, 0]
